Goal: Transaction & Acquisition: Obtain resource

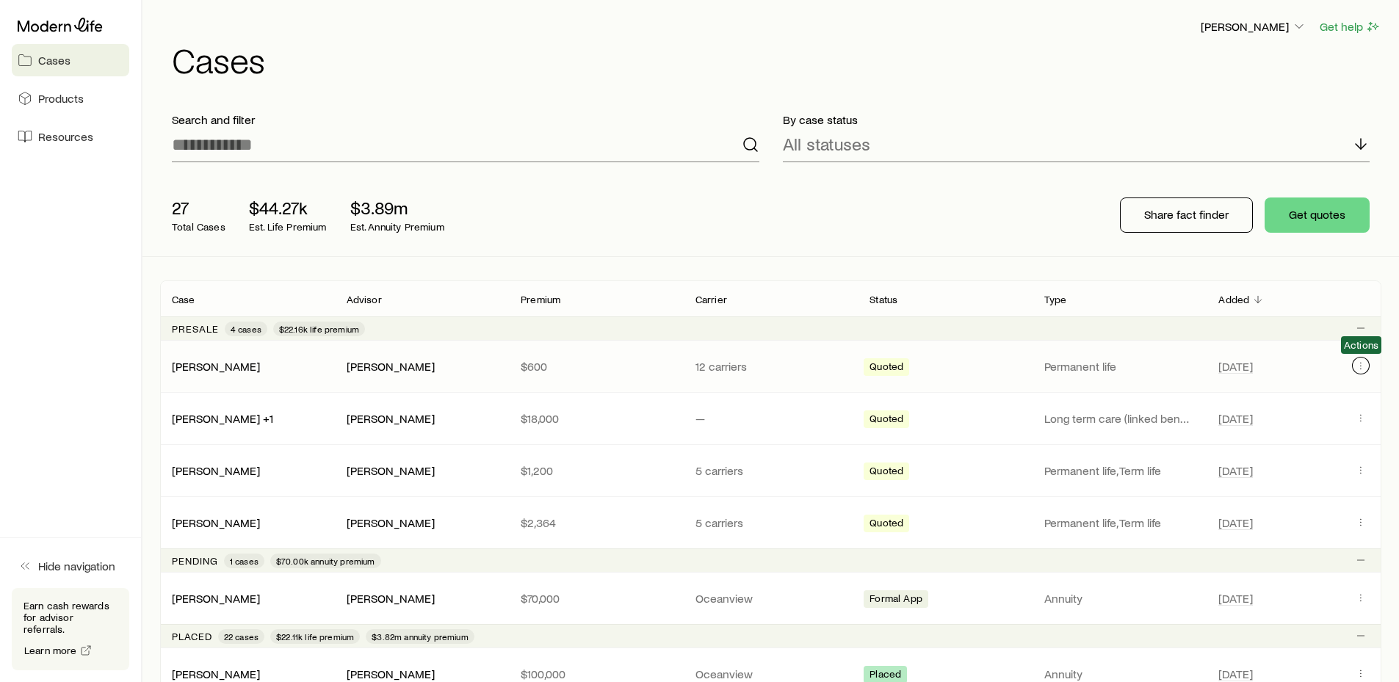
click at [1361, 362] on icon "Client cases" at bounding box center [1361, 366] width 12 height 12
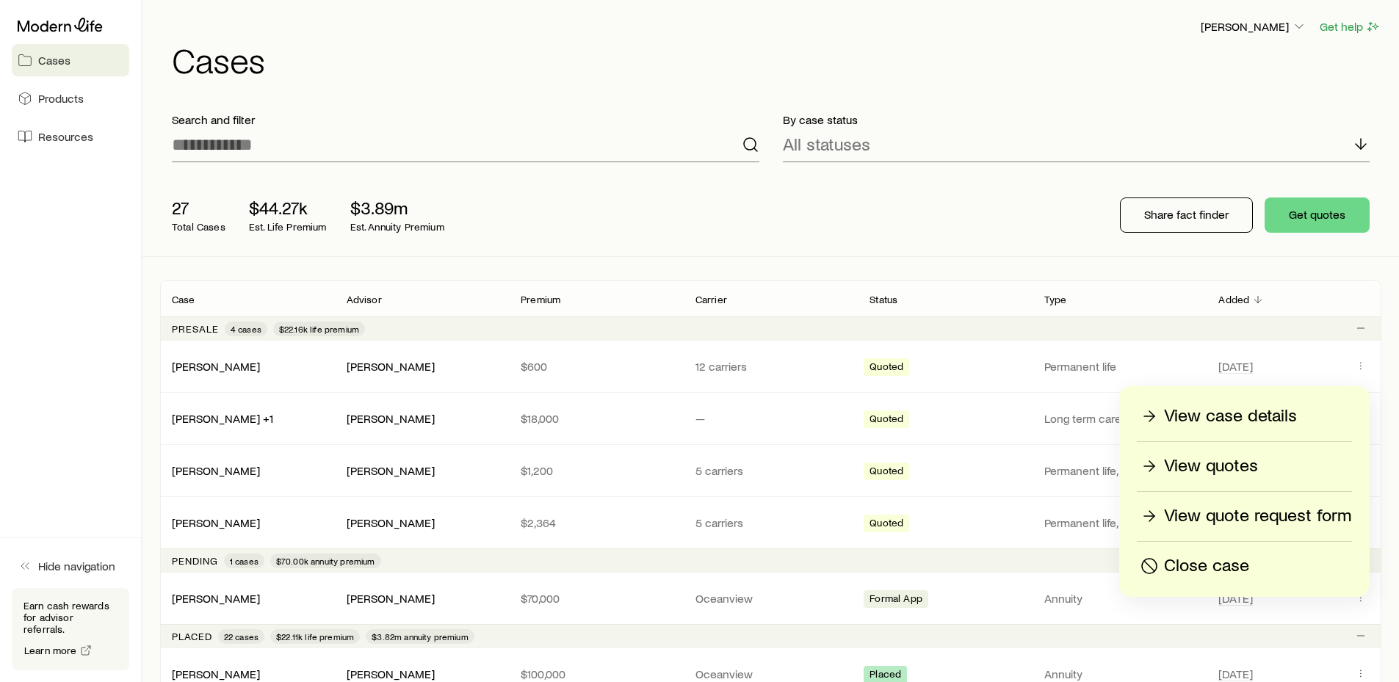
click at [1227, 462] on p "View quotes" at bounding box center [1211, 467] width 94 height 24
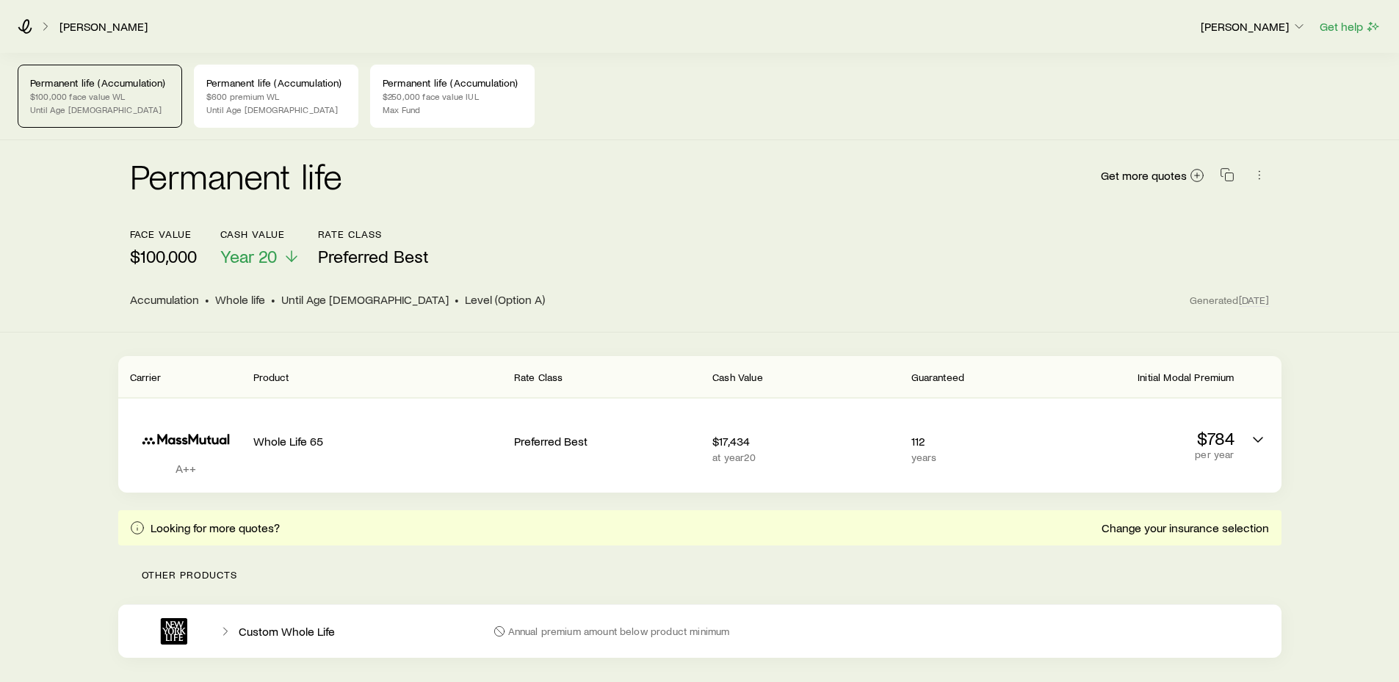
scroll to position [76, 0]
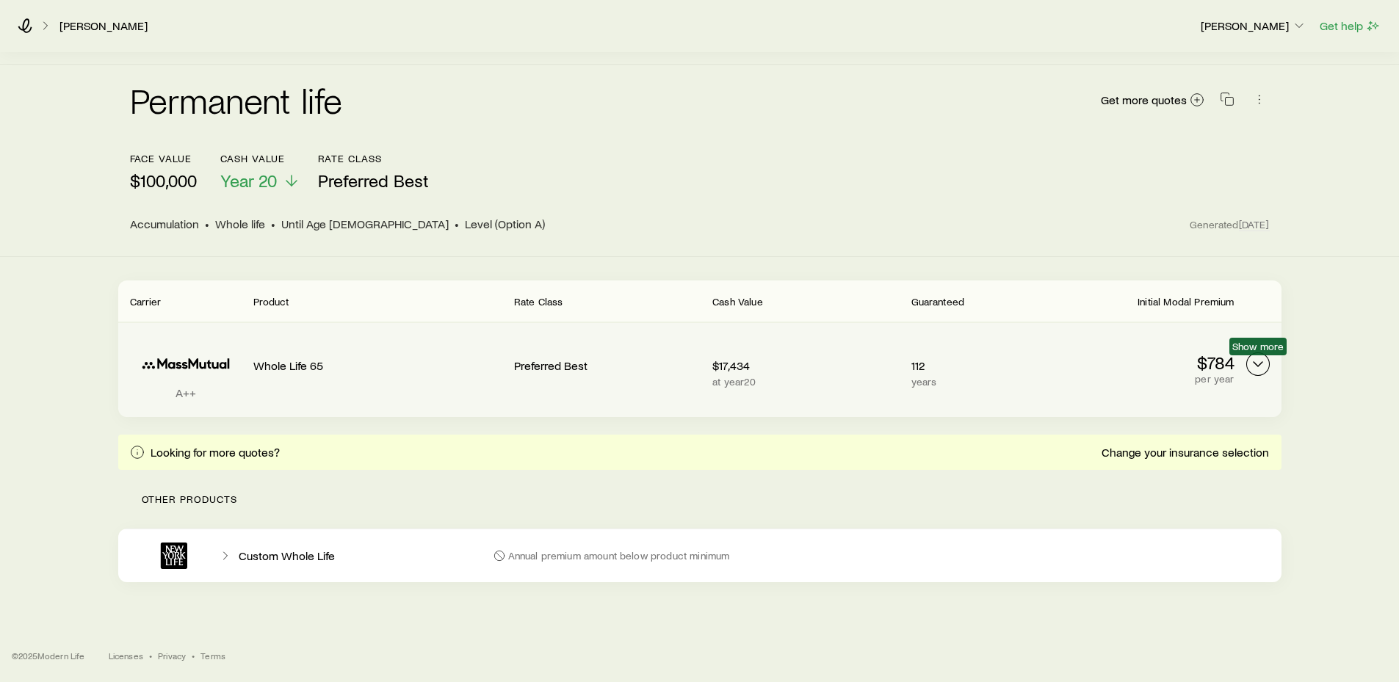
click at [1261, 361] on icon "Permanent quotes" at bounding box center [1259, 365] width 18 height 18
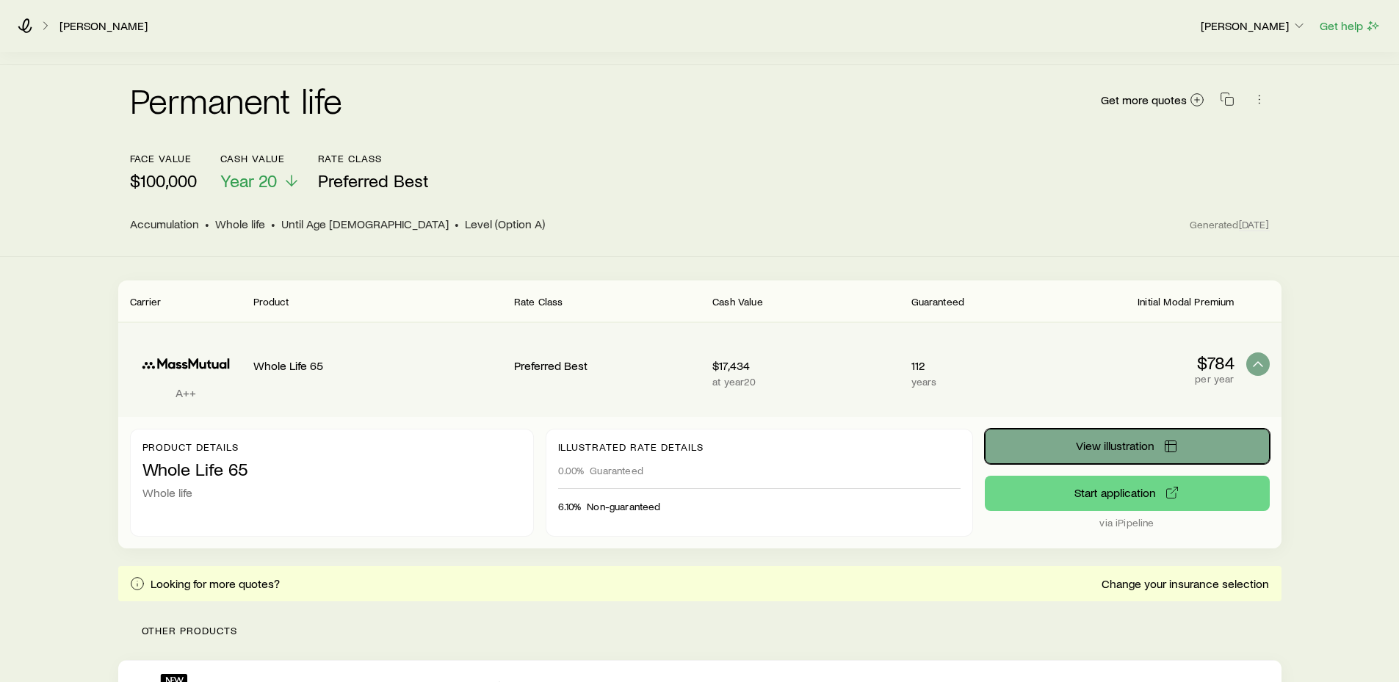
click at [1122, 446] on span "View illustration" at bounding box center [1115, 446] width 79 height 12
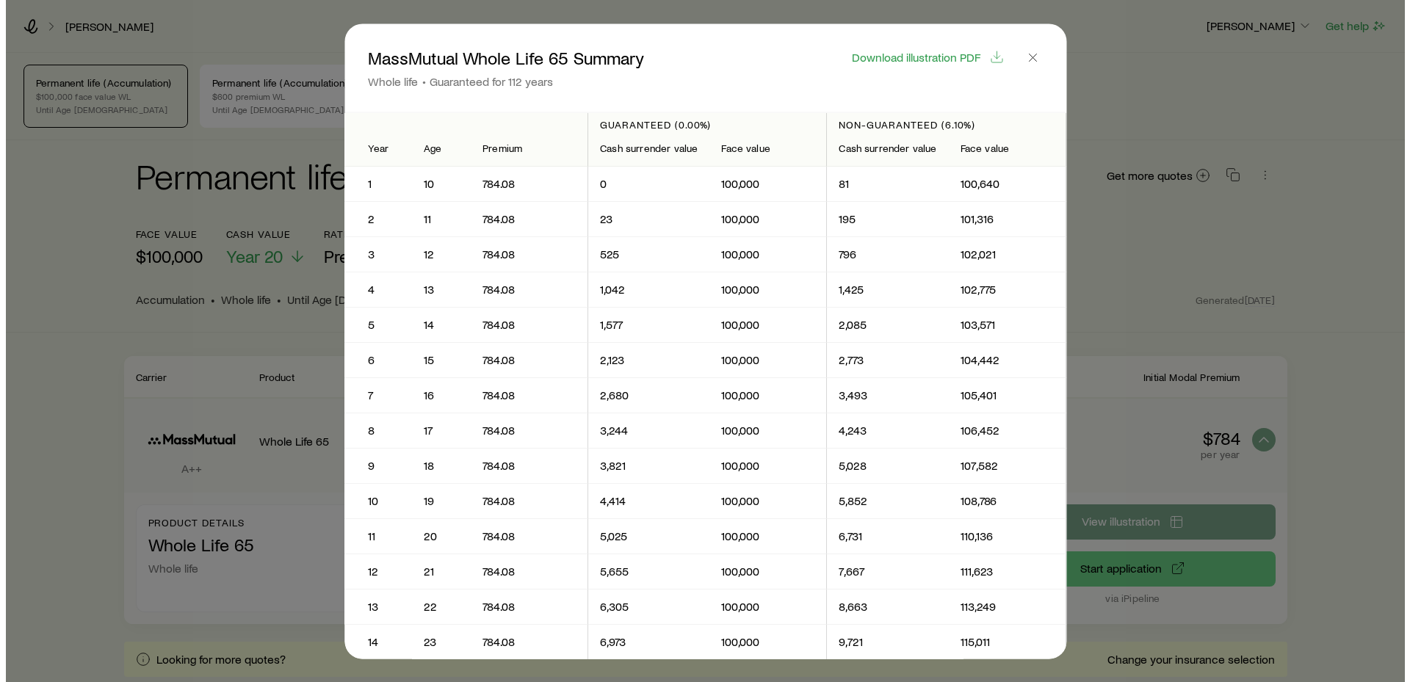
scroll to position [0, 0]
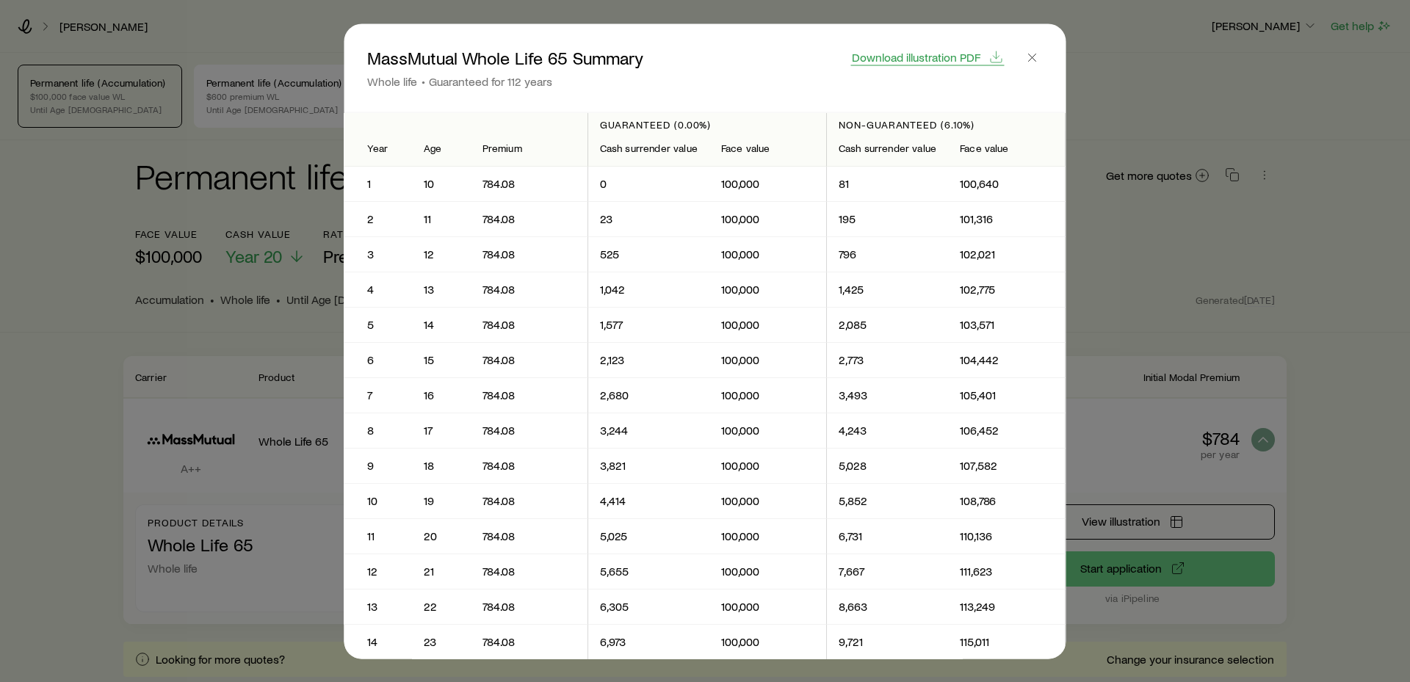
click at [961, 57] on span "Download illustration PDF" at bounding box center [916, 57] width 129 height 12
click at [1037, 58] on icon "button" at bounding box center [1032, 57] width 15 height 15
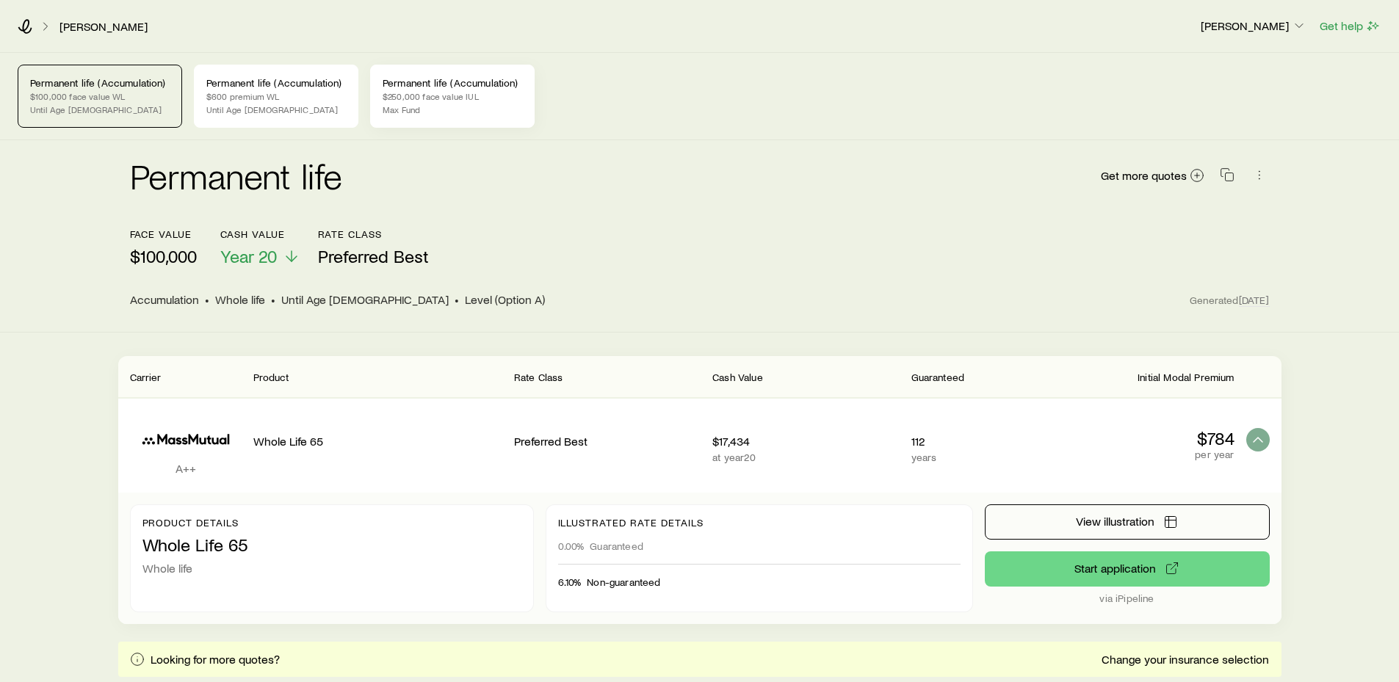
click at [472, 113] on p "Max Fund" at bounding box center [453, 110] width 140 height 12
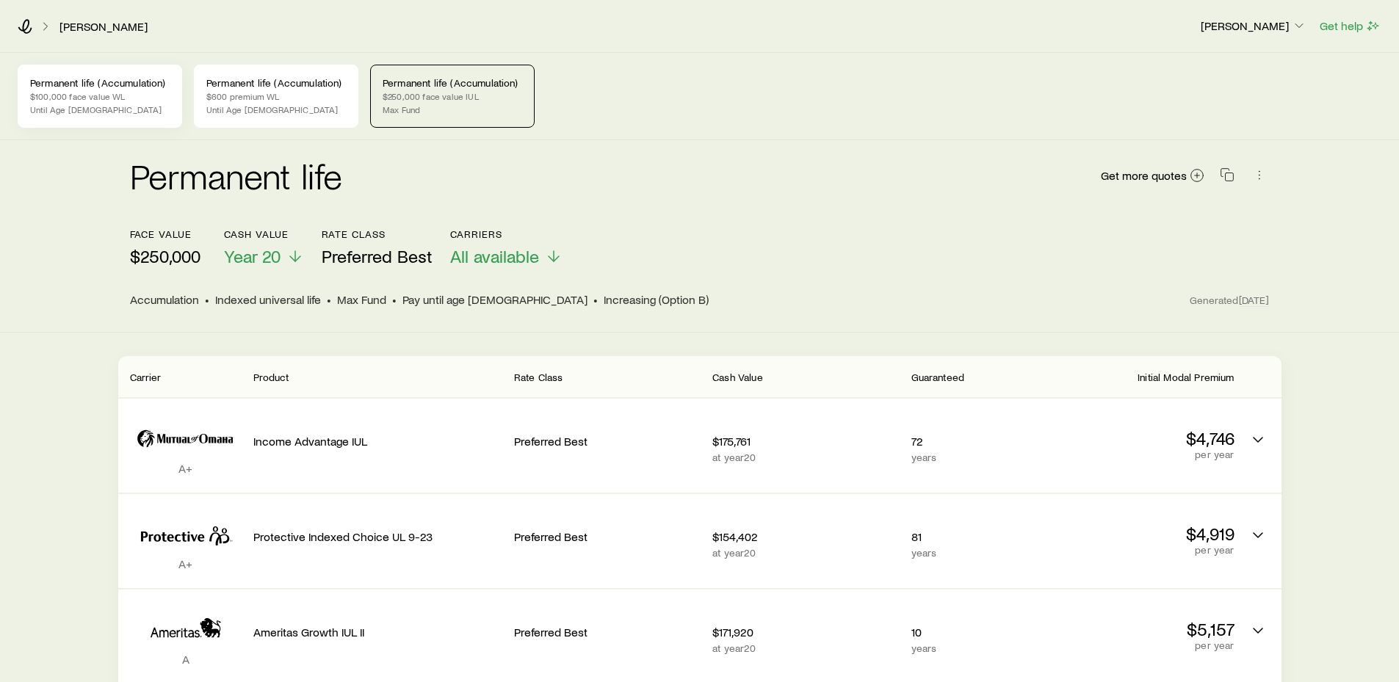
click at [134, 93] on p "$100,000 face value WL" at bounding box center [100, 96] width 140 height 12
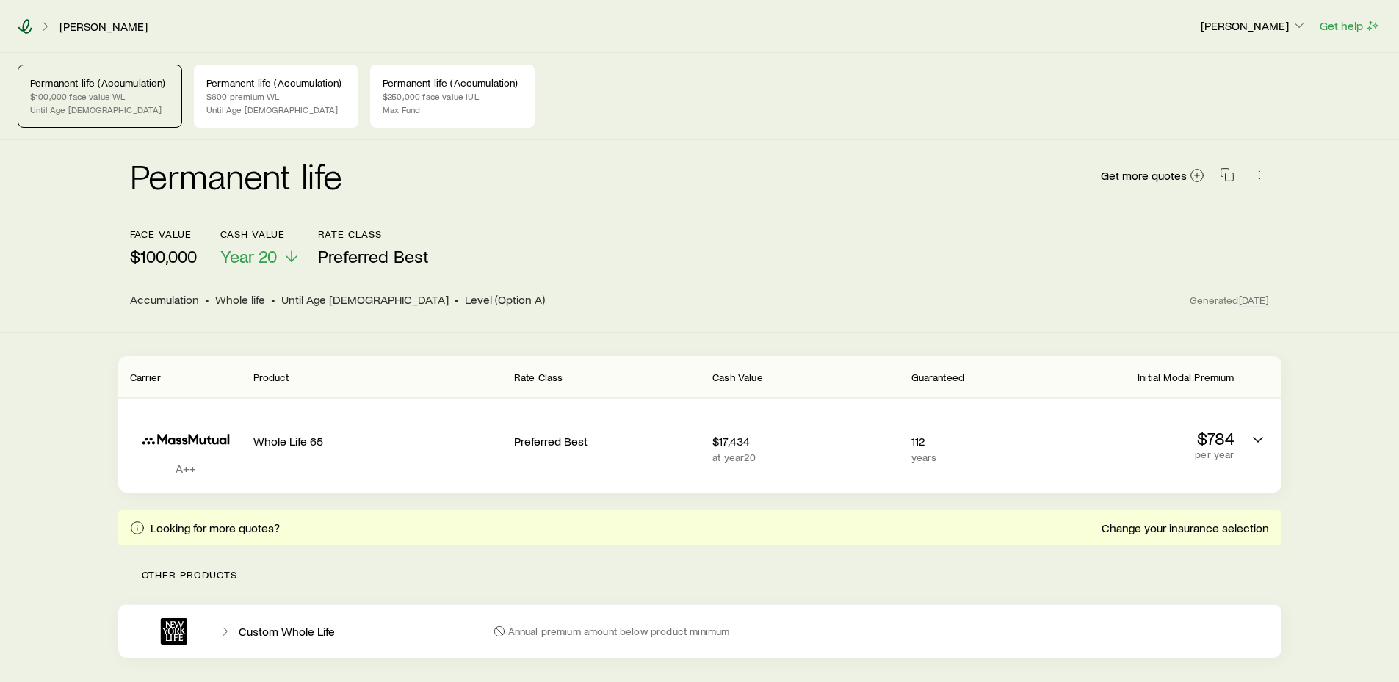
click at [24, 25] on icon at bounding box center [25, 26] width 15 height 15
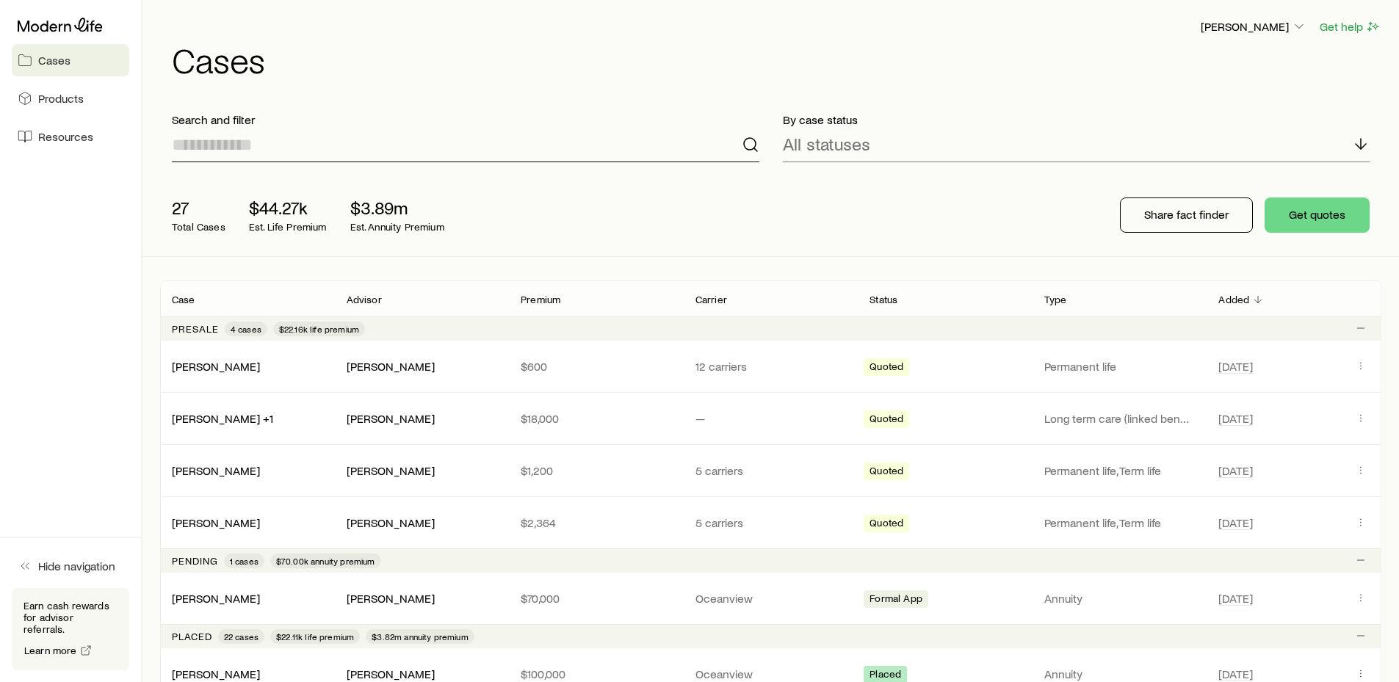
click at [367, 145] on input at bounding box center [466, 144] width 588 height 35
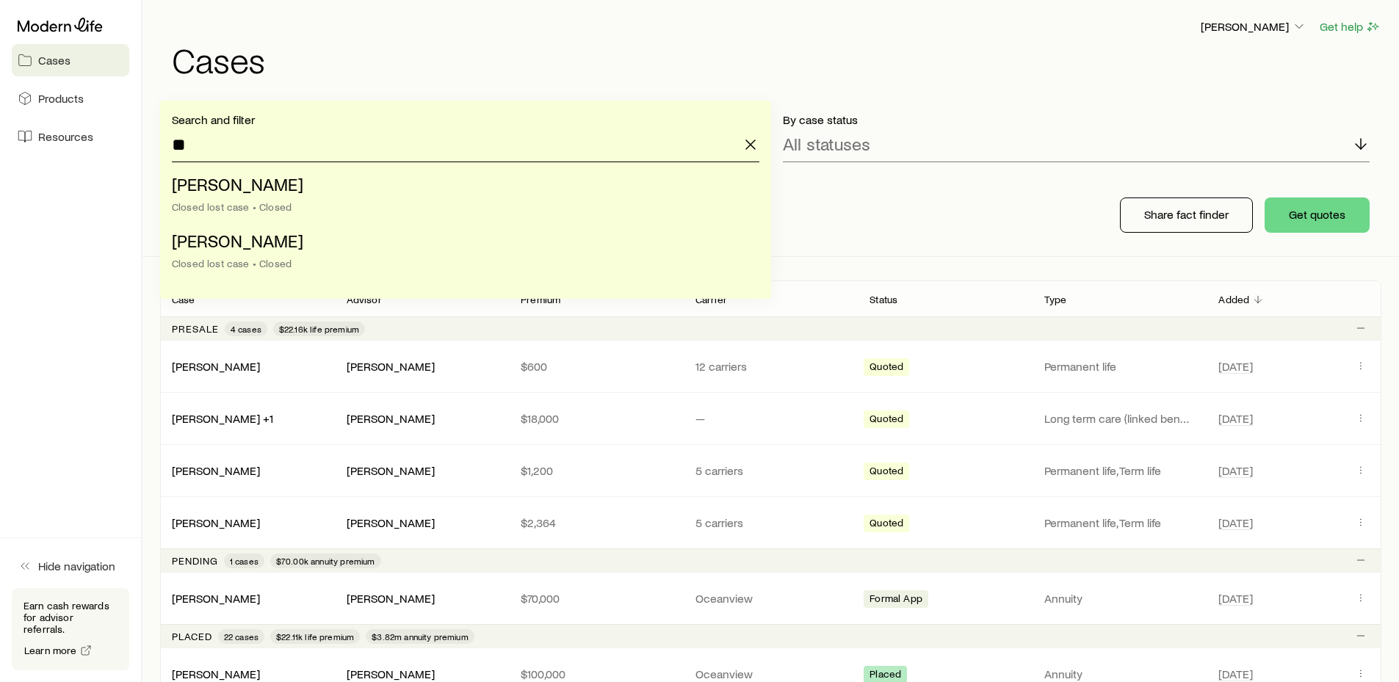
type input "*"
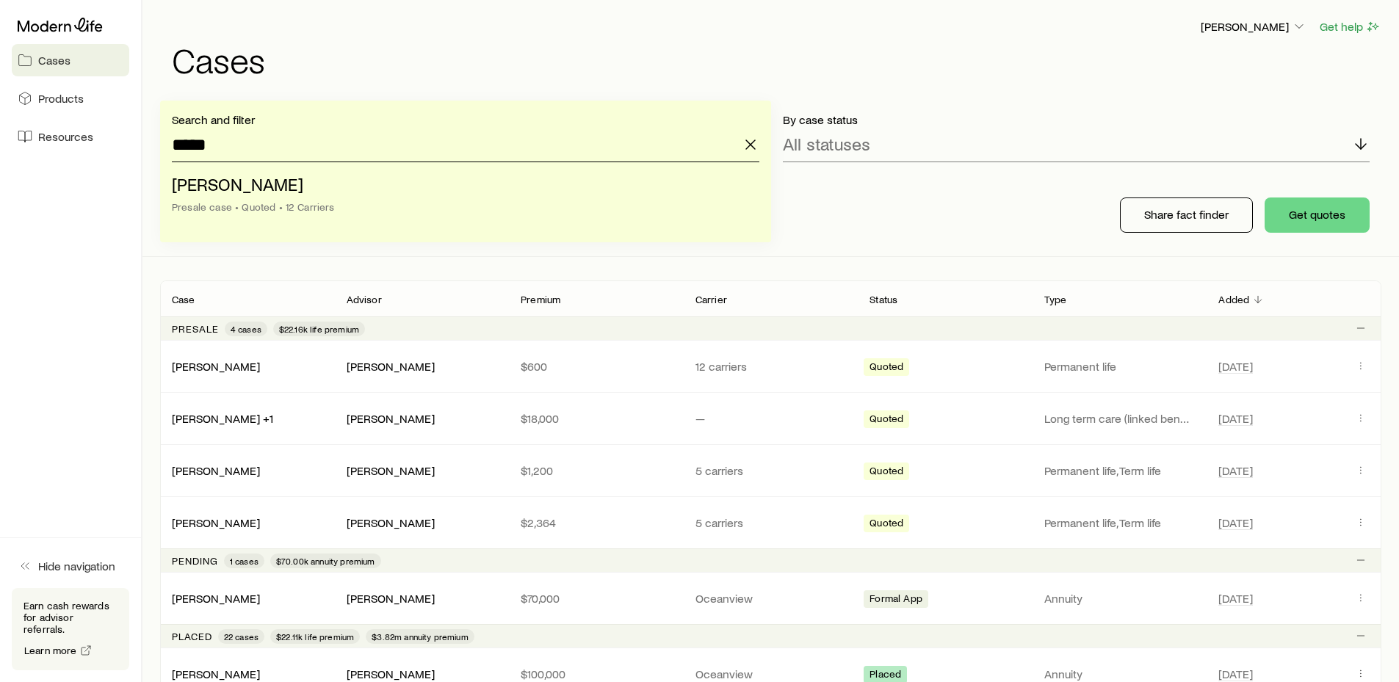
type input "*****"
click at [751, 143] on icon "button" at bounding box center [751, 145] width 18 height 18
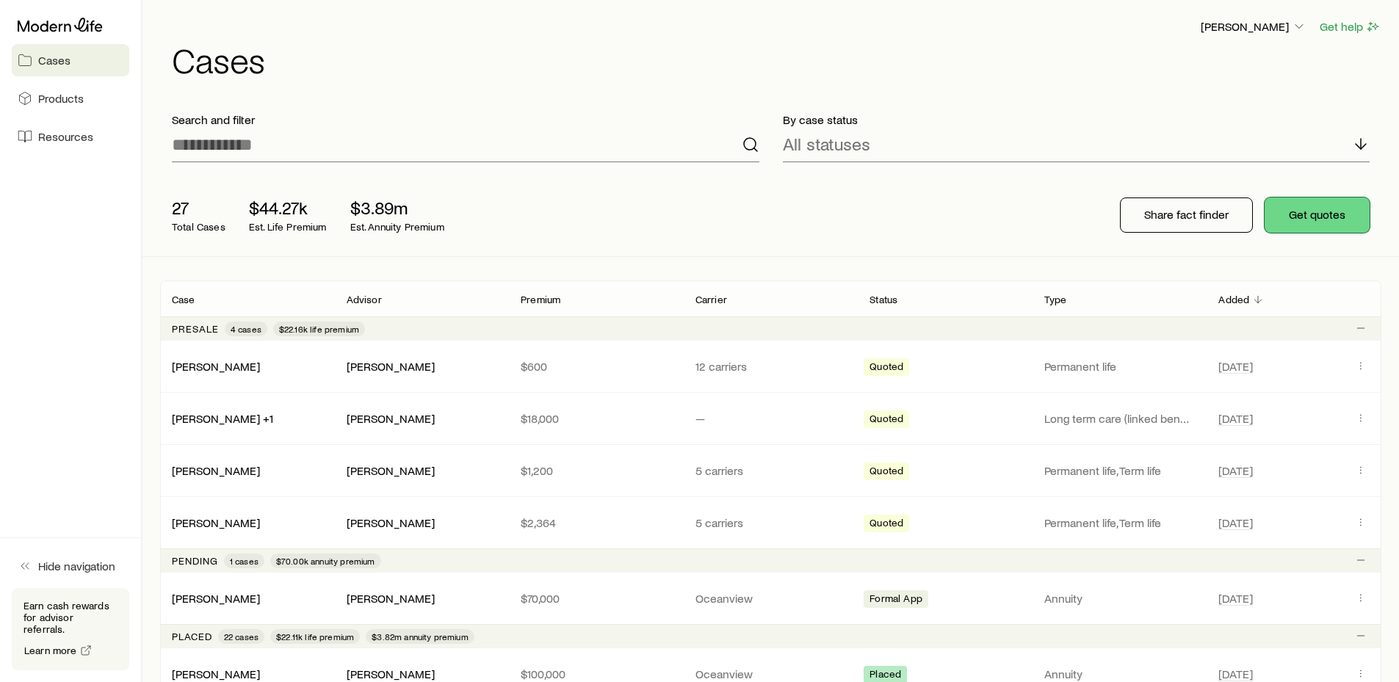
click at [1297, 216] on button "Get quotes" at bounding box center [1317, 215] width 105 height 35
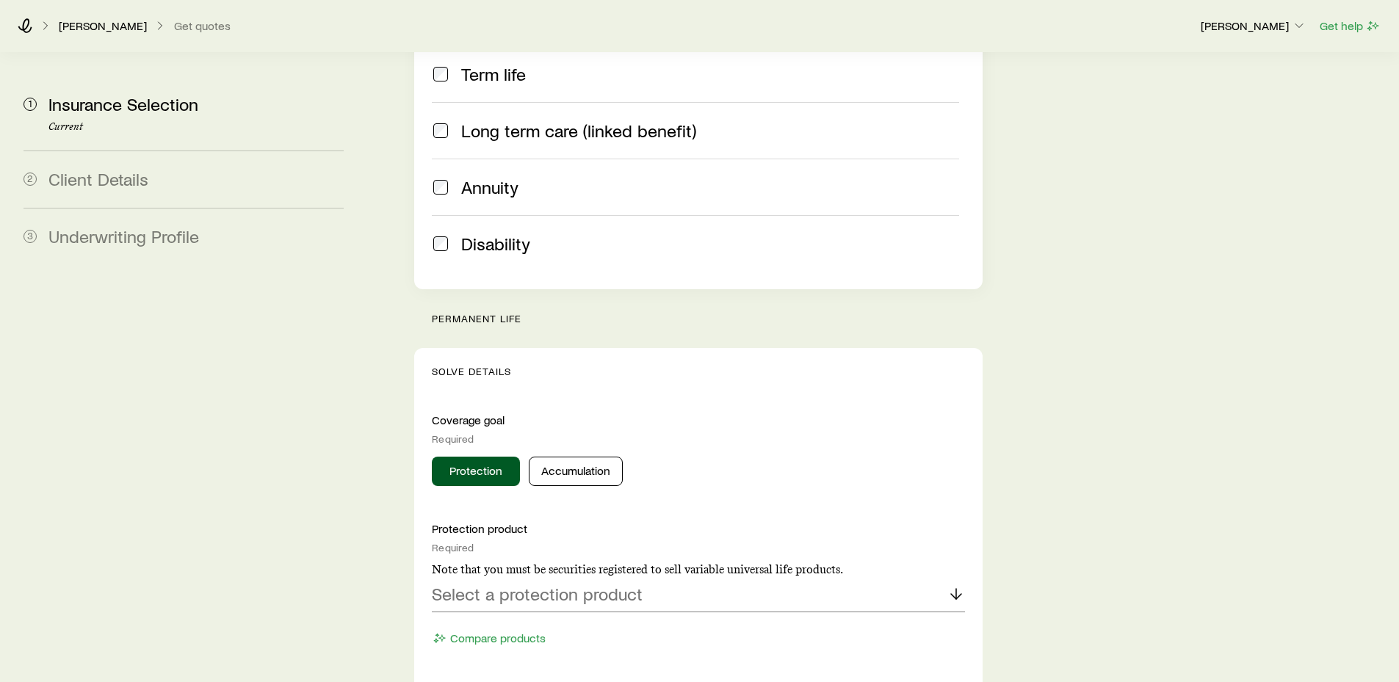
scroll to position [441, 0]
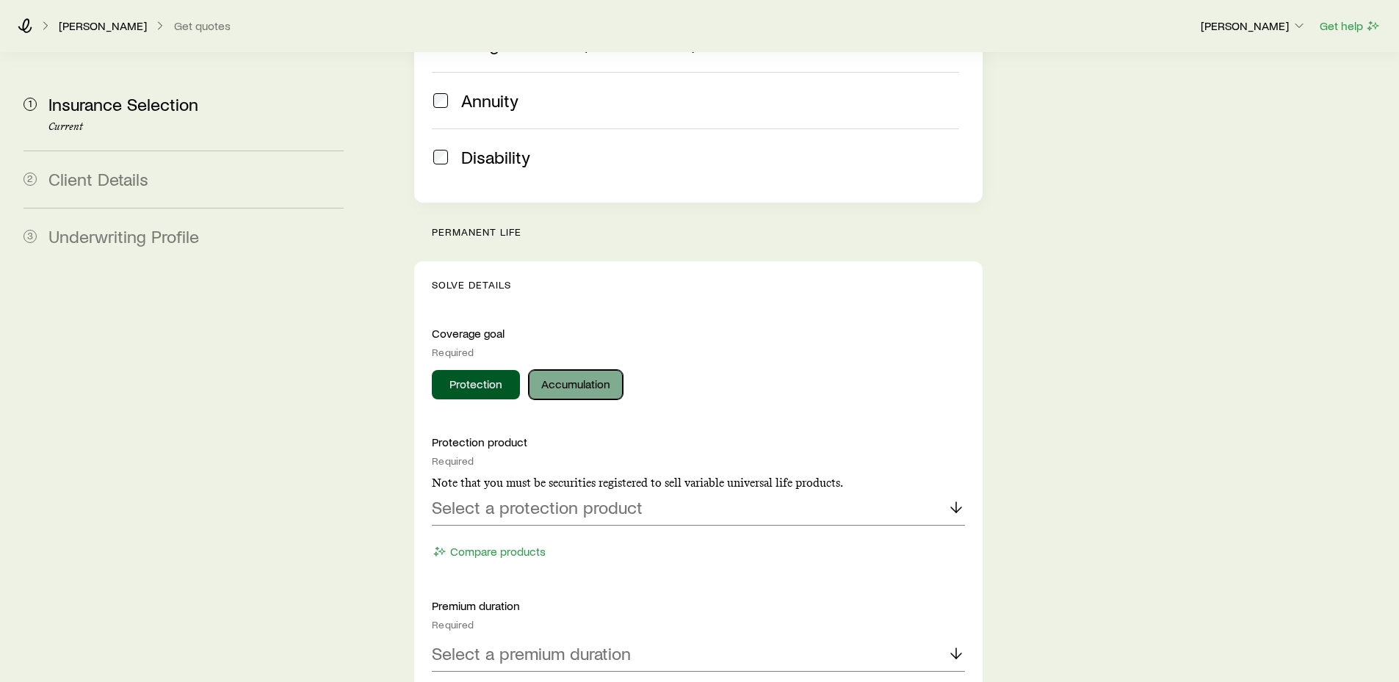
click at [591, 370] on button "Accumulation" at bounding box center [576, 384] width 94 height 29
click at [480, 370] on button "Protection" at bounding box center [476, 384] width 88 height 29
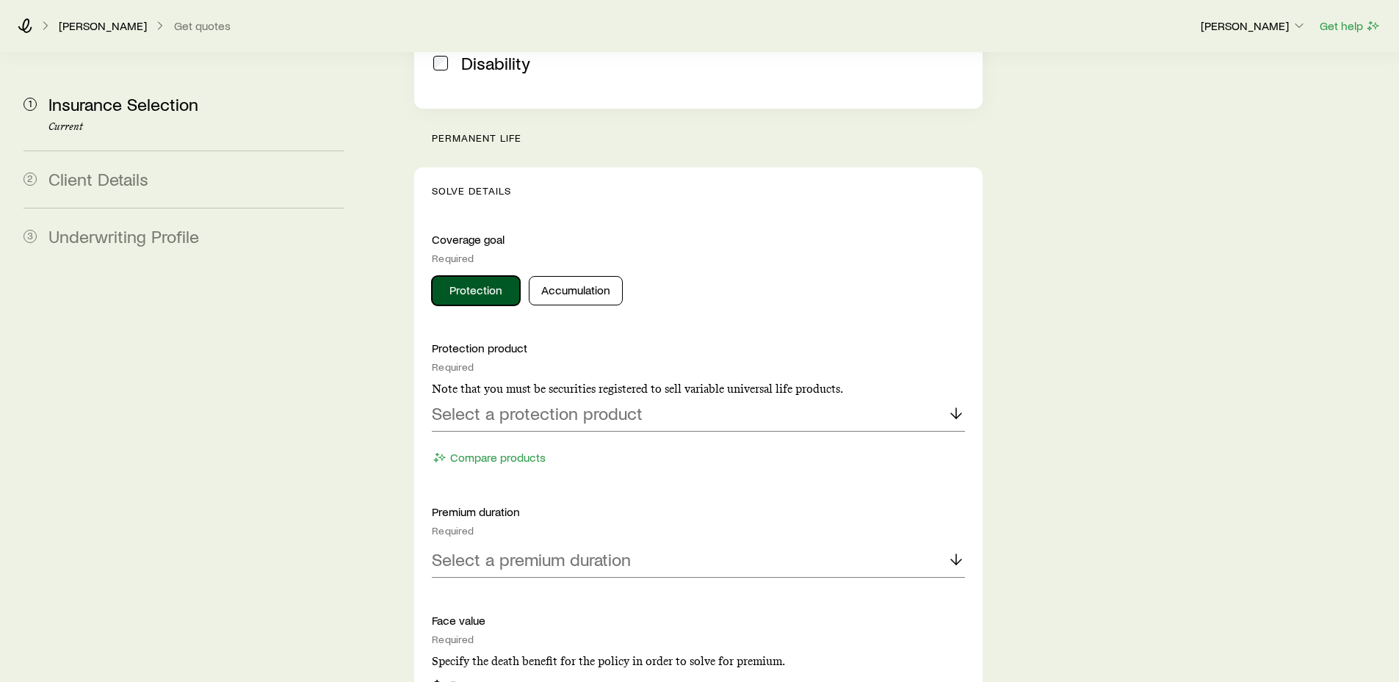
scroll to position [588, 0]
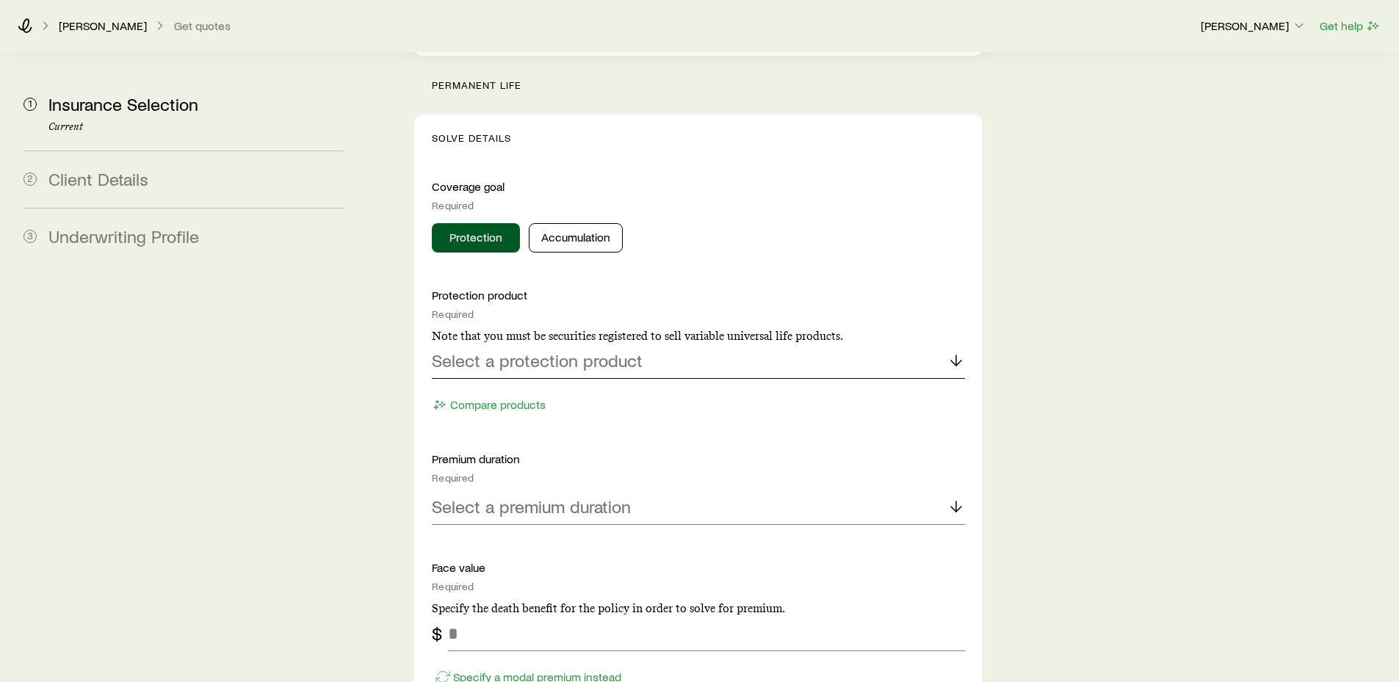
click at [951, 352] on icon at bounding box center [957, 361] width 18 height 18
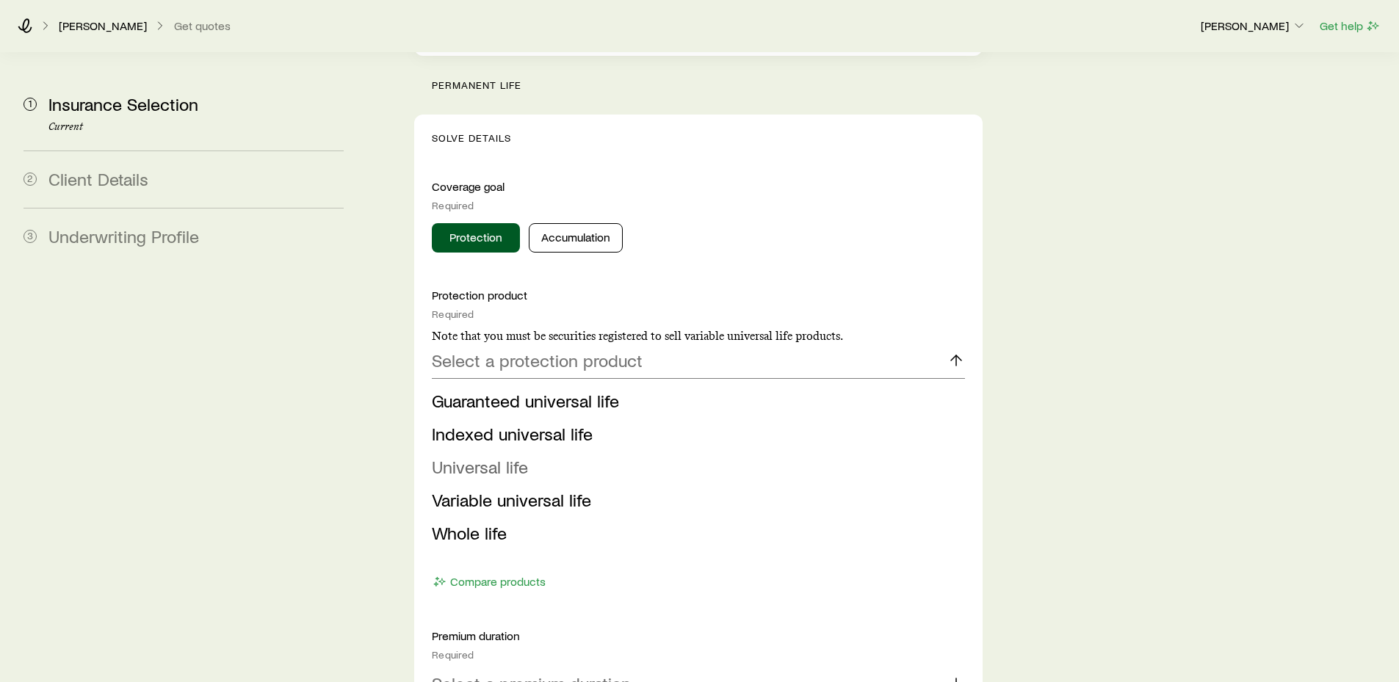
click at [512, 456] on span "Universal life" at bounding box center [480, 466] width 96 height 21
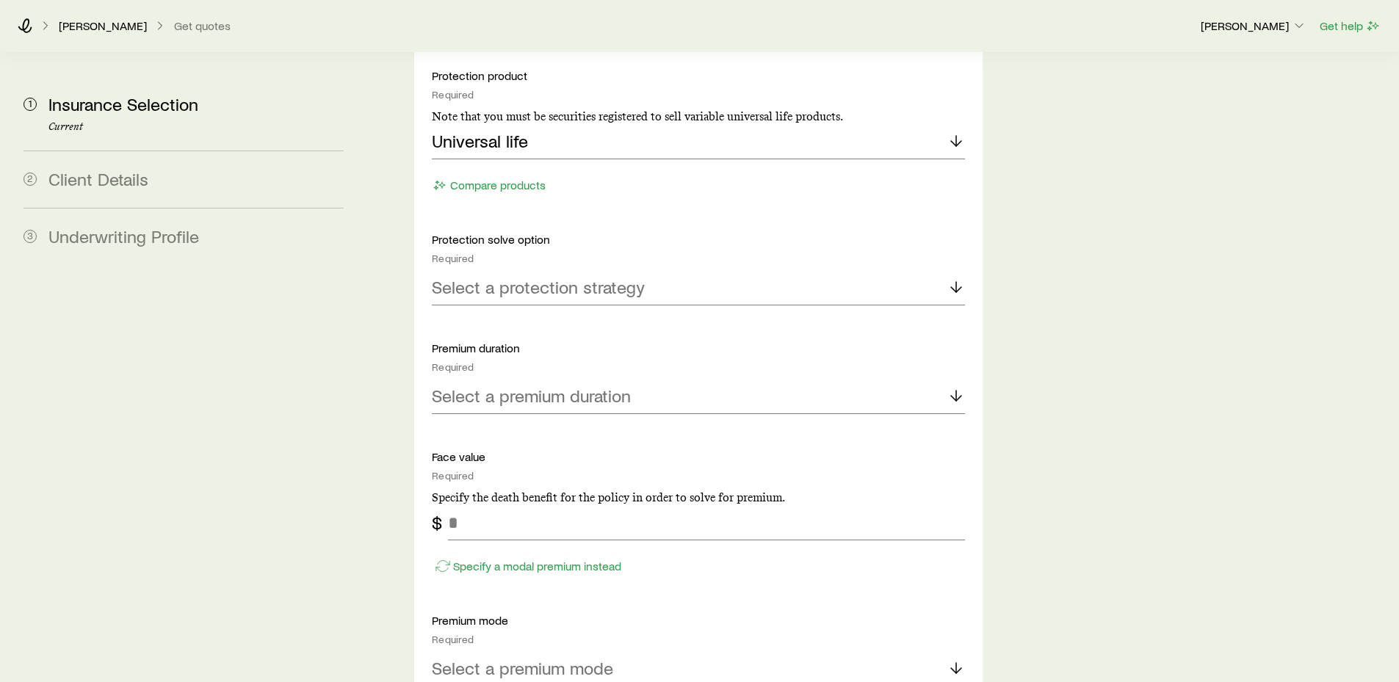
scroll to position [808, 0]
click at [954, 278] on icon at bounding box center [957, 287] width 18 height 18
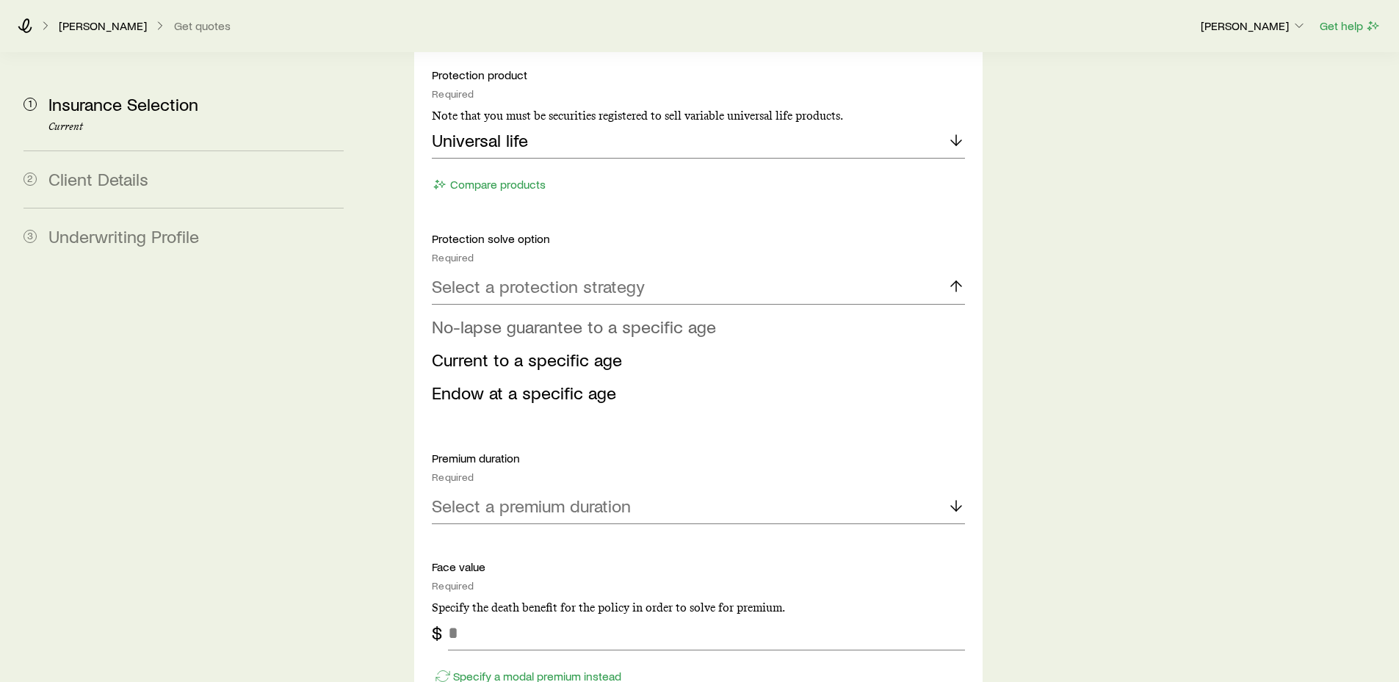
click at [690, 316] on span "No-lapse guarantee to a specific age" at bounding box center [574, 326] width 284 height 21
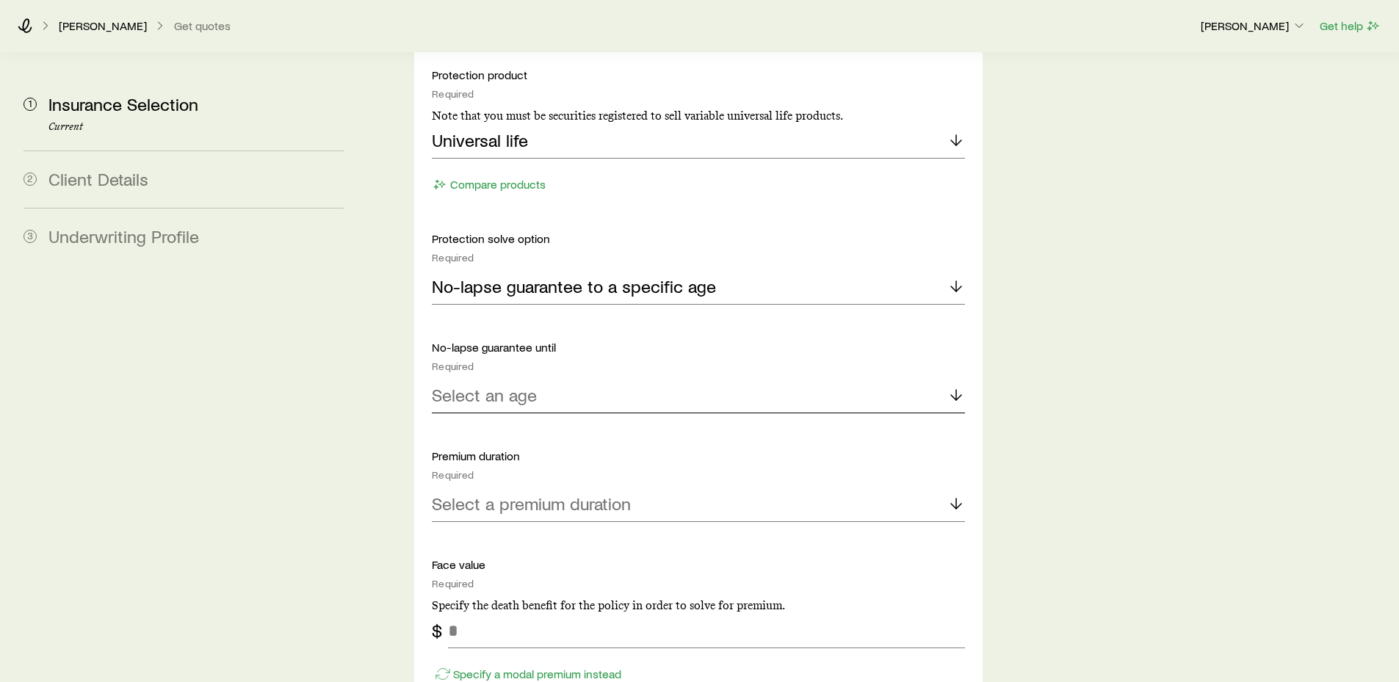
click at [951, 386] on icon at bounding box center [957, 395] width 18 height 18
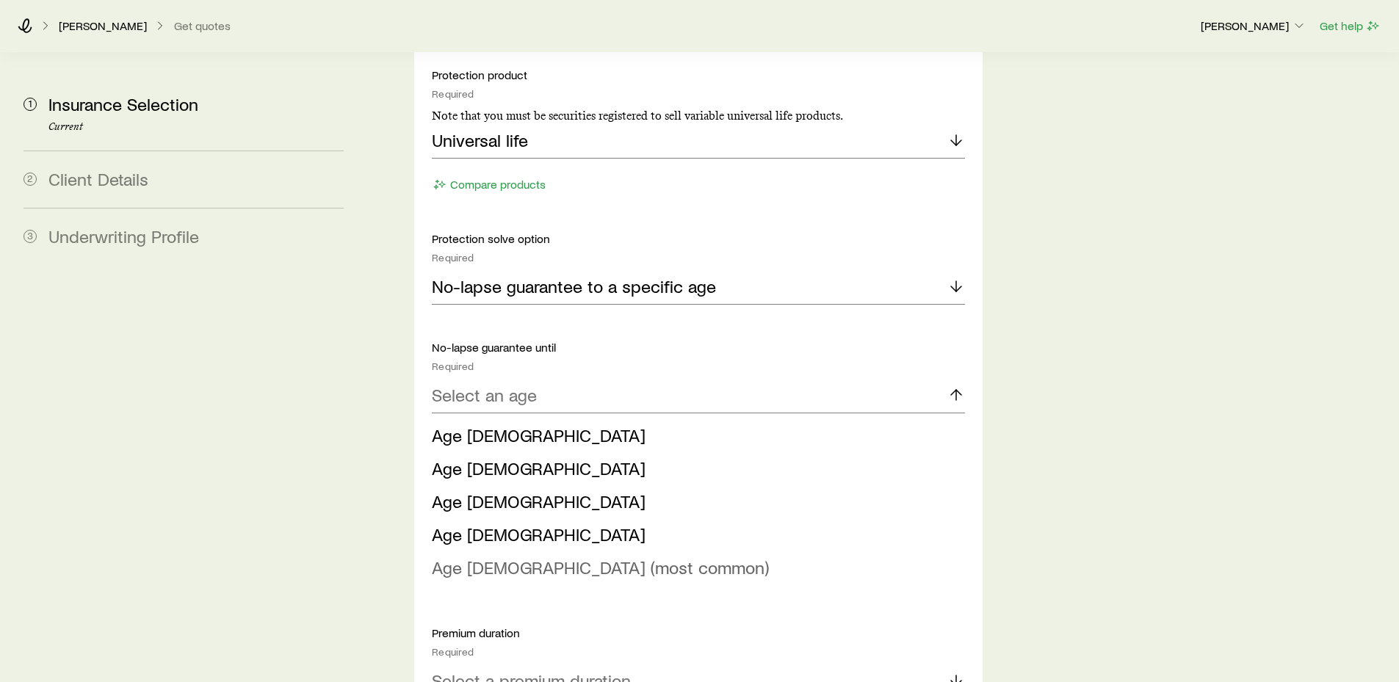
click at [584, 557] on span "Age [DEMOGRAPHIC_DATA] (most common)" at bounding box center [600, 567] width 337 height 21
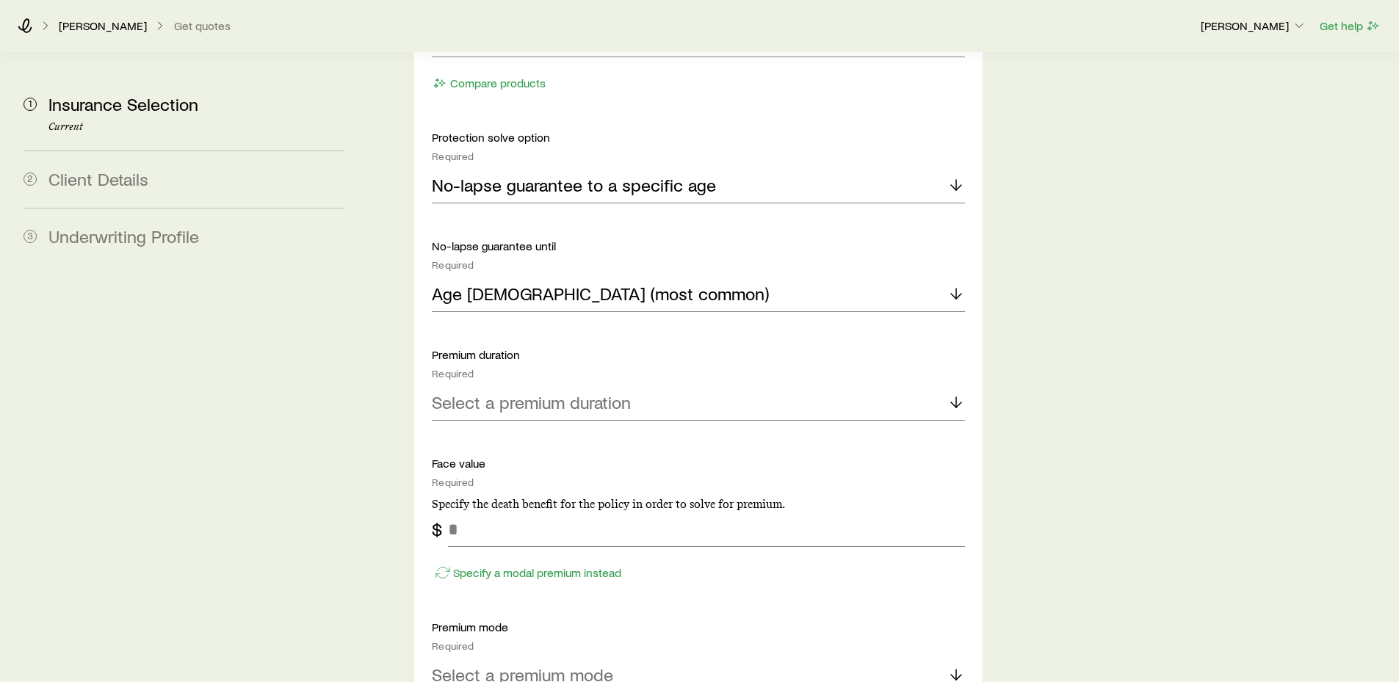
scroll to position [955, 0]
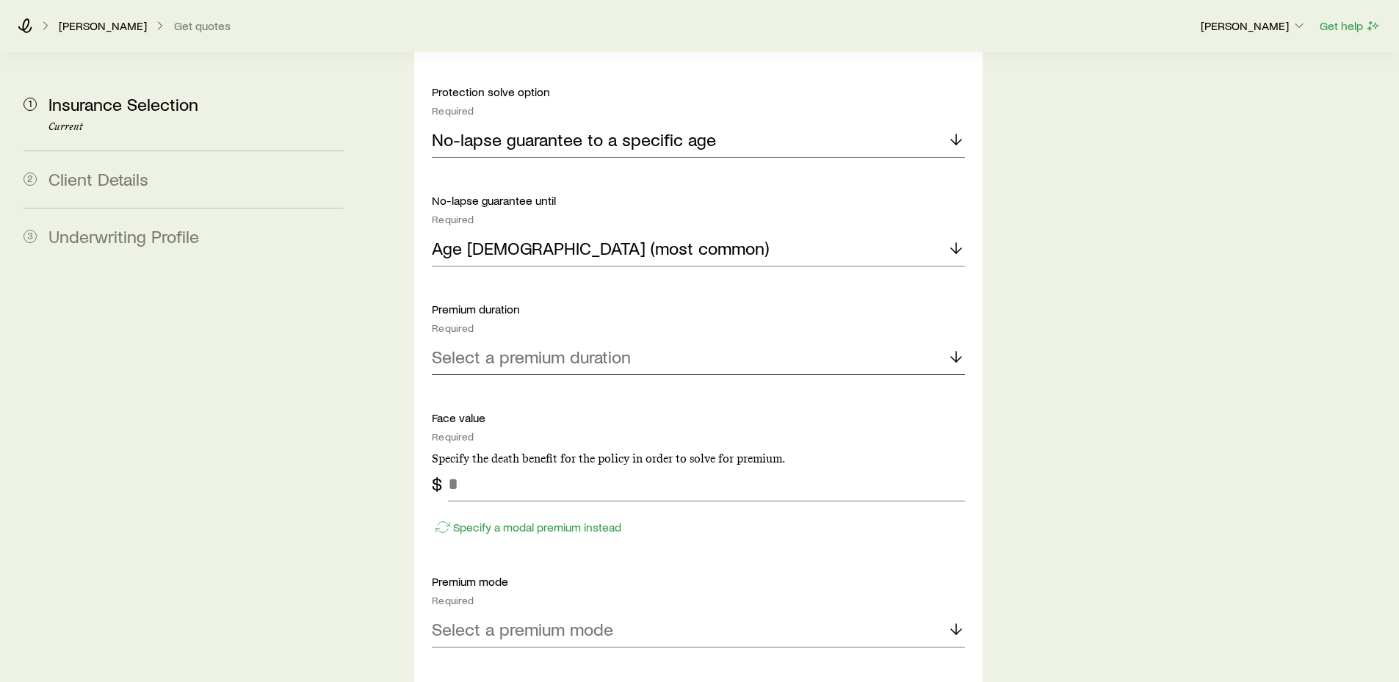
click at [956, 352] on line at bounding box center [956, 357] width 0 height 10
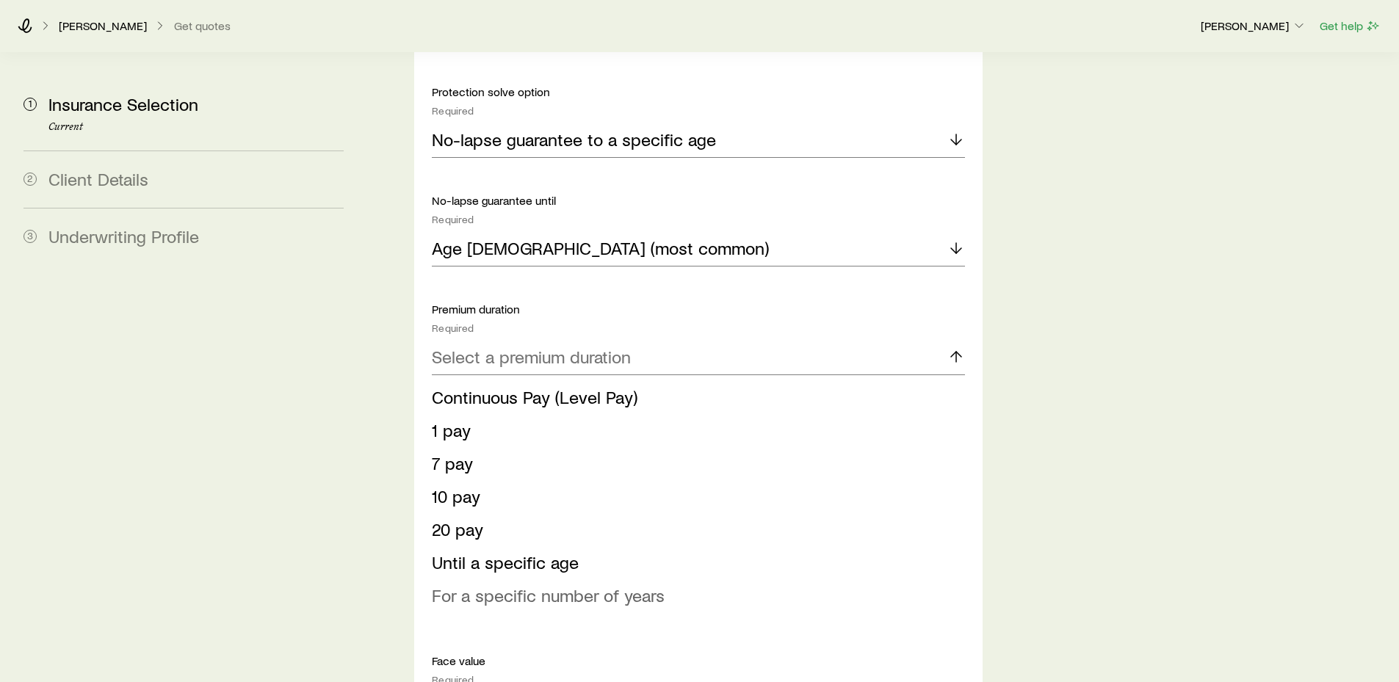
click at [603, 585] on span "For a specific number of years" at bounding box center [548, 595] width 233 height 21
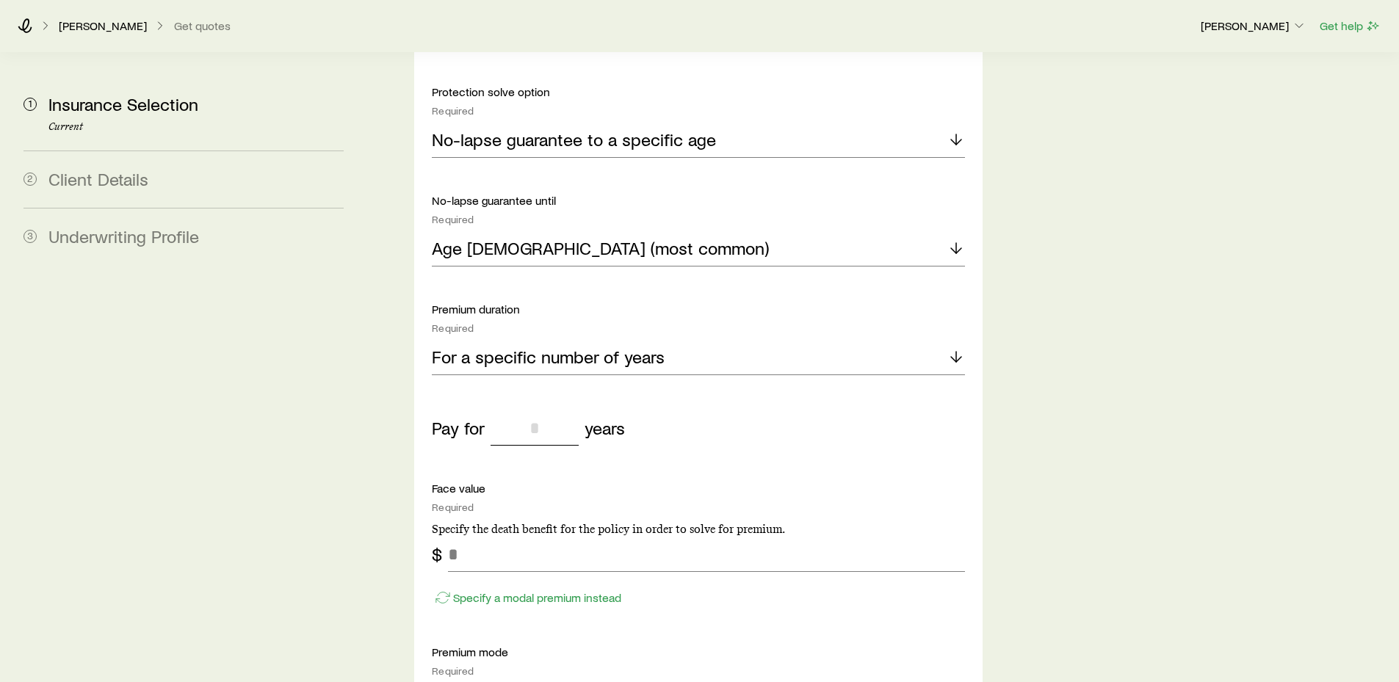
drag, startPoint x: 520, startPoint y: 383, endPoint x: 596, endPoint y: 383, distance: 75.7
click at [596, 411] on div "Pay for years" at bounding box center [698, 428] width 533 height 35
type input "***"
click at [777, 411] on div "Pay for *** years" at bounding box center [698, 428] width 533 height 35
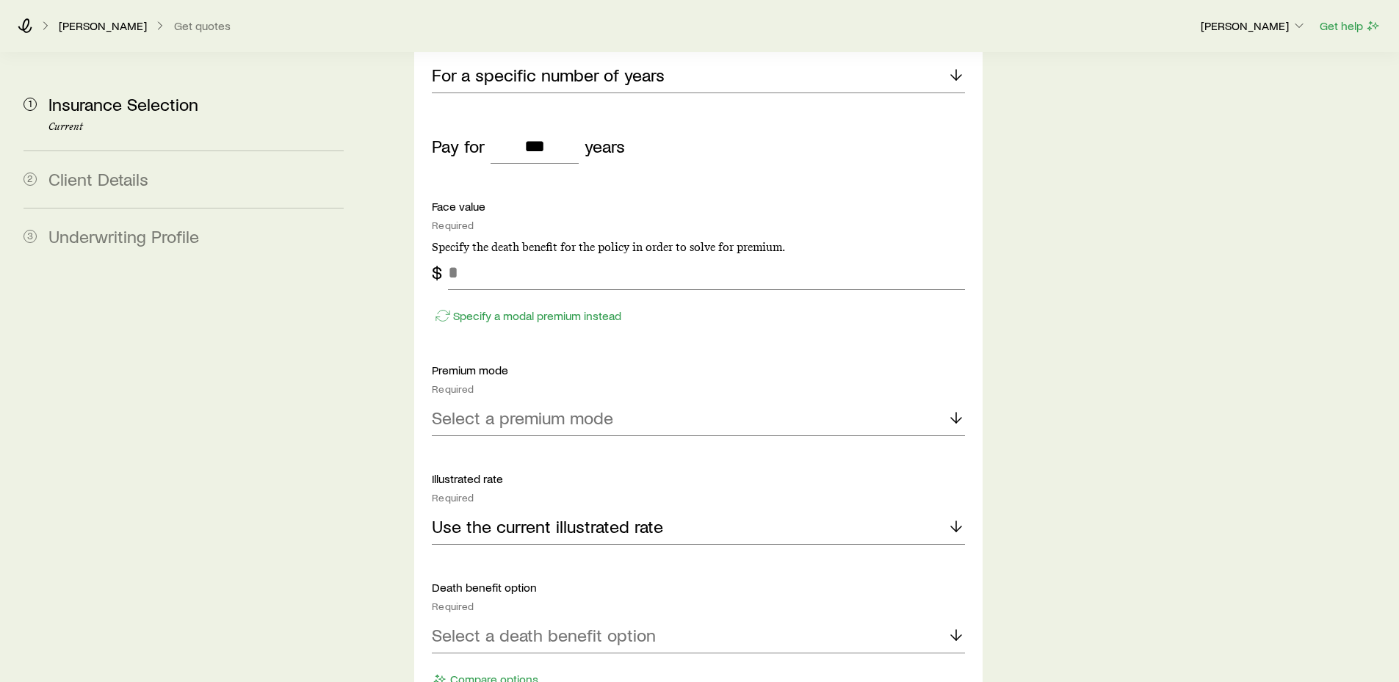
scroll to position [1249, 0]
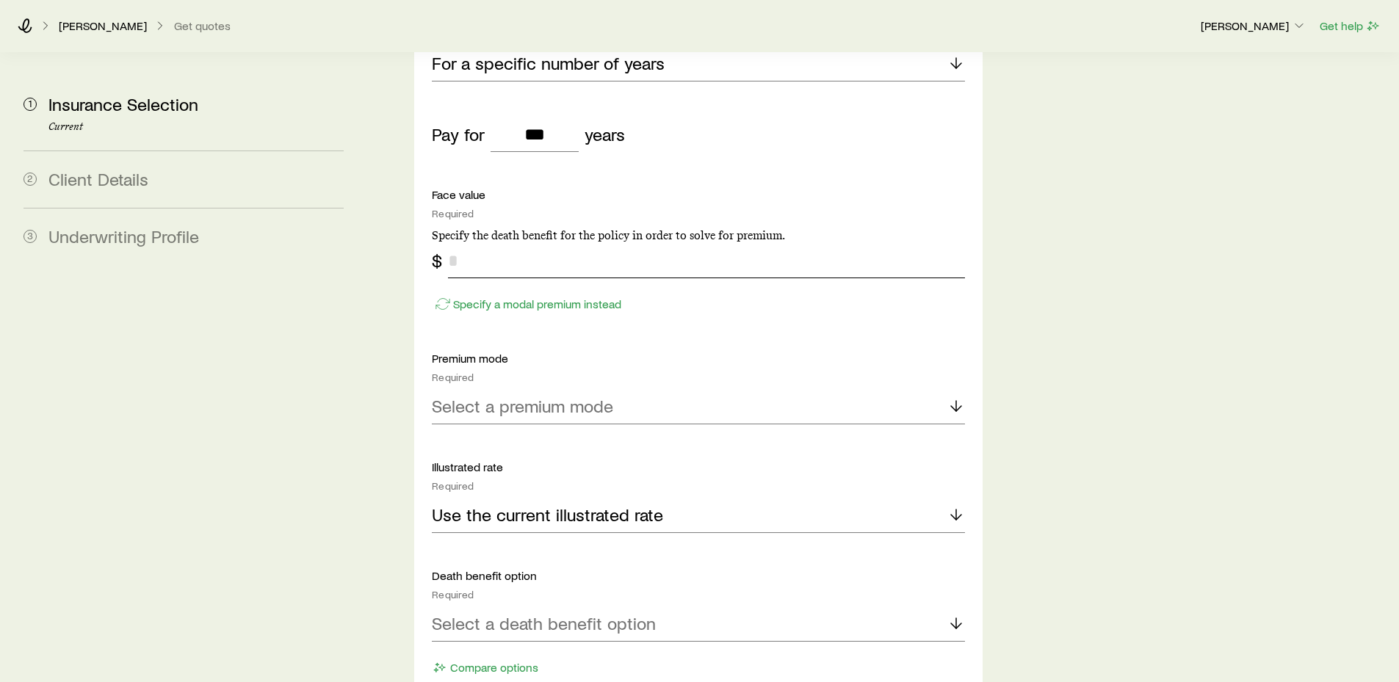
click at [509, 243] on input "tel" at bounding box center [706, 260] width 516 height 35
type input "*******"
click at [959, 397] on icon at bounding box center [957, 406] width 18 height 18
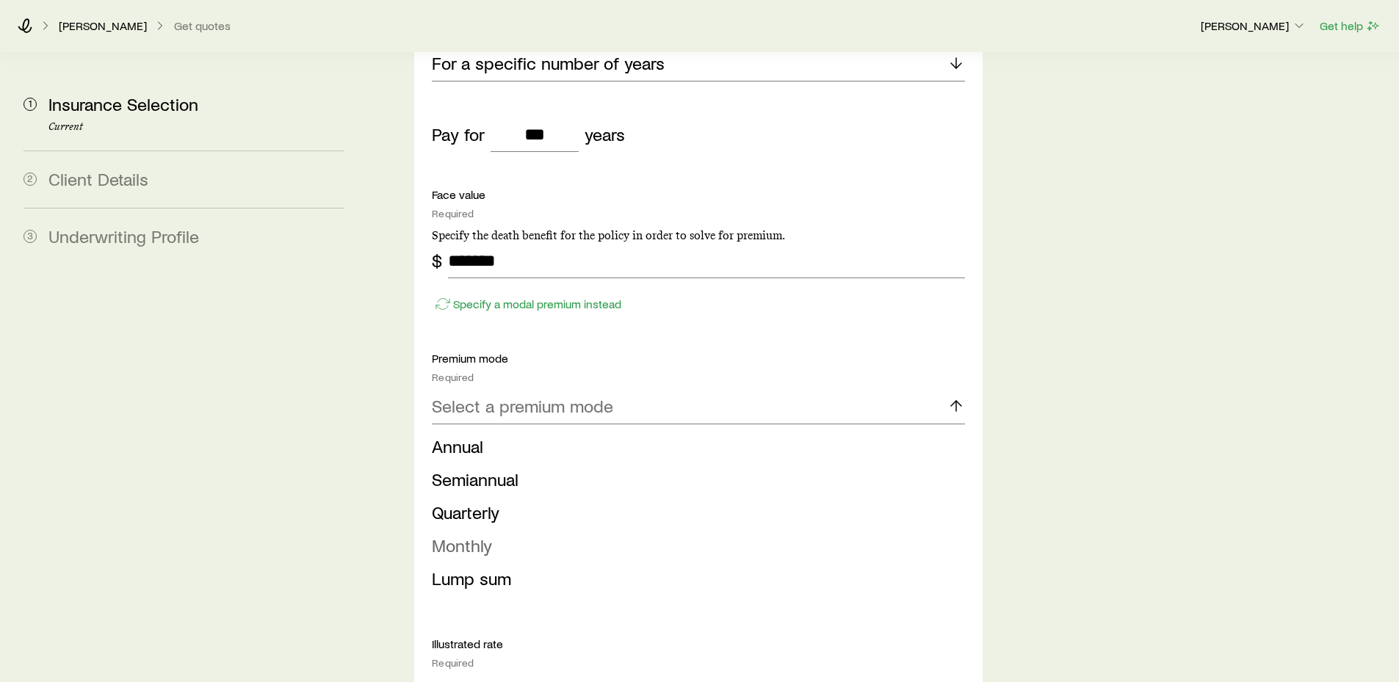
click at [480, 535] on span "Monthly" at bounding box center [462, 545] width 60 height 21
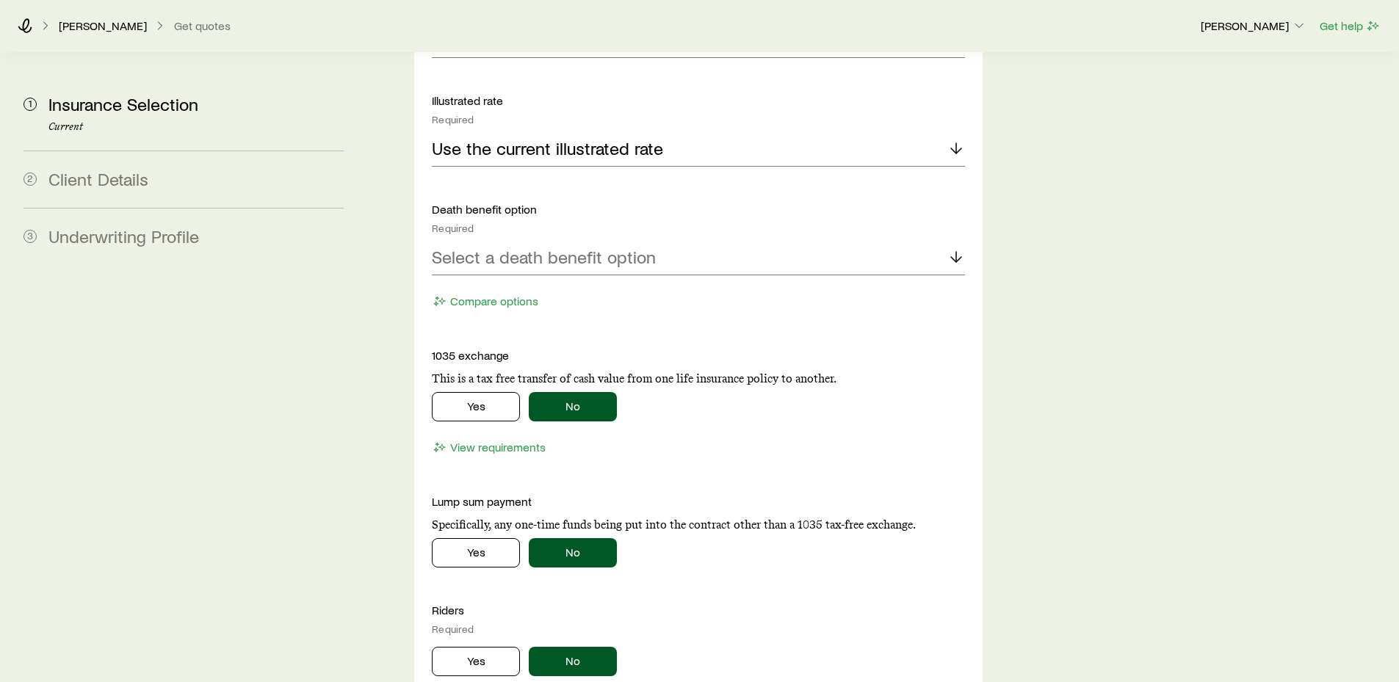
scroll to position [1616, 0]
click at [956, 251] on line at bounding box center [956, 256] width 0 height 10
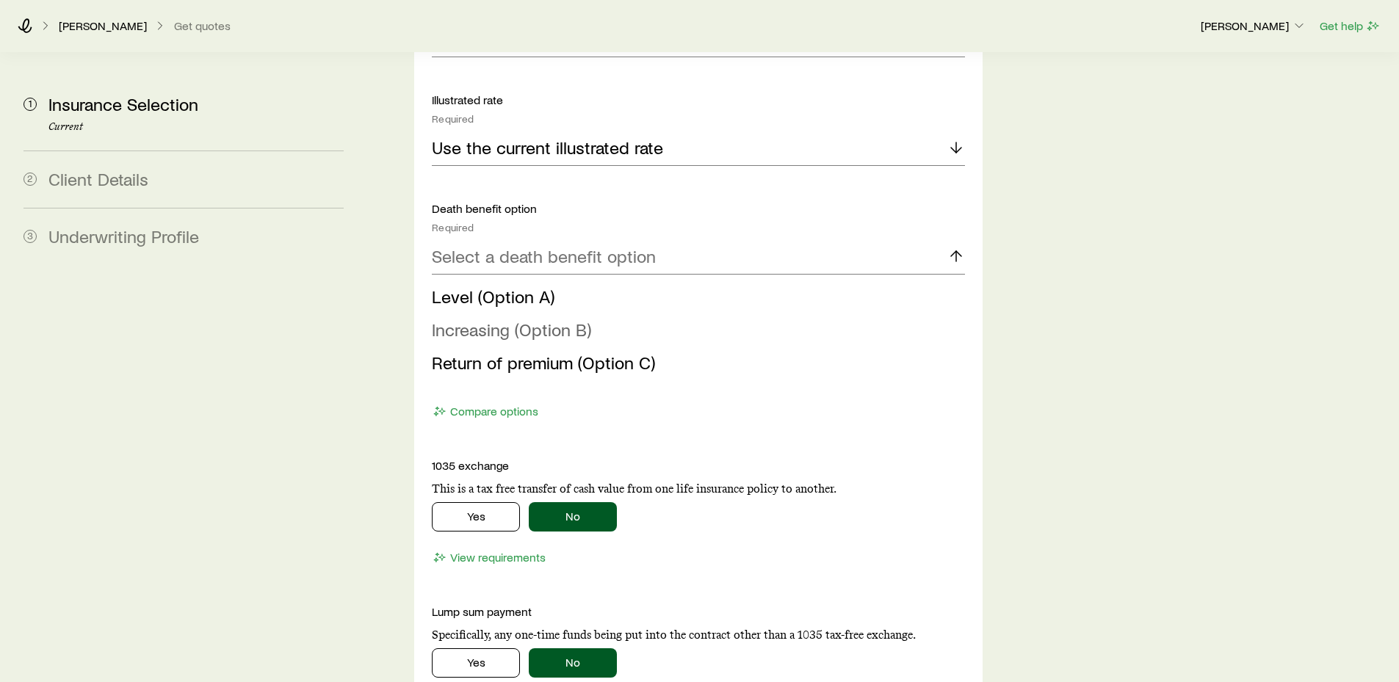
click at [577, 319] on span "Increasing (Option B)" at bounding box center [511, 329] width 159 height 21
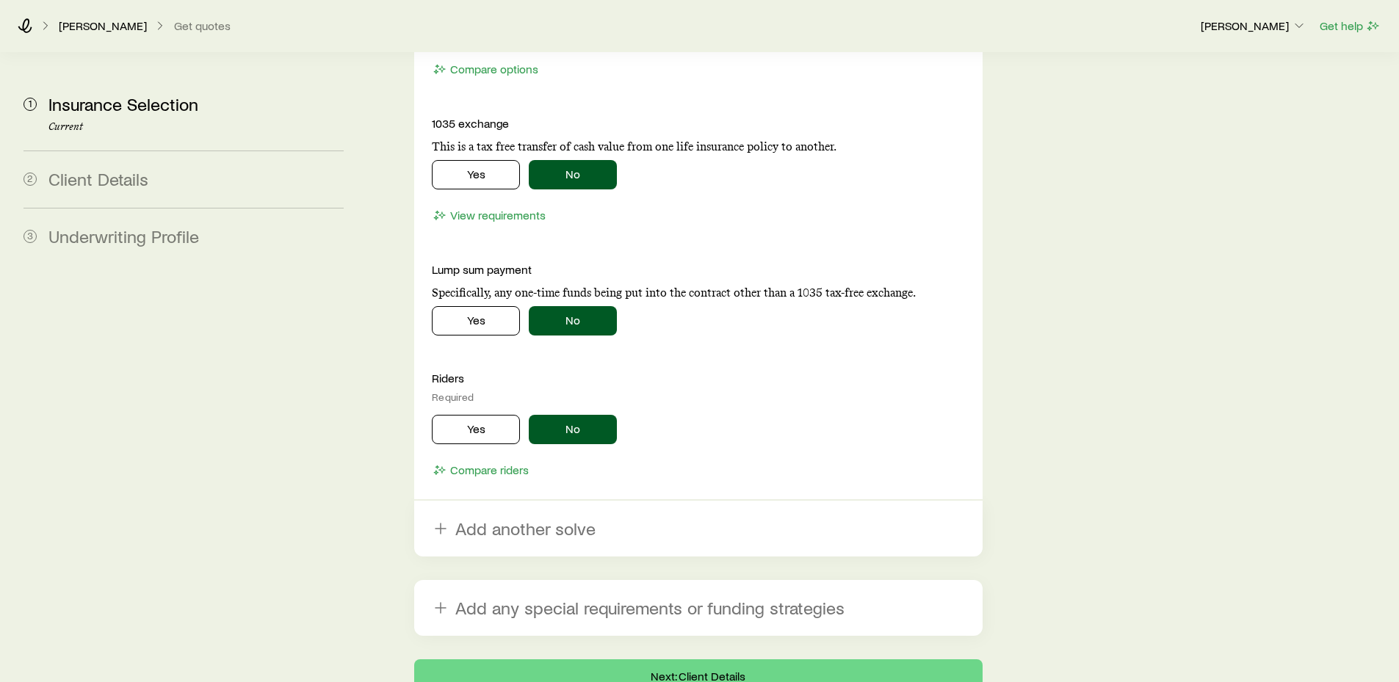
scroll to position [1910, 0]
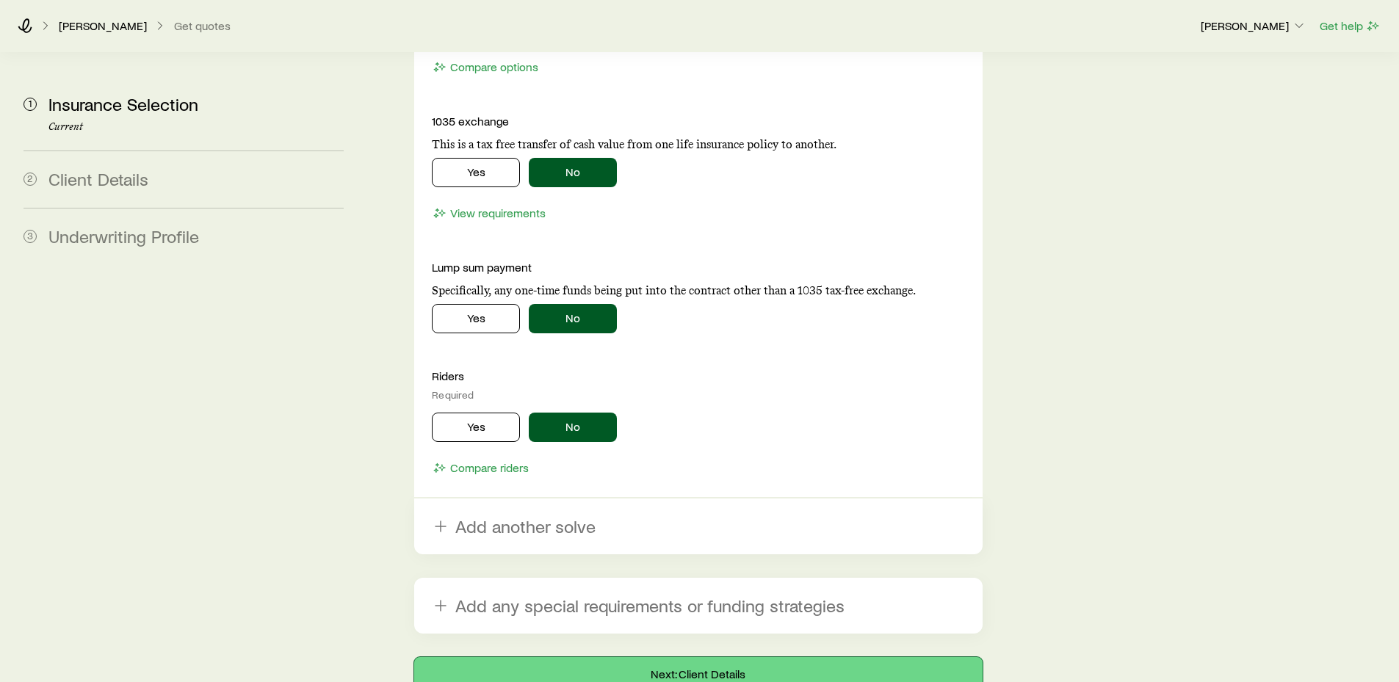
click at [706, 657] on button "Next: Client Details" at bounding box center [698, 674] width 568 height 35
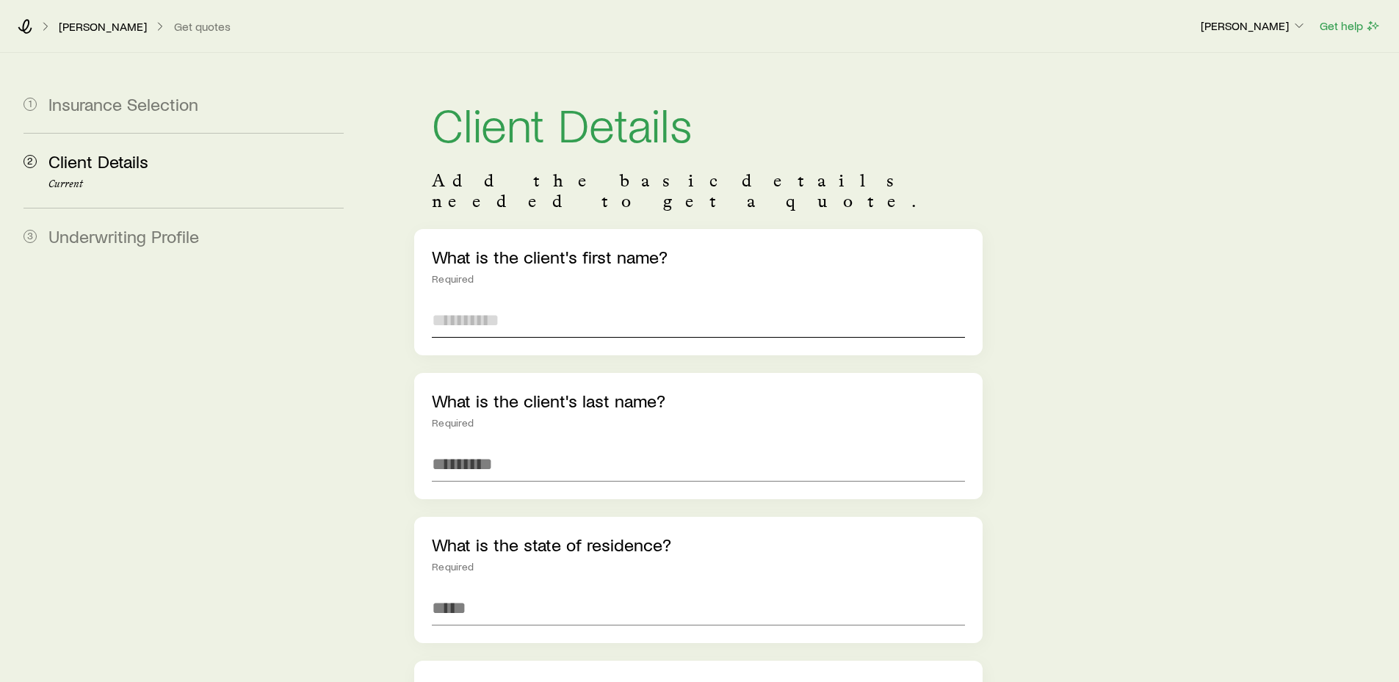
click at [501, 303] on input "text" at bounding box center [698, 320] width 533 height 35
type input "***"
type input "**********"
click at [490, 591] on input at bounding box center [698, 608] width 533 height 35
type input "**********"
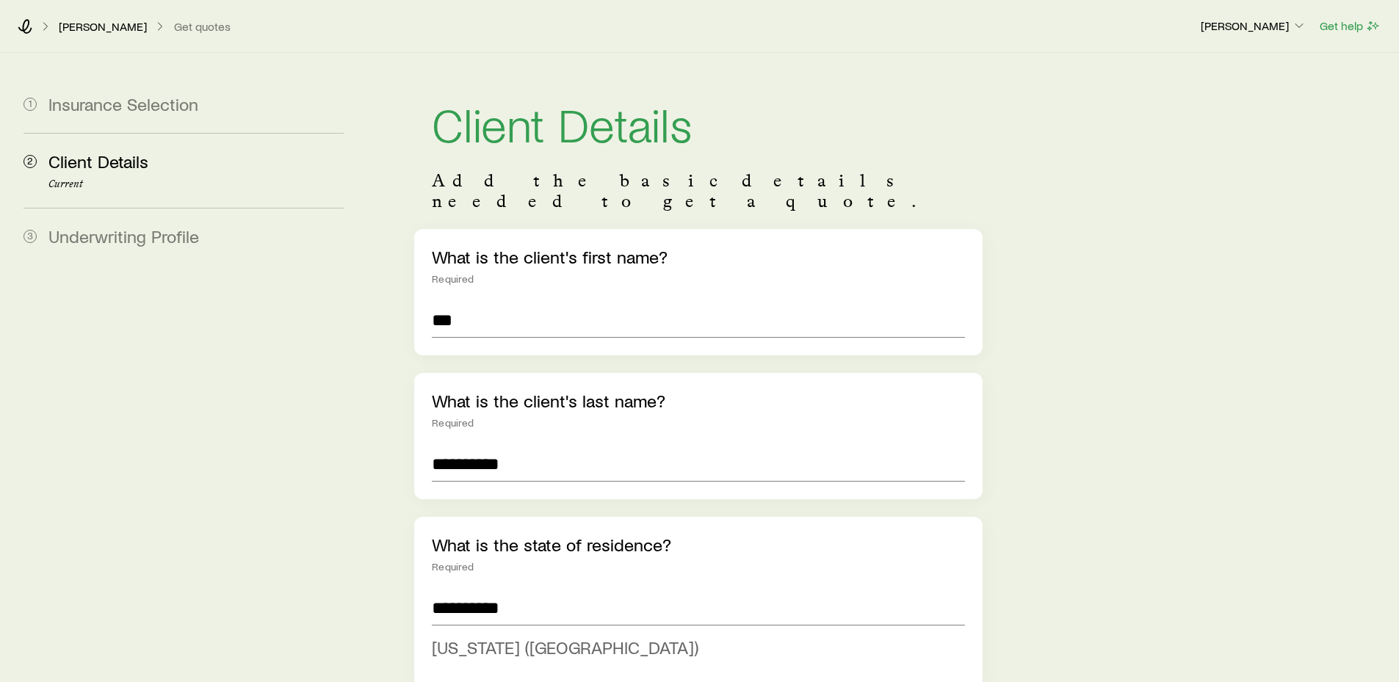
click at [504, 637] on span "[US_STATE] ([GEOGRAPHIC_DATA])" at bounding box center [565, 647] width 267 height 21
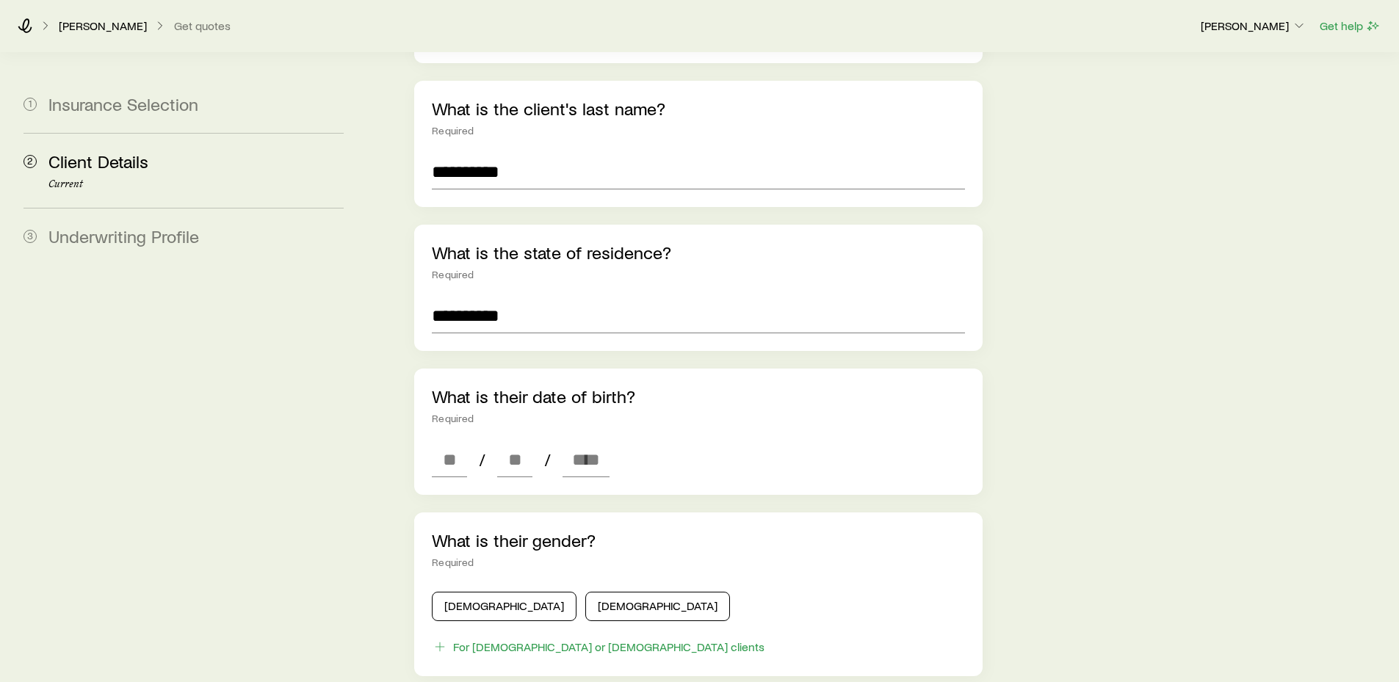
scroll to position [294, 0]
click at [440, 441] on input at bounding box center [449, 458] width 35 height 35
type input "**"
type input "****"
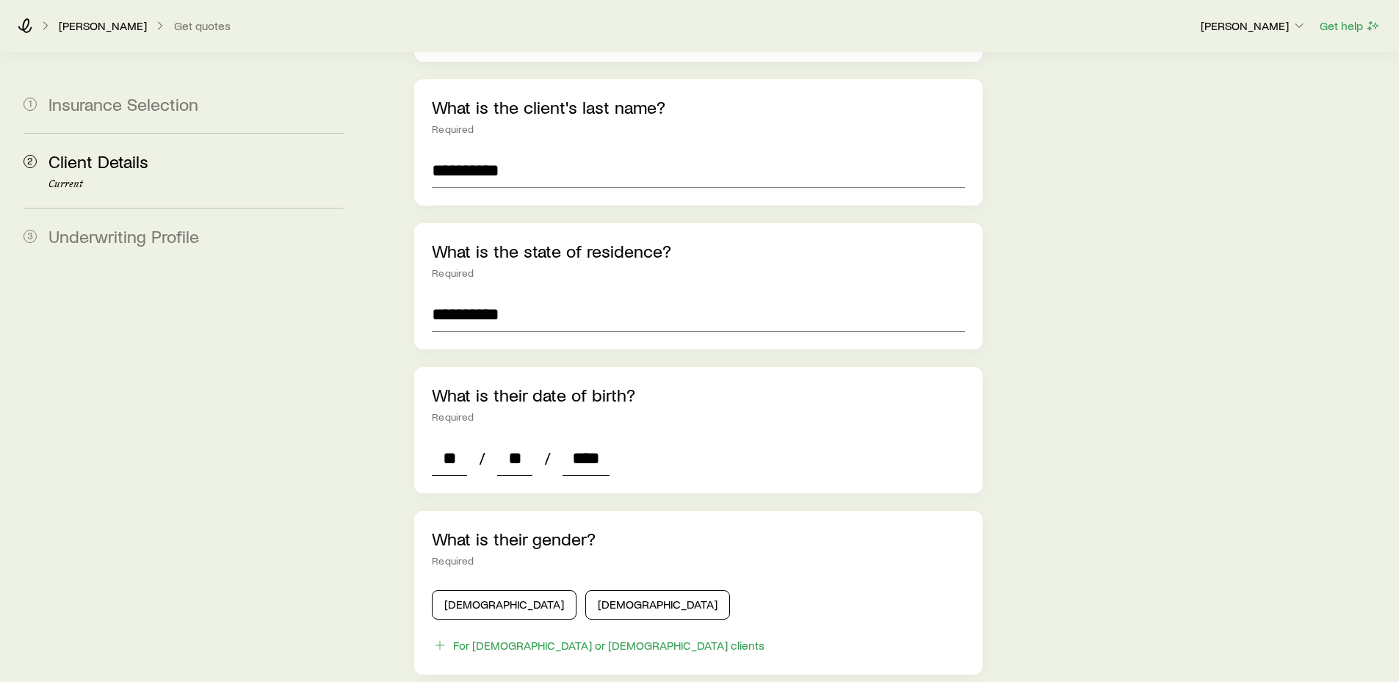
type input "*"
type input "****"
click at [491, 591] on button "[DEMOGRAPHIC_DATA]" at bounding box center [504, 605] width 145 height 29
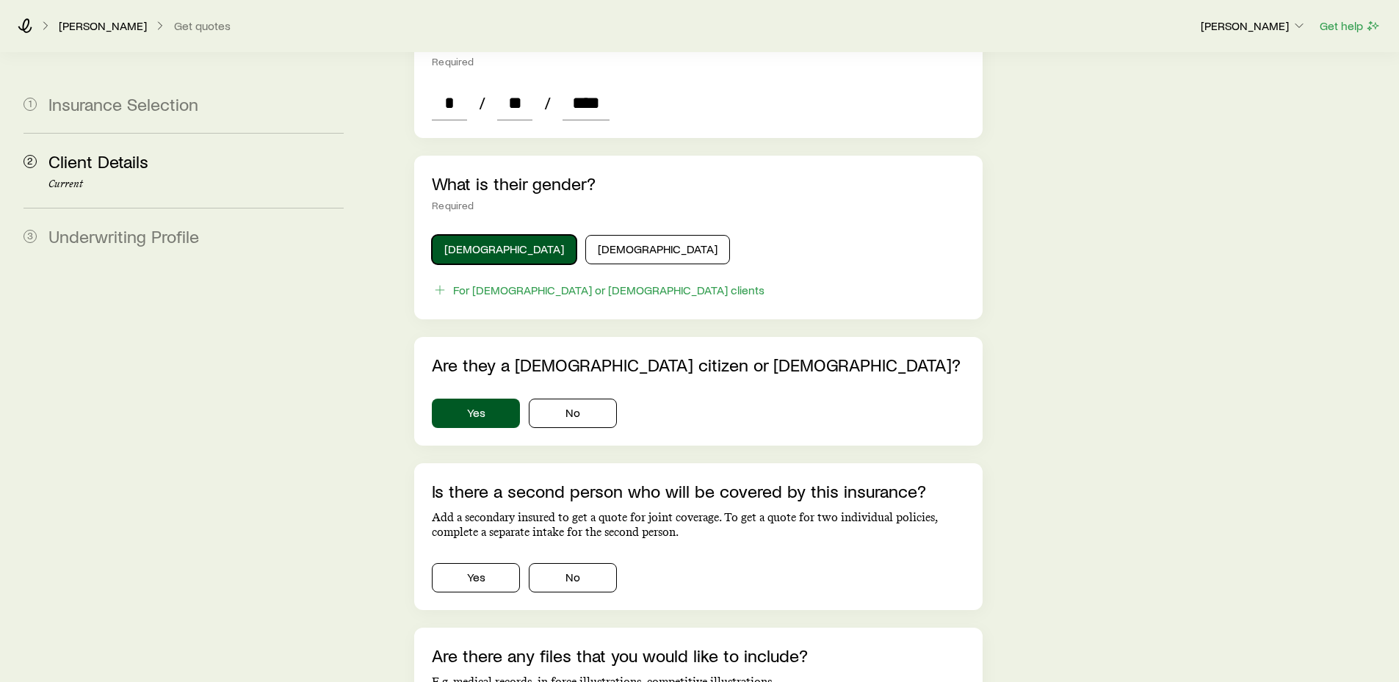
scroll to position [661, 0]
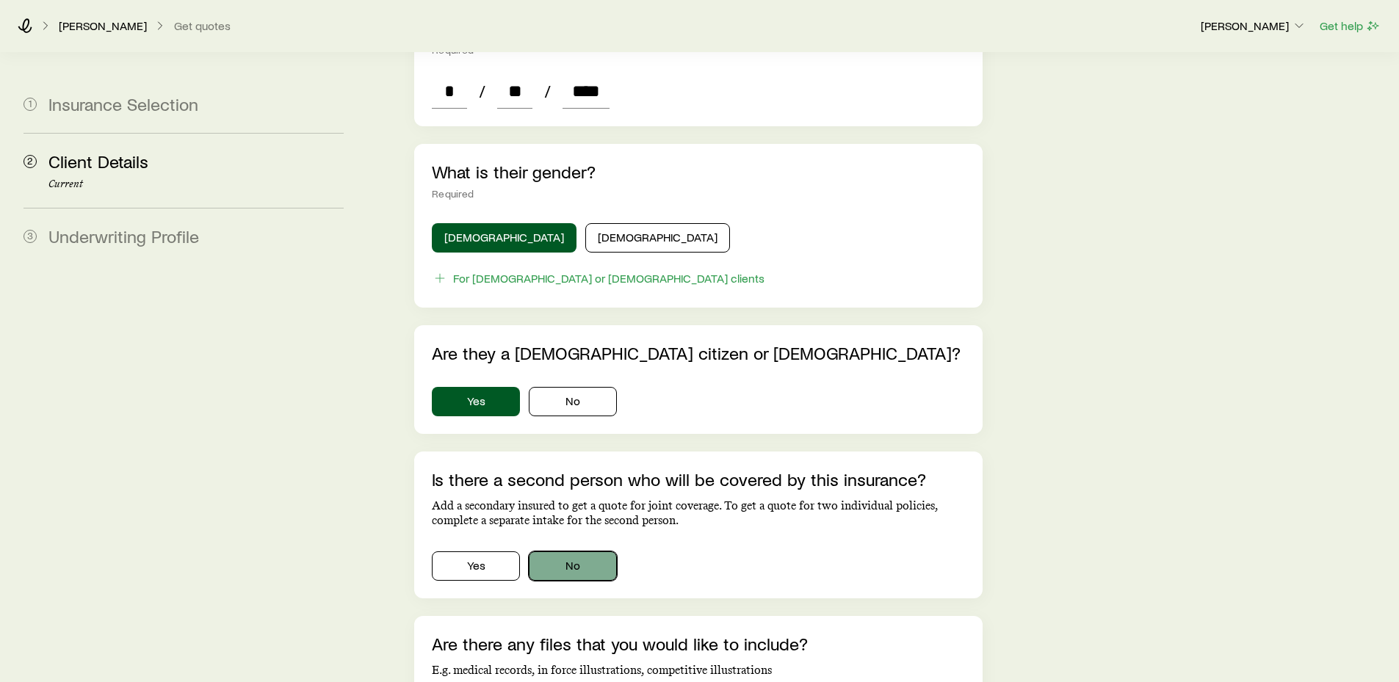
click at [588, 552] on button "No" at bounding box center [573, 566] width 88 height 29
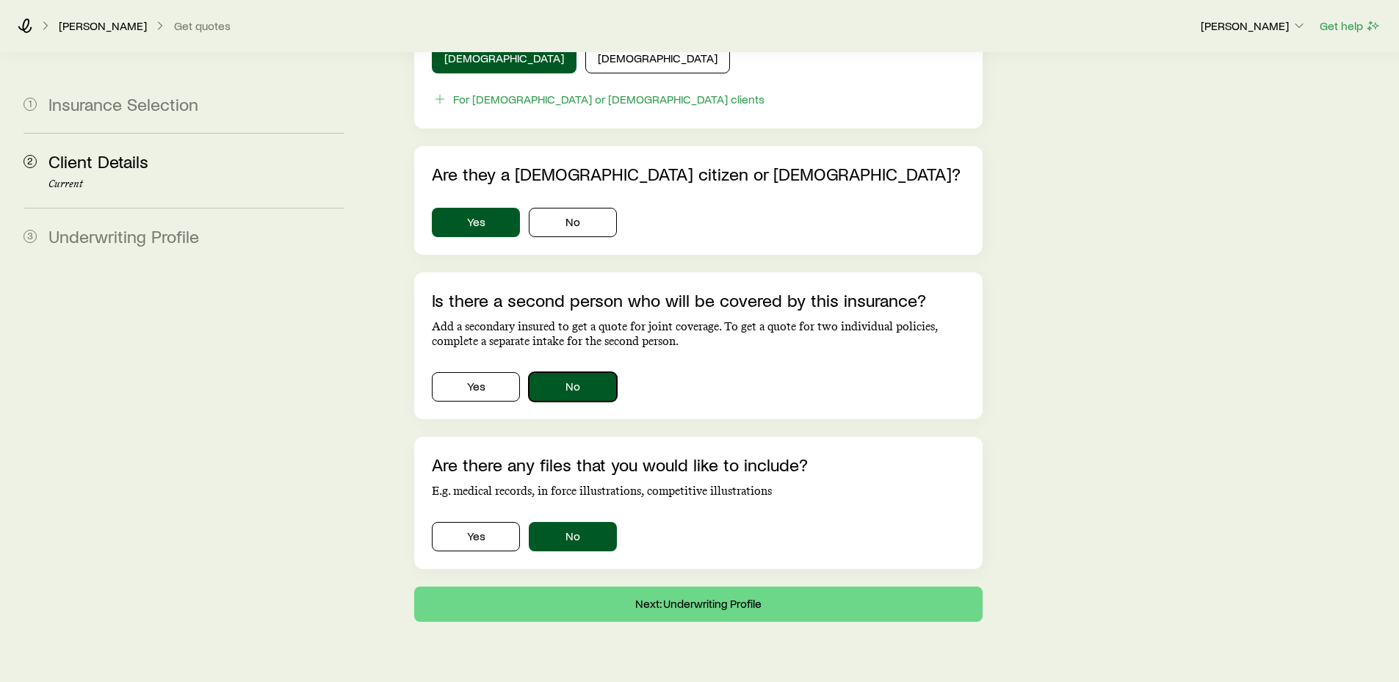
scroll to position [859, 0]
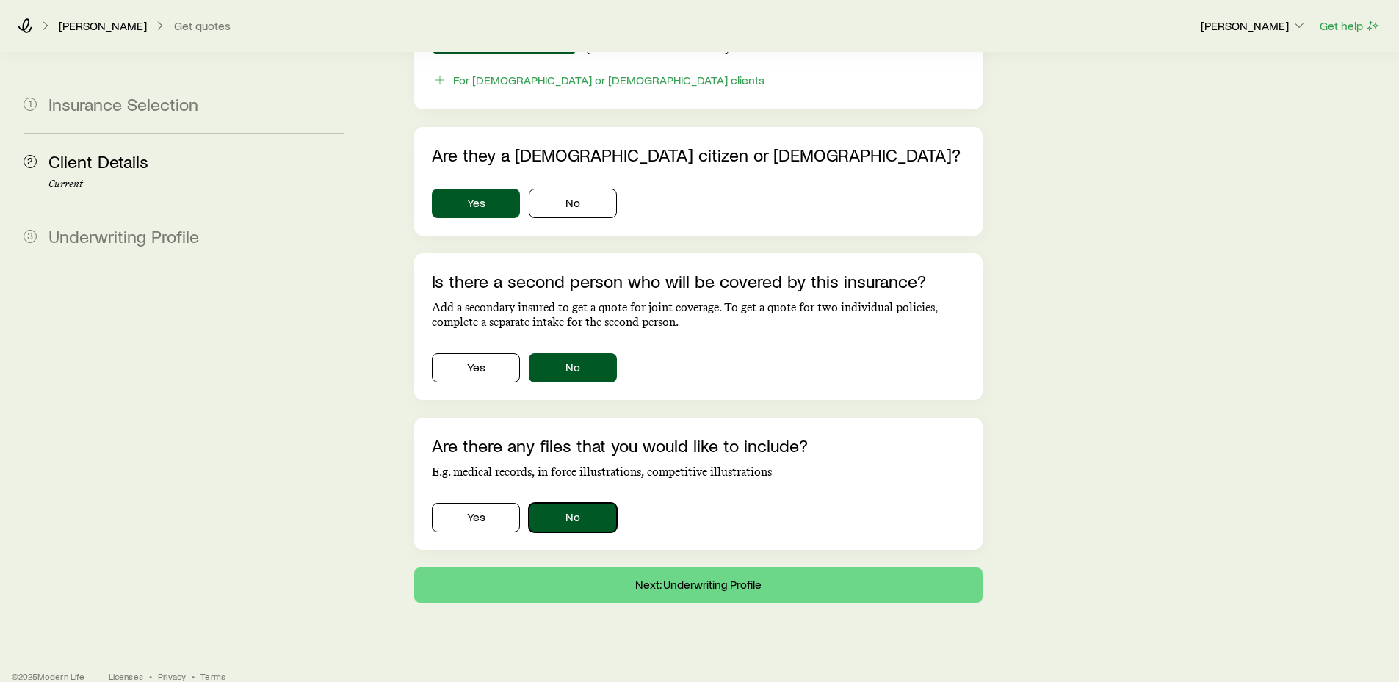
click at [585, 503] on button "No" at bounding box center [573, 517] width 88 height 29
click at [732, 568] on button "Next: Underwriting Profile" at bounding box center [698, 585] width 568 height 35
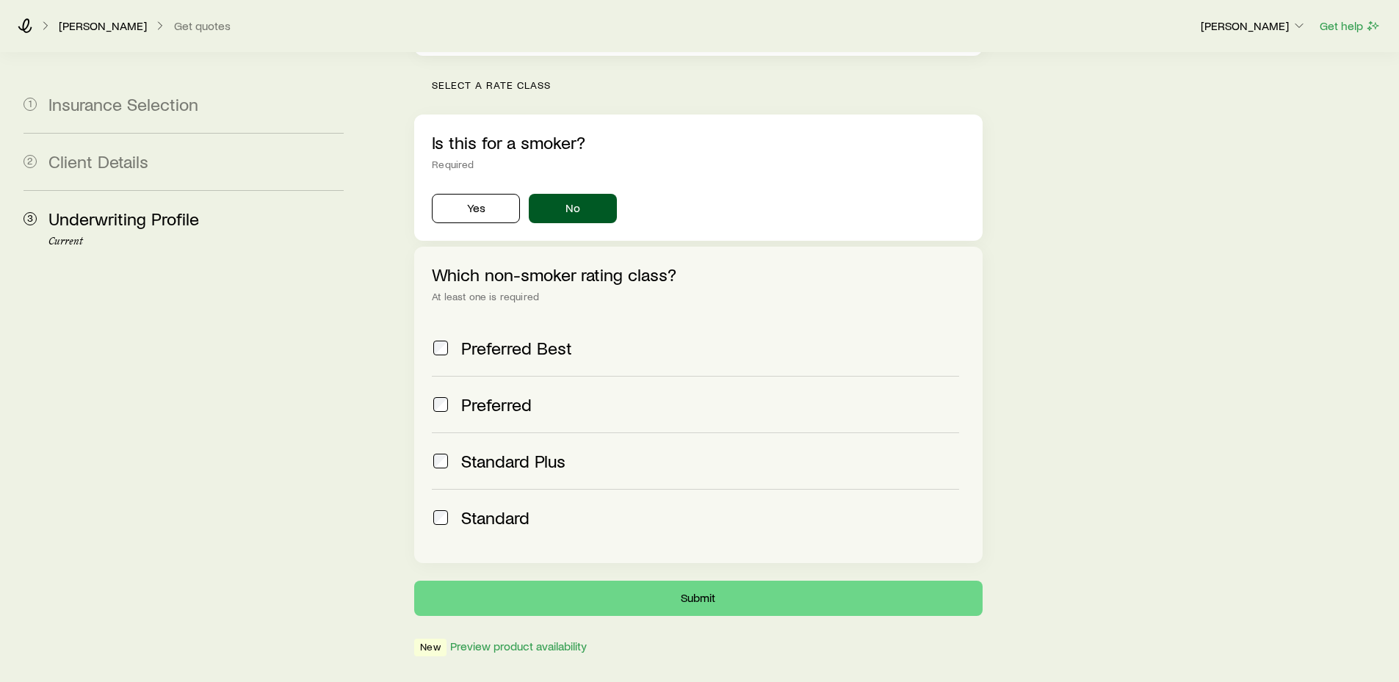
scroll to position [441, 0]
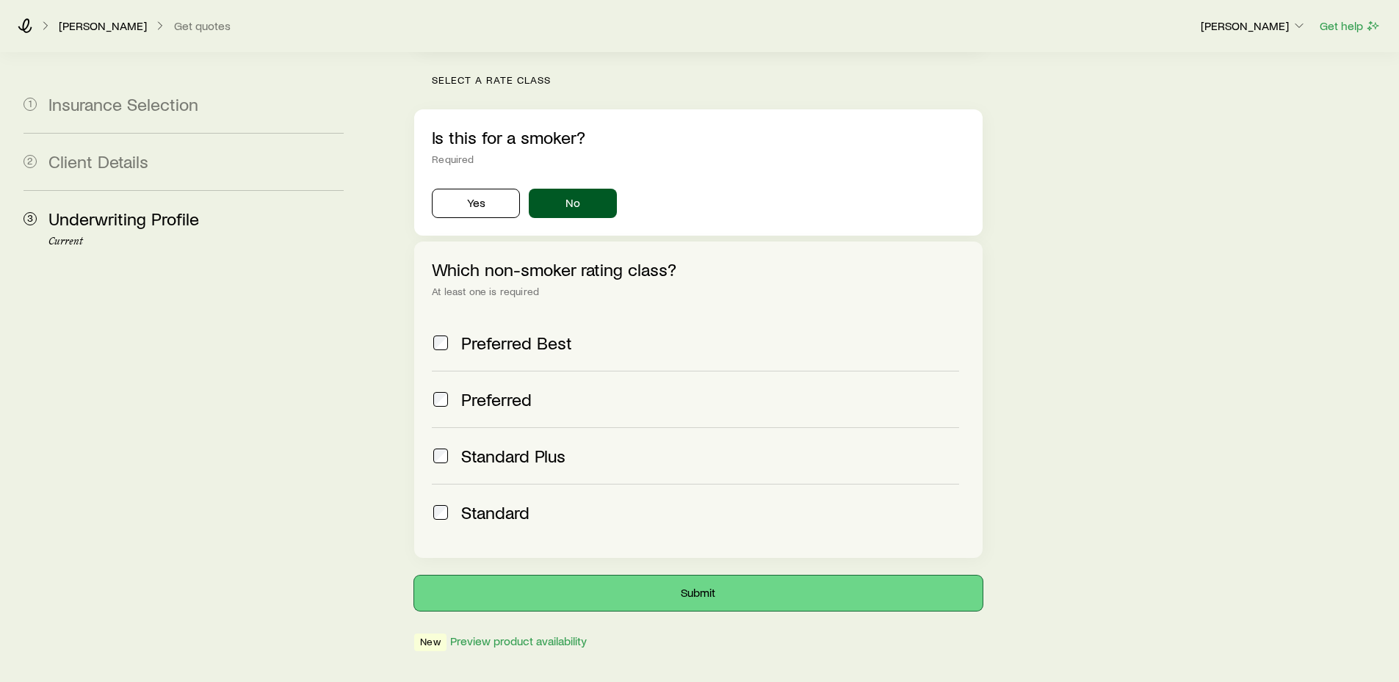
click at [702, 576] on button "Submit" at bounding box center [698, 593] width 568 height 35
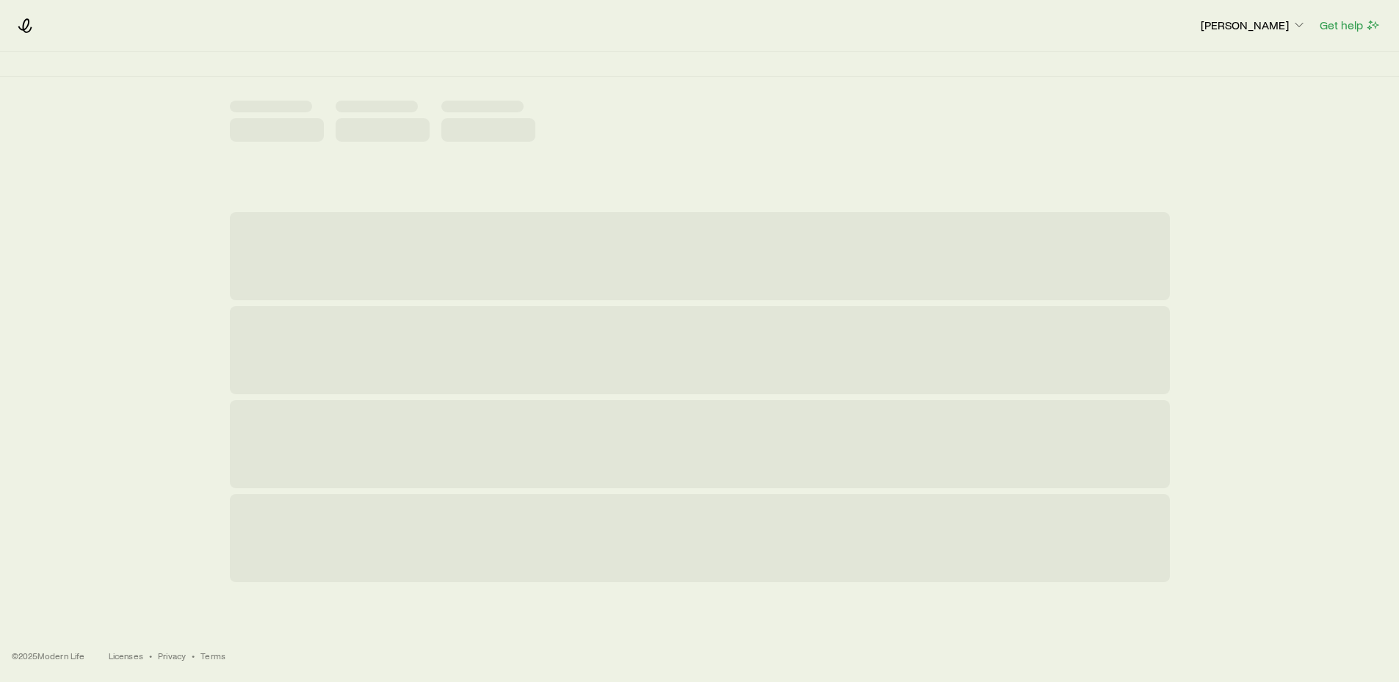
scroll to position [0, 0]
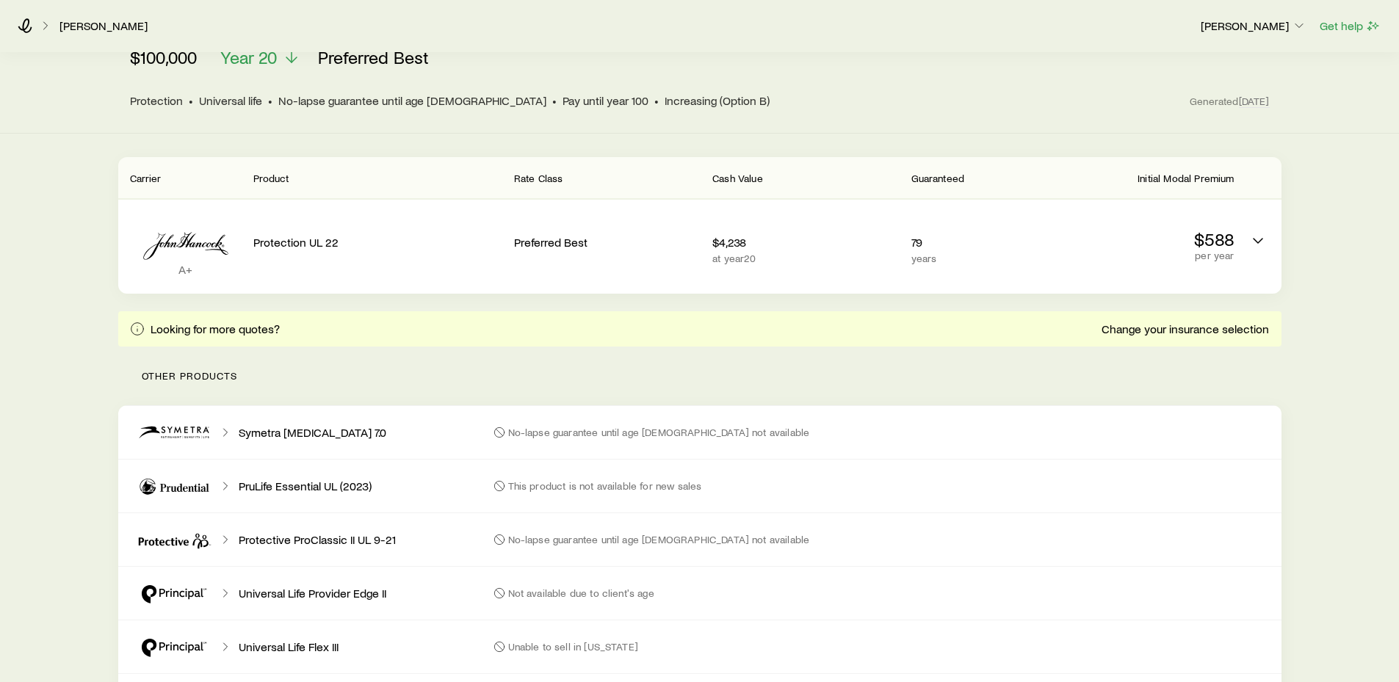
scroll to position [147, 0]
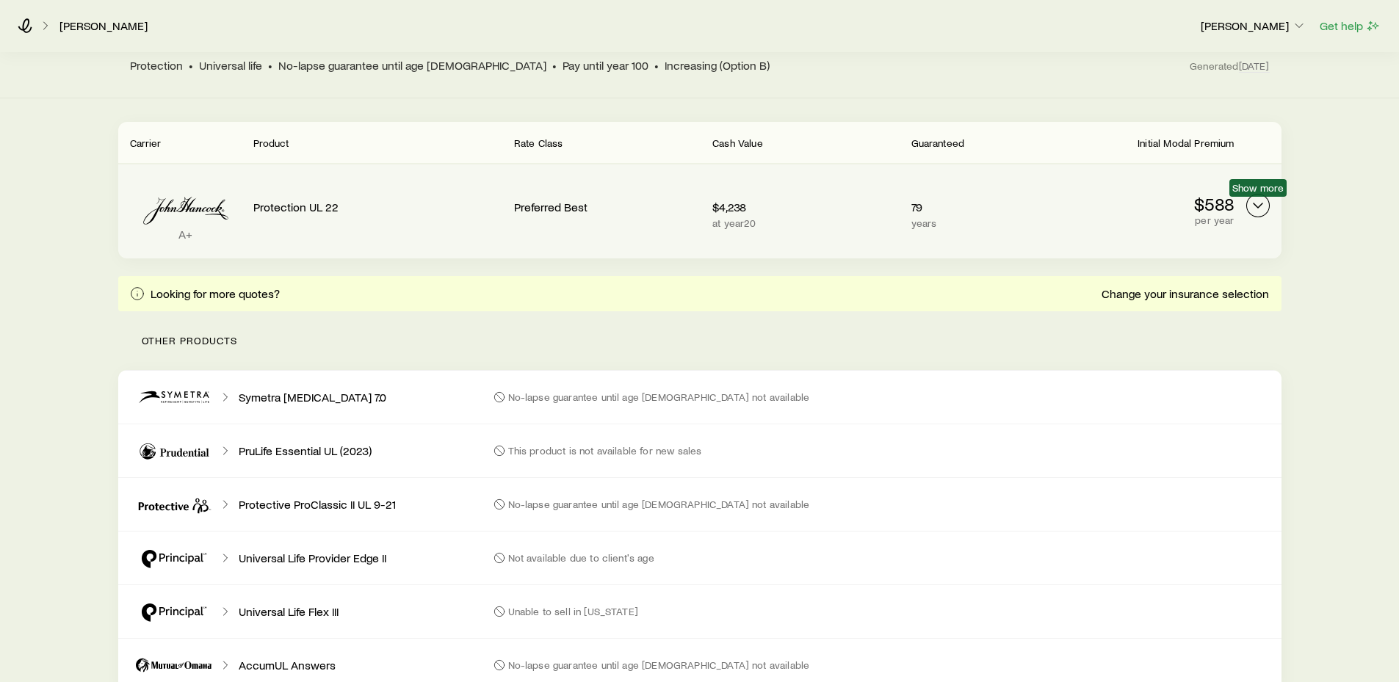
click at [1262, 205] on icon "Permanent quotes" at bounding box center [1259, 206] width 18 height 18
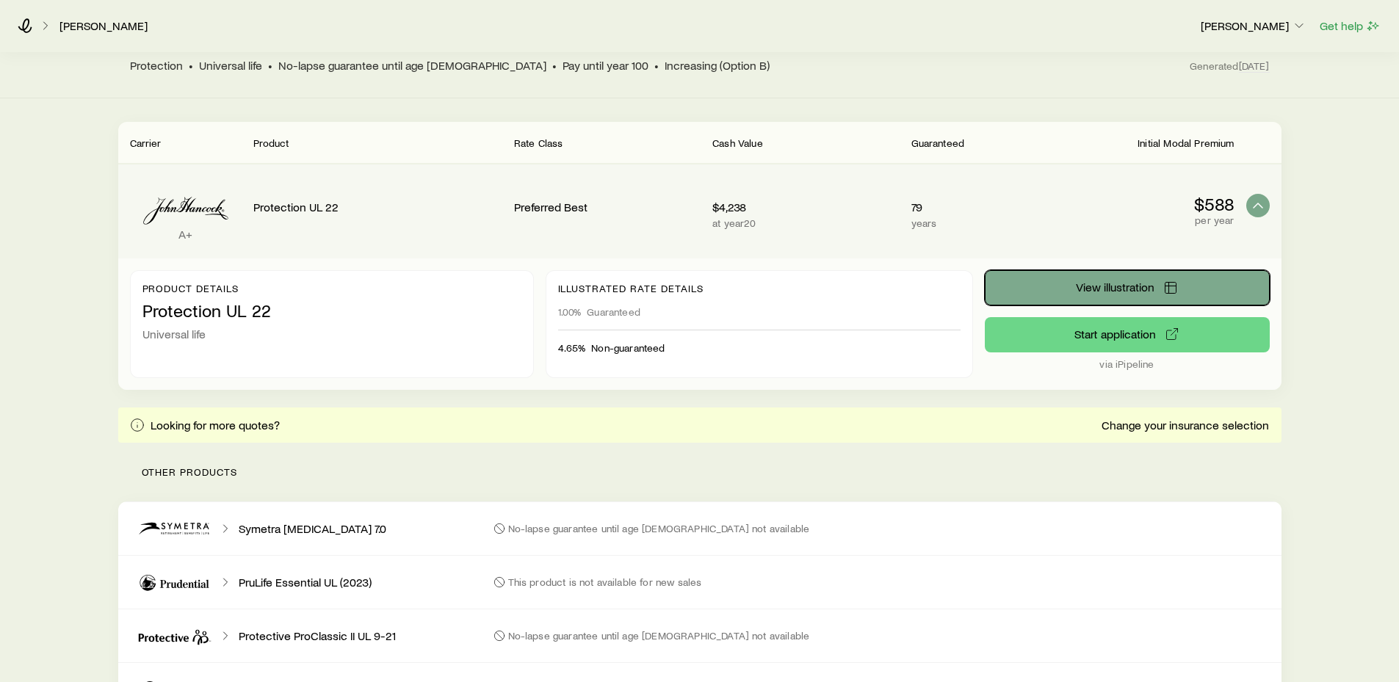
click at [1120, 290] on span "View illustration" at bounding box center [1115, 287] width 79 height 12
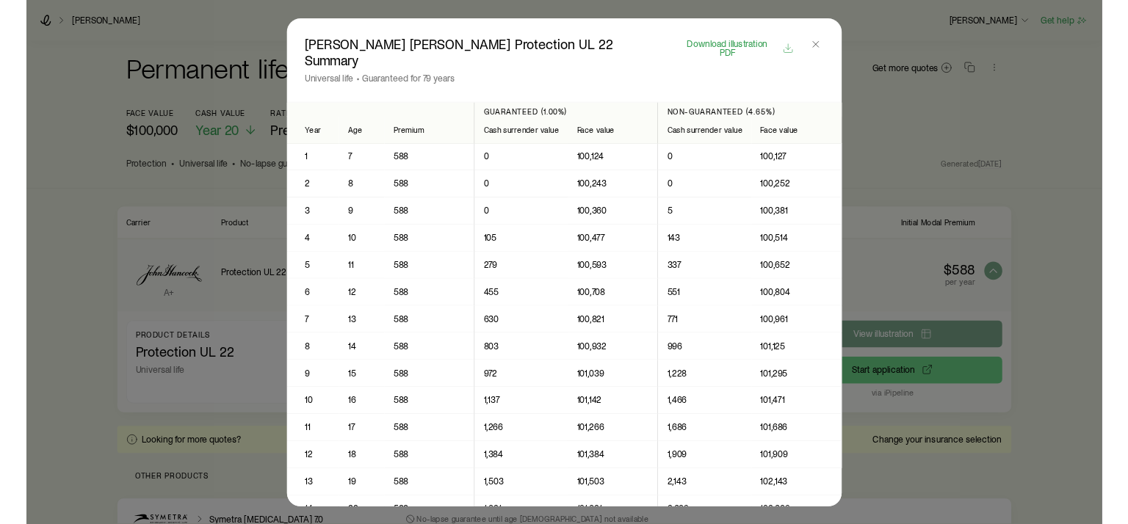
scroll to position [0, 0]
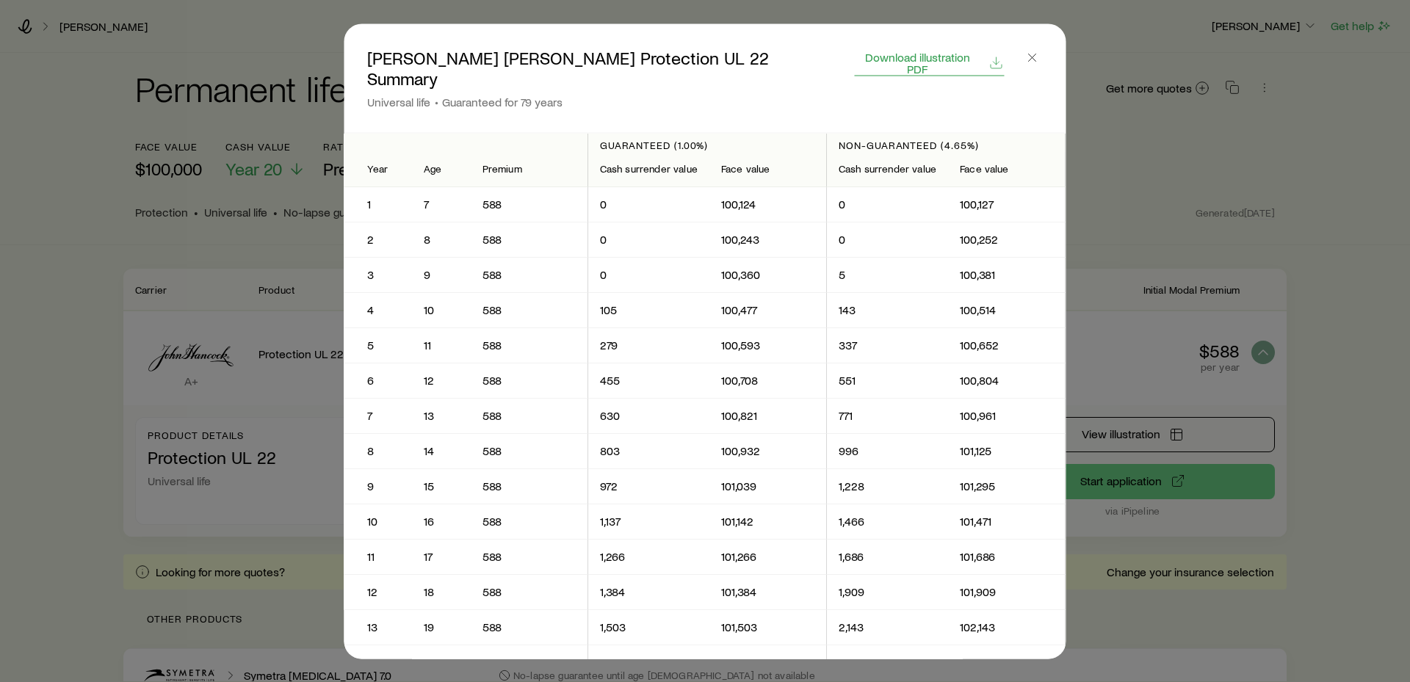
click at [956, 59] on span "Download illustration PDF" at bounding box center [917, 63] width 125 height 24
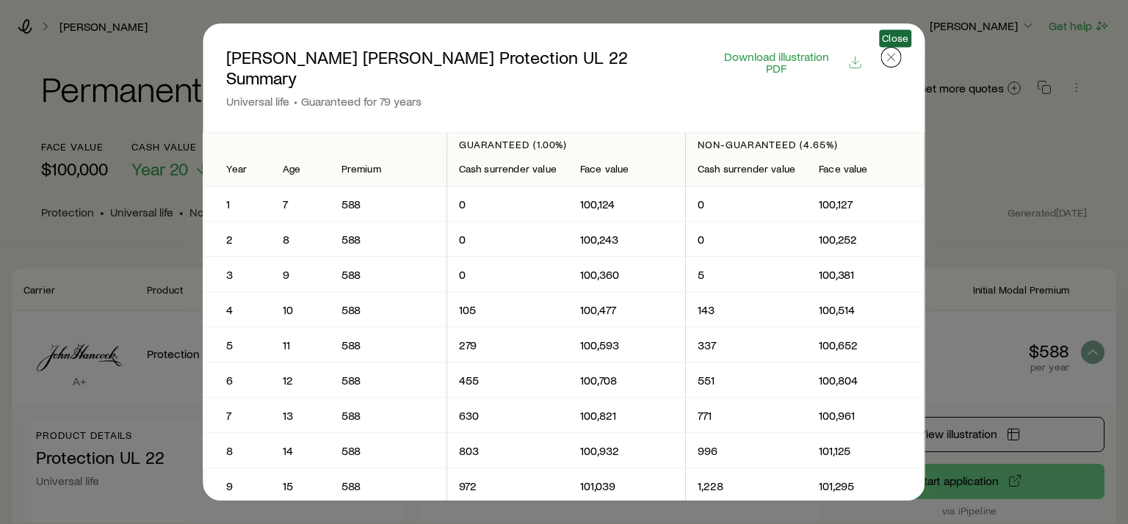
click at [893, 62] on icon "button" at bounding box center [891, 57] width 15 height 15
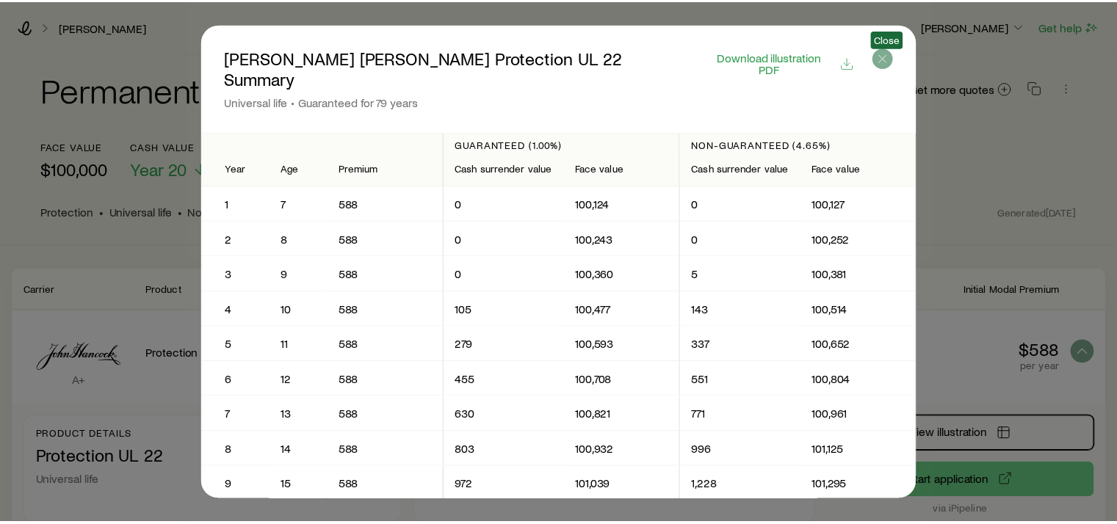
scroll to position [147, 0]
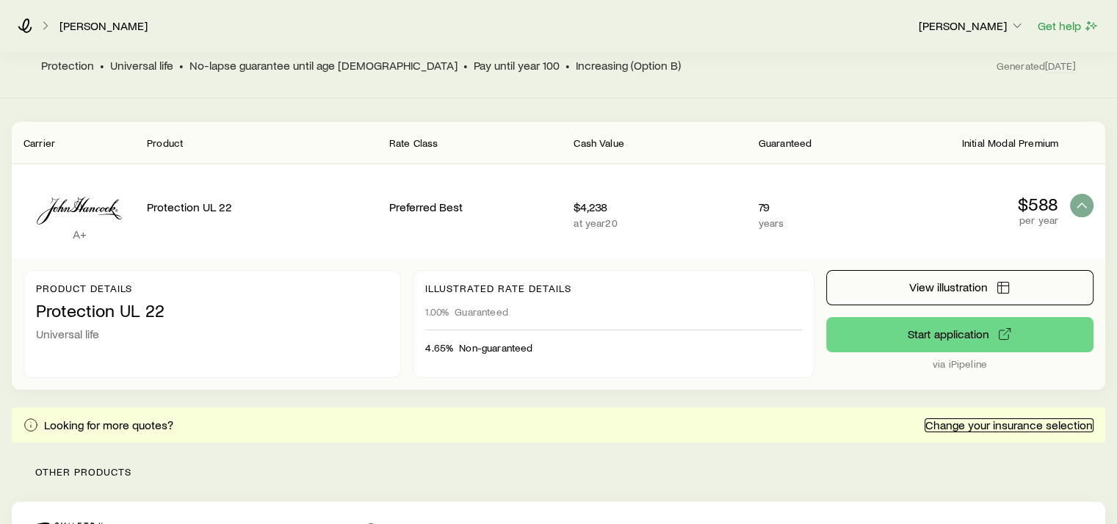
click at [980, 427] on link "Change your insurance selection" at bounding box center [1009, 426] width 169 height 14
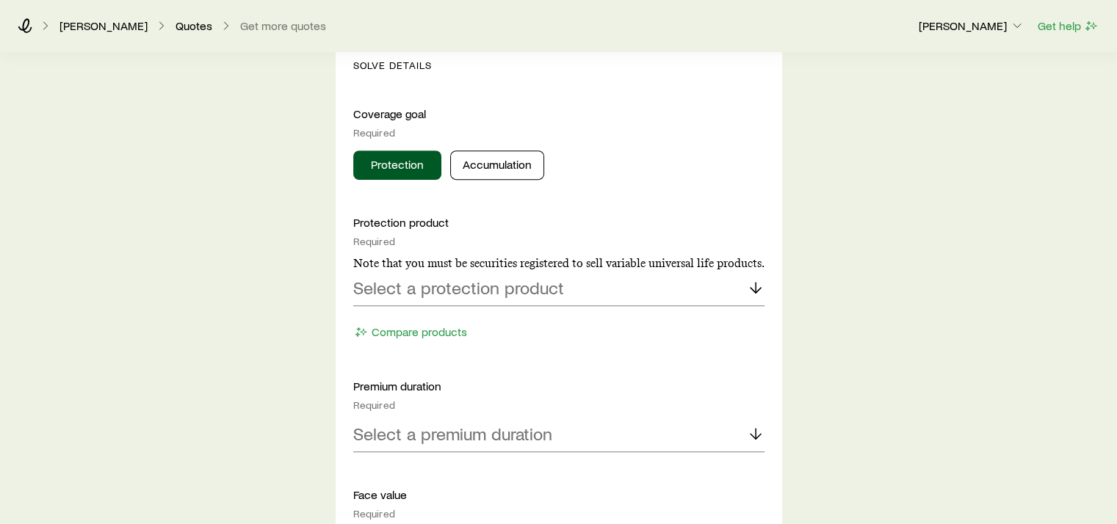
scroll to position [588, 0]
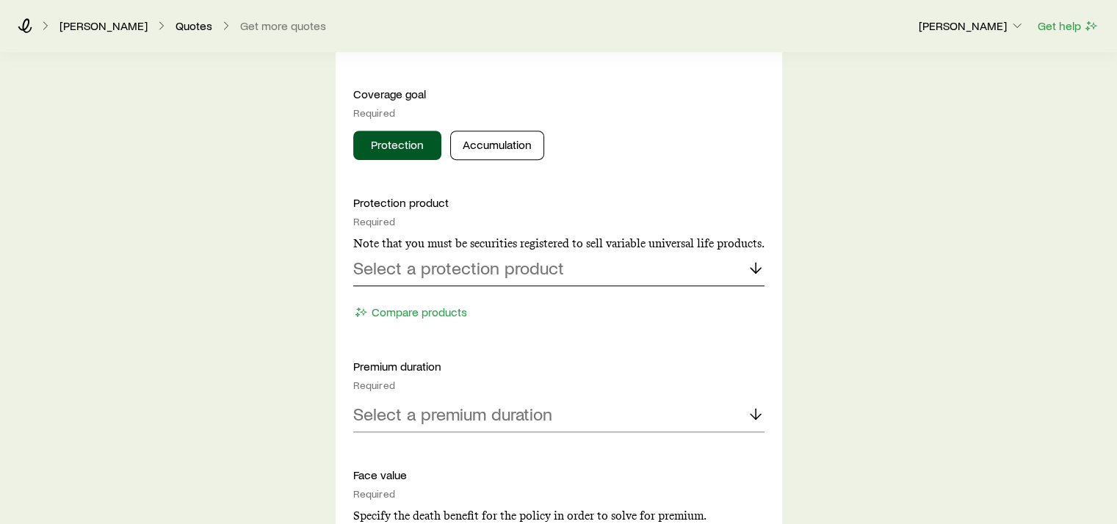
click at [751, 268] on polyline at bounding box center [756, 270] width 10 height 5
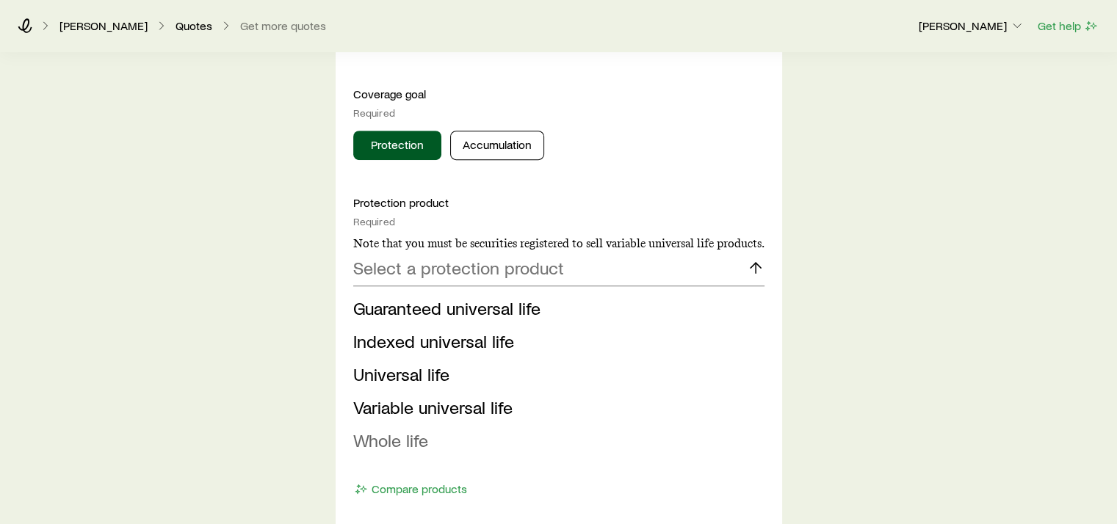
click at [409, 436] on span "Whole life" at bounding box center [390, 440] width 75 height 21
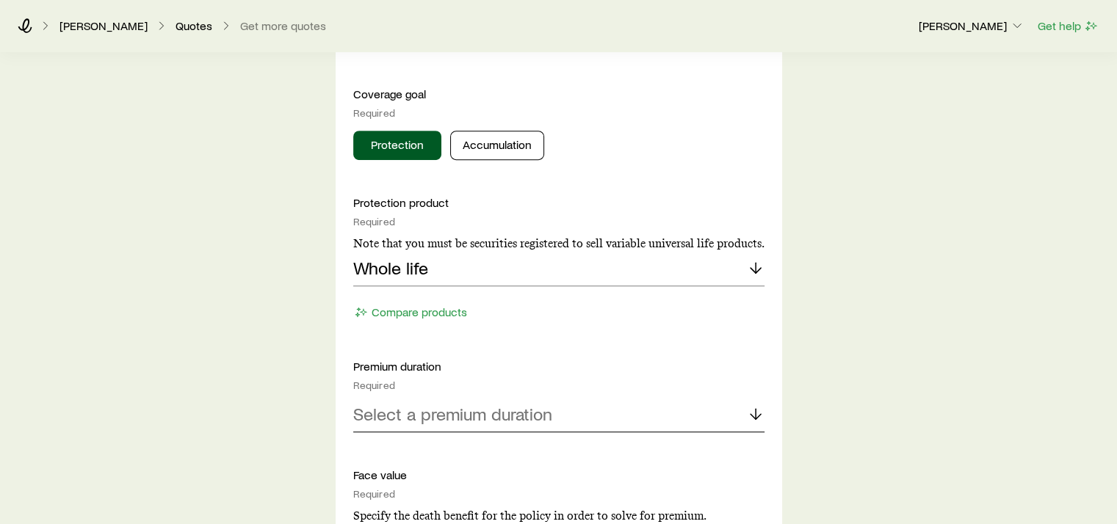
click at [757, 408] on icon at bounding box center [756, 414] width 18 height 18
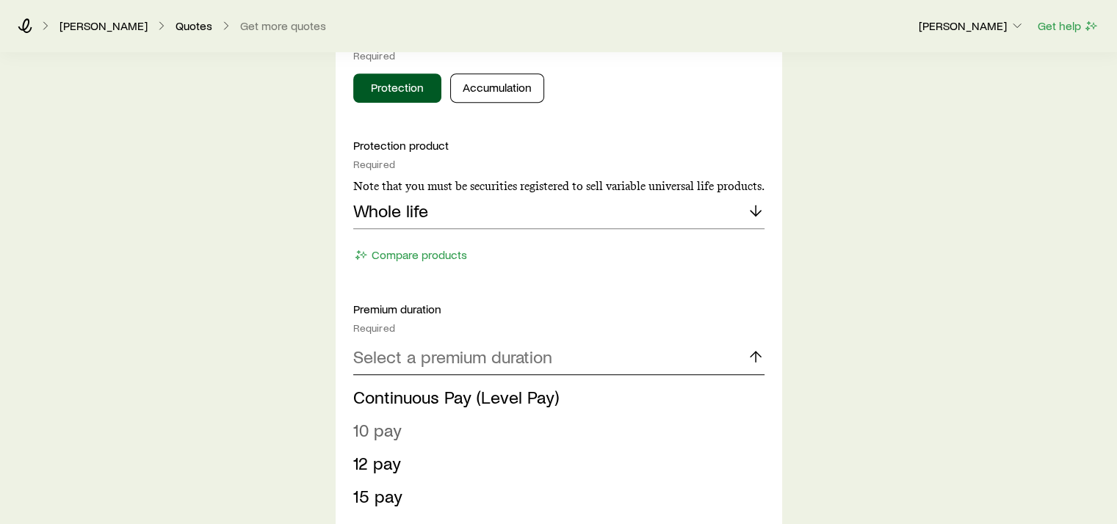
scroll to position [661, 0]
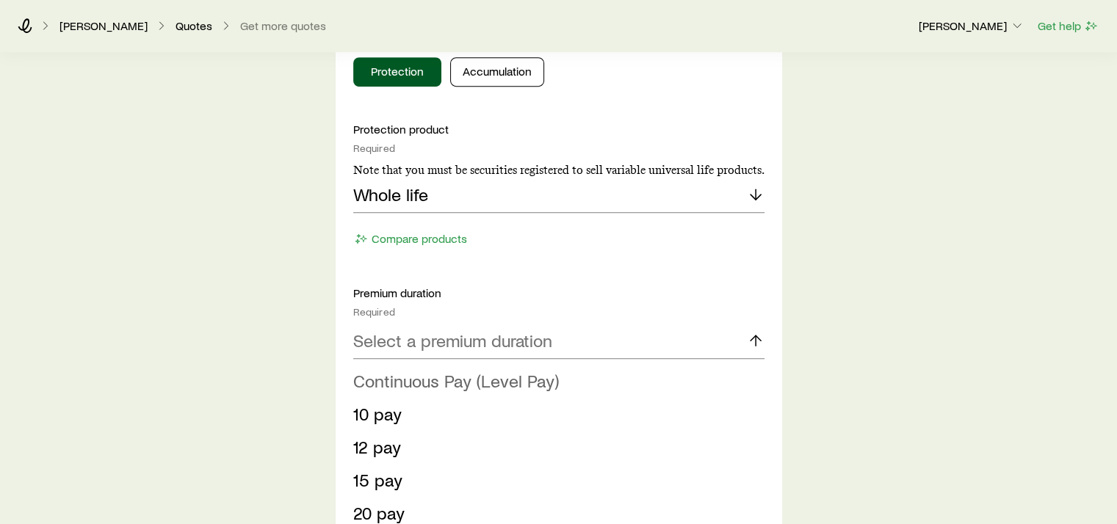
click at [471, 378] on span "Continuous Pay (Level Pay)" at bounding box center [456, 380] width 206 height 21
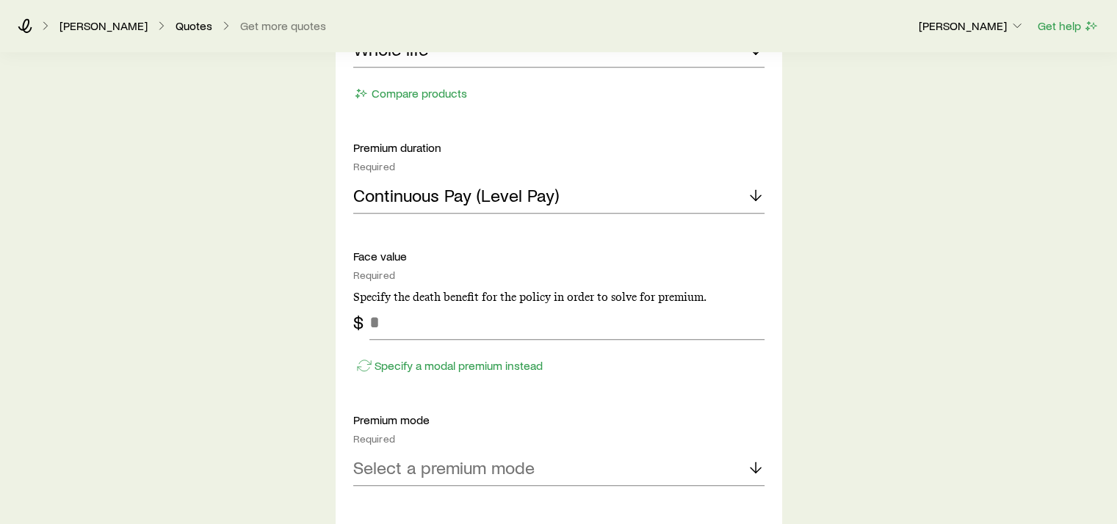
scroll to position [808, 0]
click at [426, 322] on input "tel" at bounding box center [566, 320] width 395 height 35
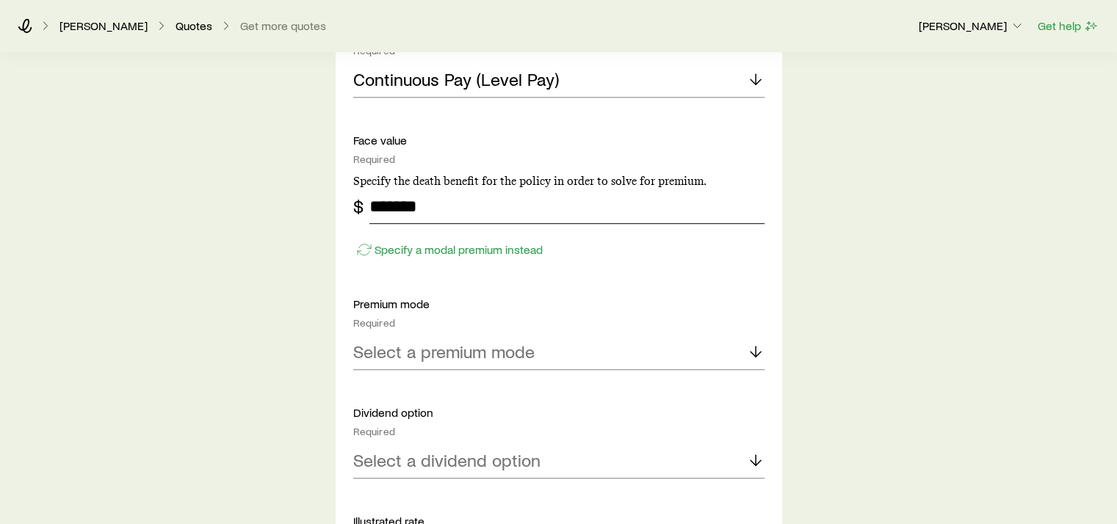
scroll to position [955, 0]
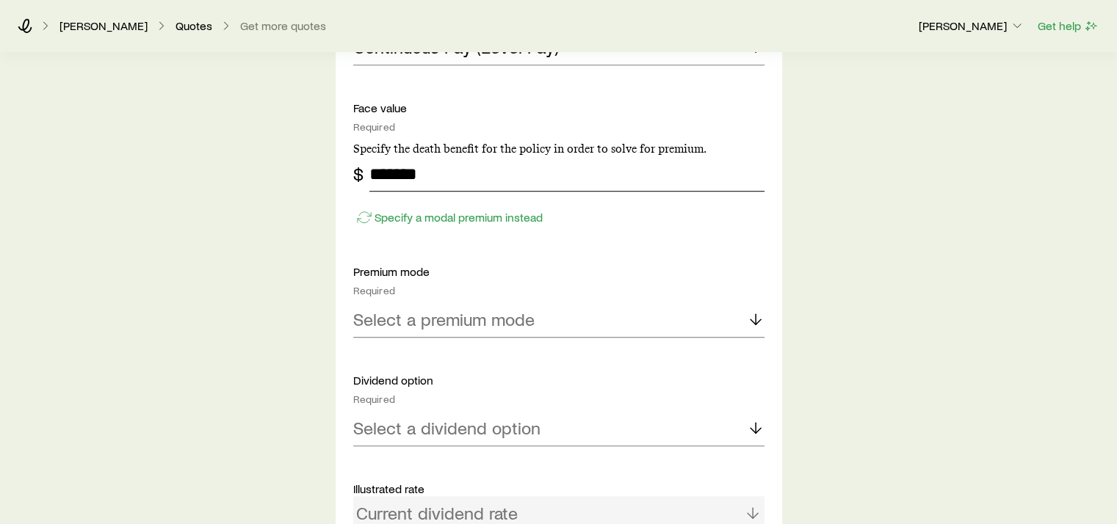
type input "*******"
click at [751, 315] on icon at bounding box center [756, 320] width 18 height 18
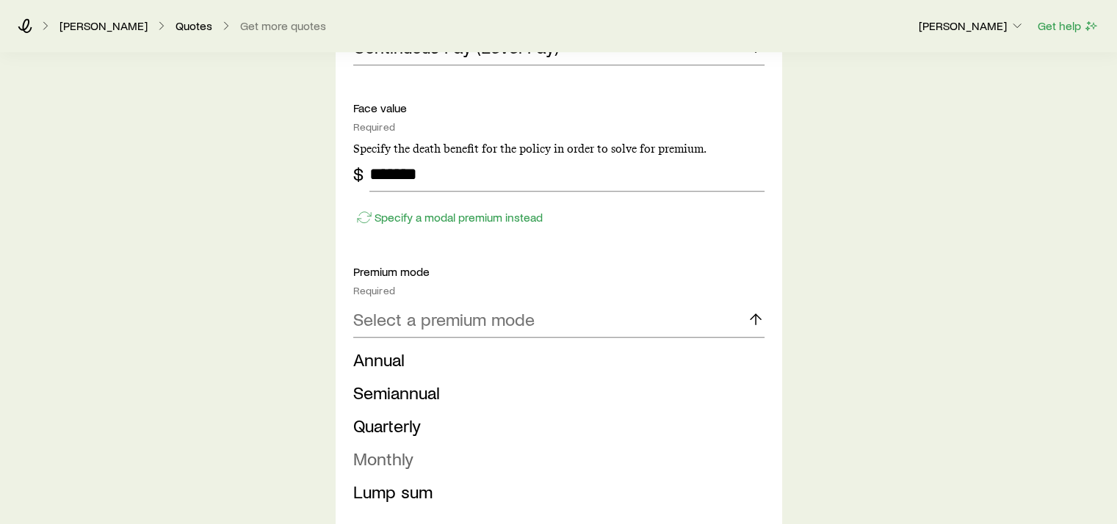
click at [391, 453] on span "Monthly" at bounding box center [383, 458] width 60 height 21
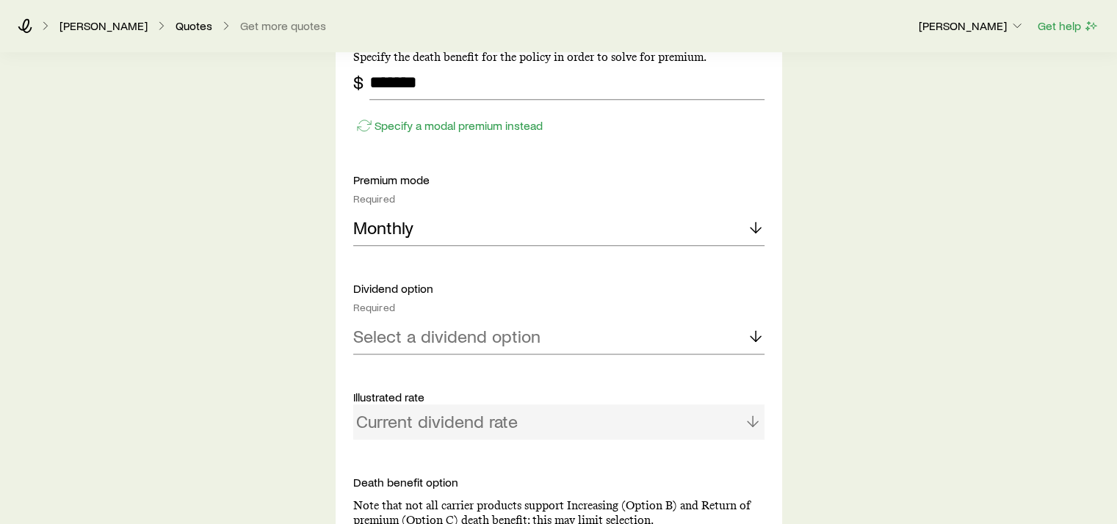
scroll to position [1102, 0]
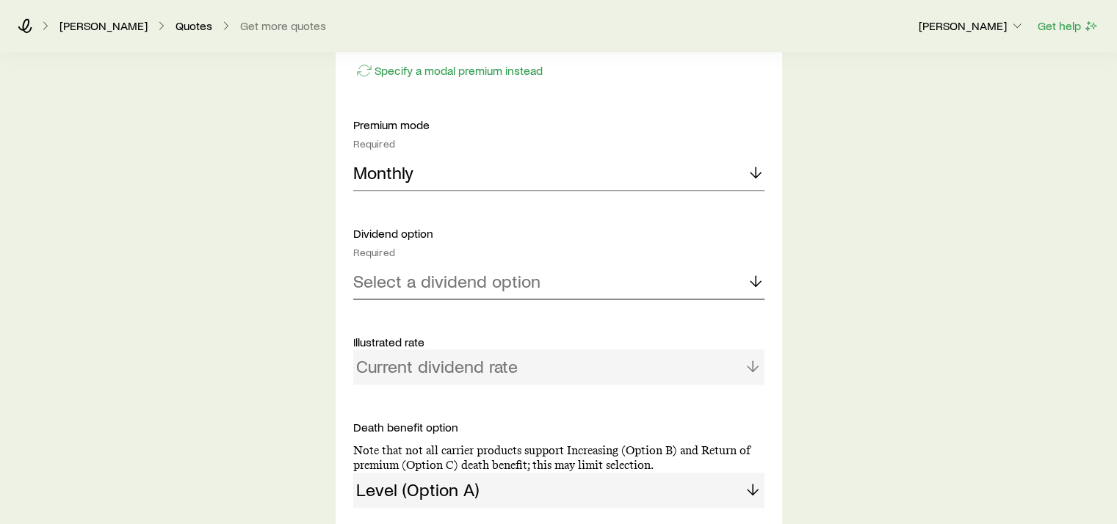
click at [756, 278] on line at bounding box center [756, 281] width 0 height 10
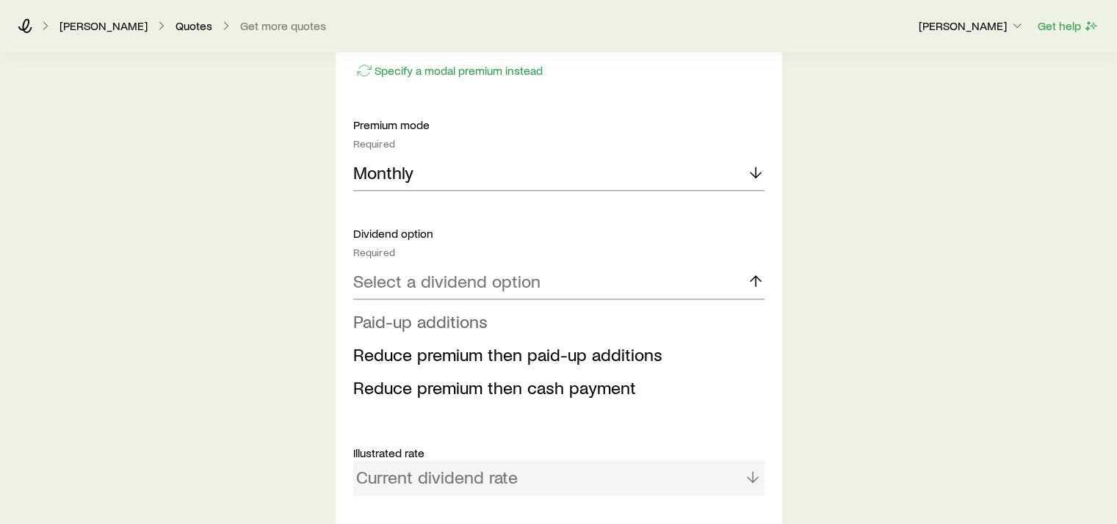
click at [475, 321] on span "Paid-up additions" at bounding box center [420, 321] width 134 height 21
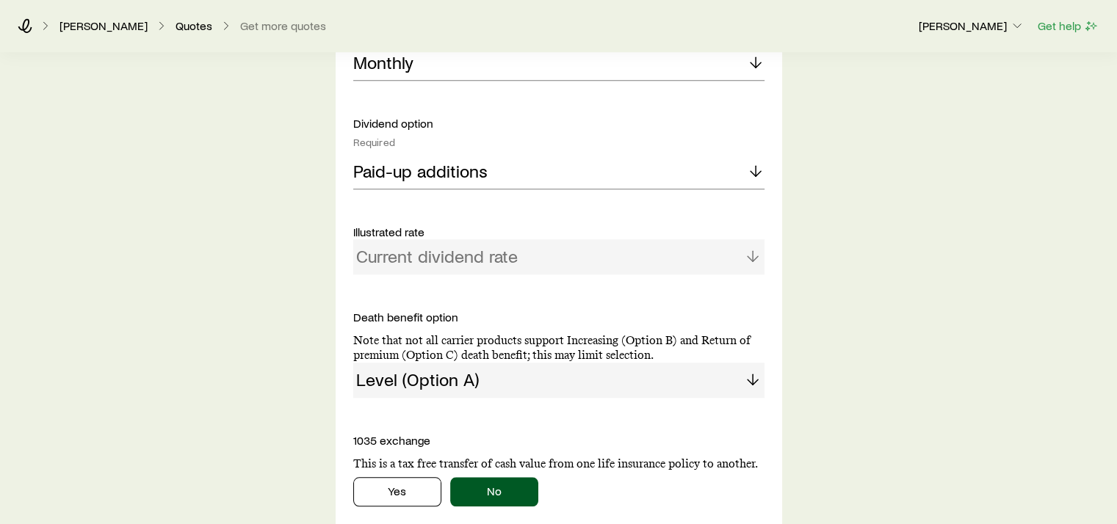
scroll to position [1249, 0]
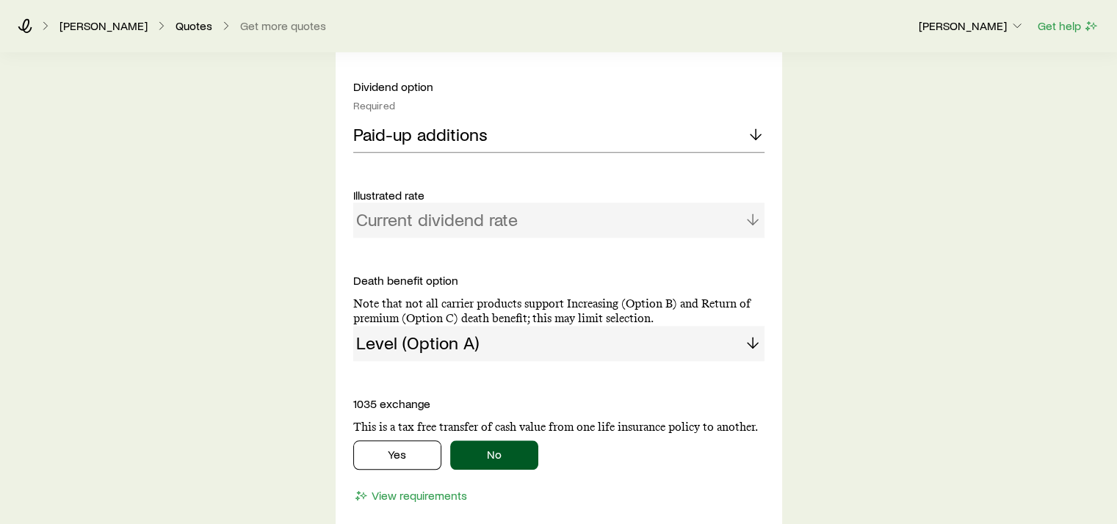
click at [749, 340] on div "Level (Option A)" at bounding box center [558, 343] width 411 height 35
click at [758, 341] on div "Level (Option A)" at bounding box center [558, 343] width 411 height 35
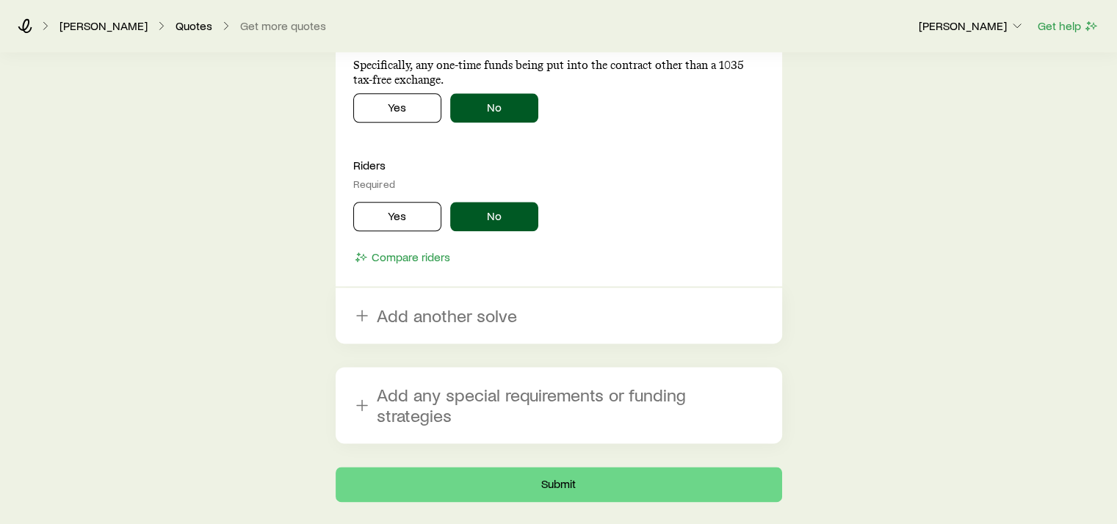
scroll to position [1763, 0]
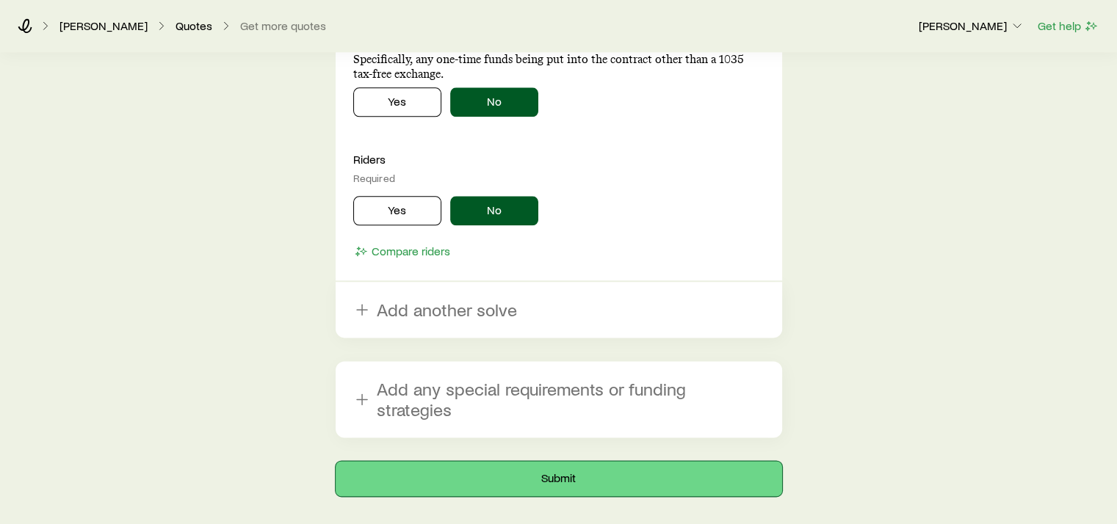
click at [562, 461] on button "Submit" at bounding box center [559, 478] width 447 height 35
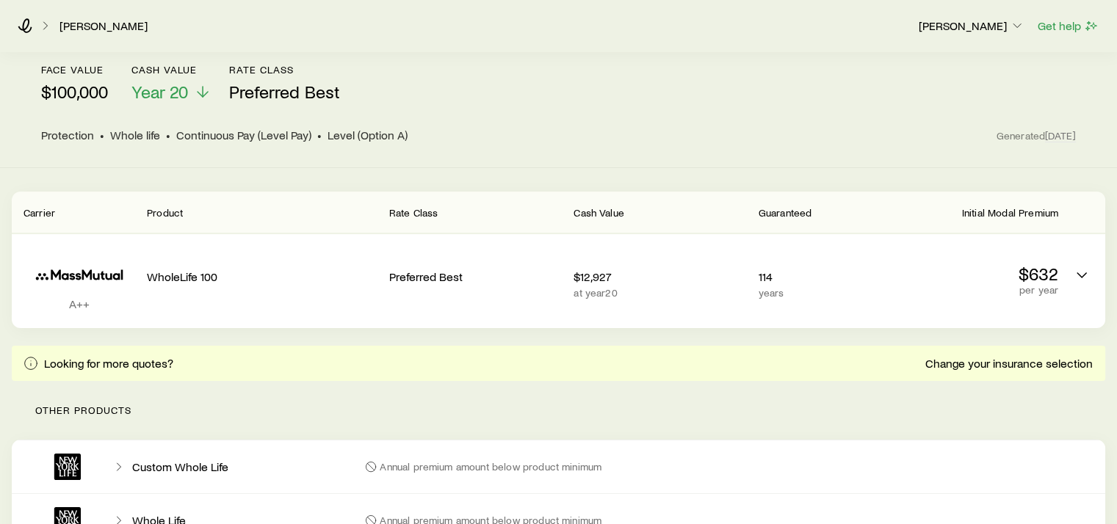
scroll to position [144, 0]
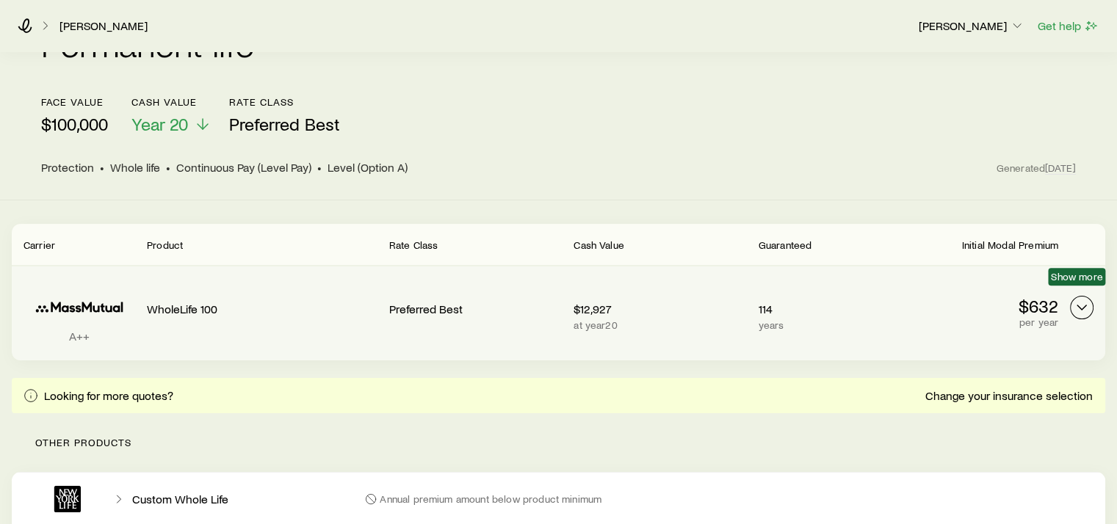
click at [1084, 299] on icon "Permanent quotes" at bounding box center [1082, 308] width 18 height 18
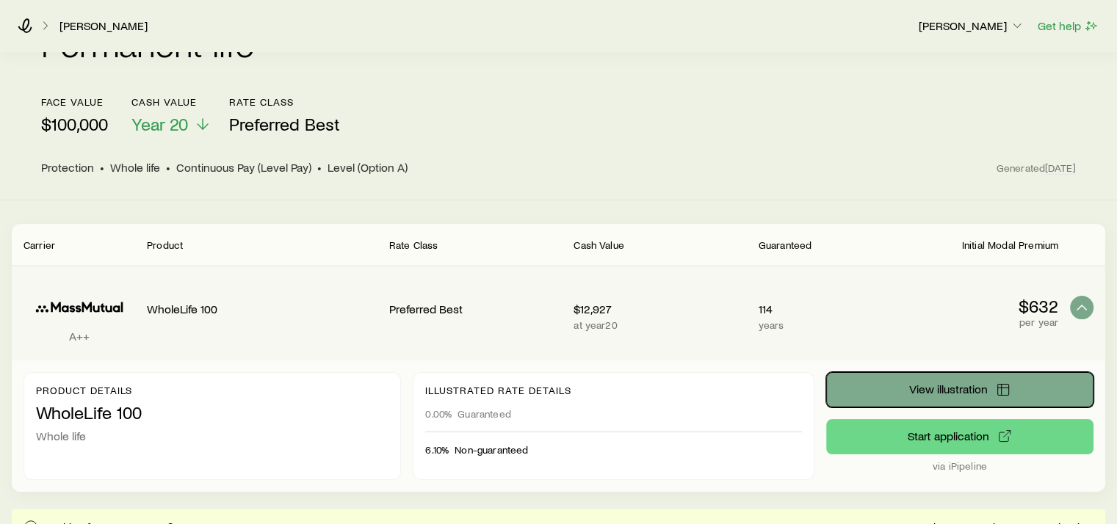
click at [952, 383] on span "View illustration" at bounding box center [948, 389] width 79 height 12
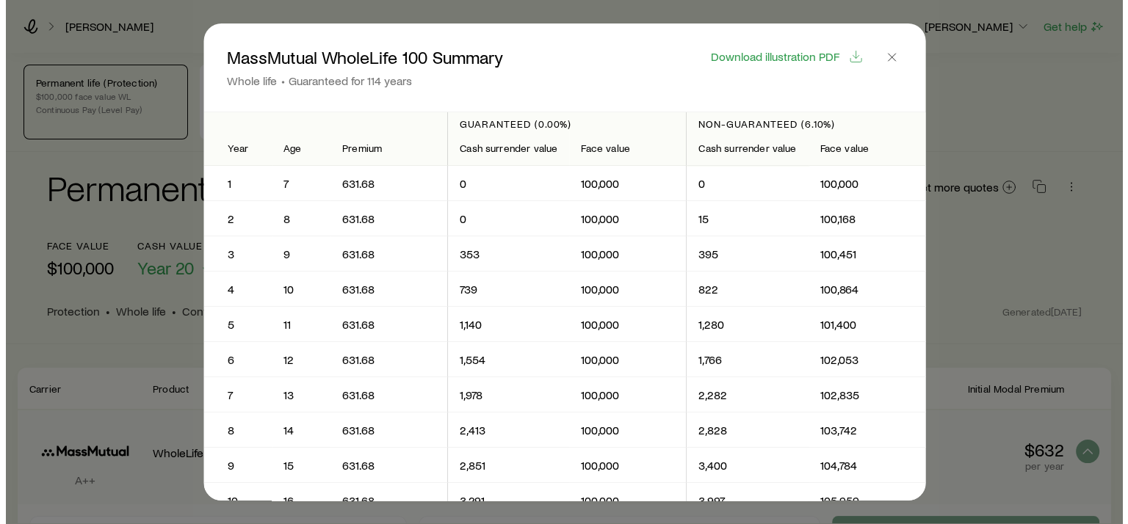
scroll to position [0, 0]
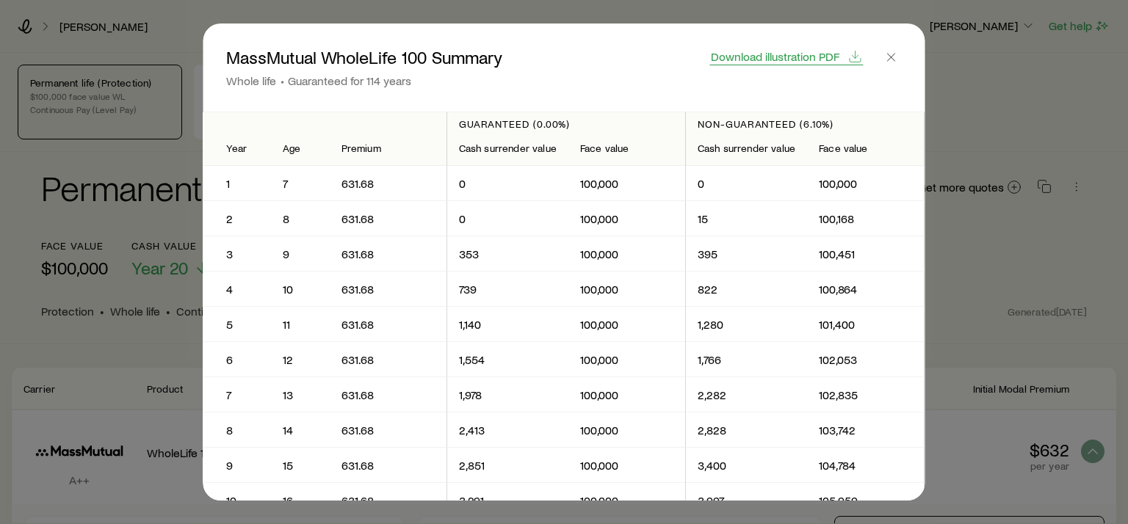
click at [799, 57] on span "Download illustration PDF" at bounding box center [775, 57] width 129 height 12
click at [893, 57] on icon "button" at bounding box center [891, 57] width 15 height 15
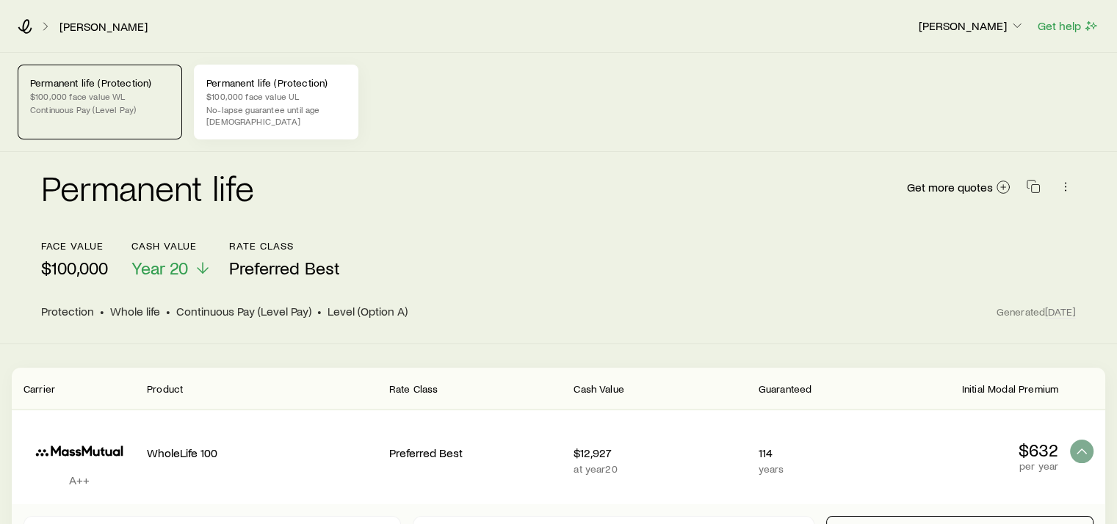
click at [303, 102] on div "Permanent life (Protection) $100,000 face value UL No-lapse guarantee until age…" at bounding box center [276, 102] width 165 height 75
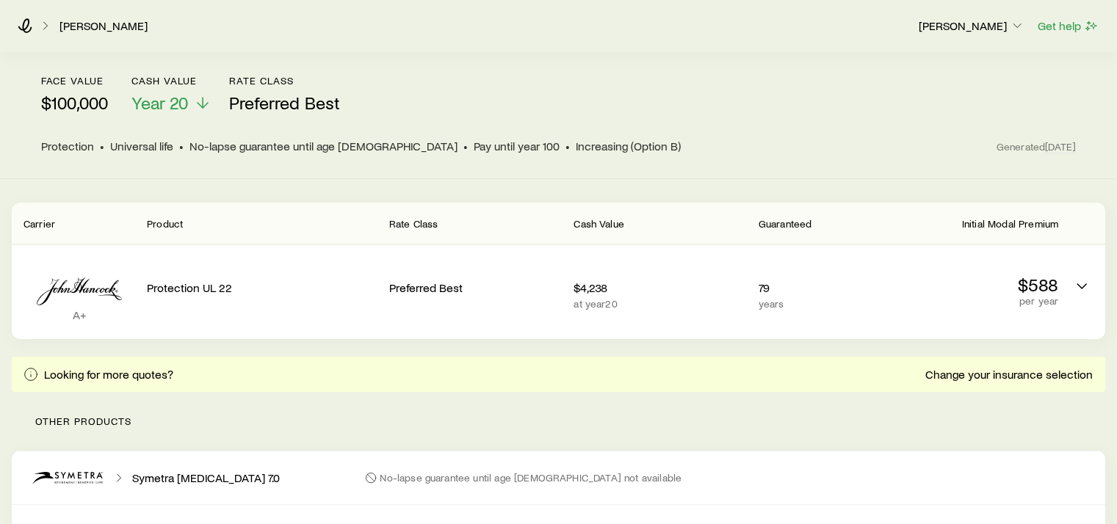
scroll to position [220, 0]
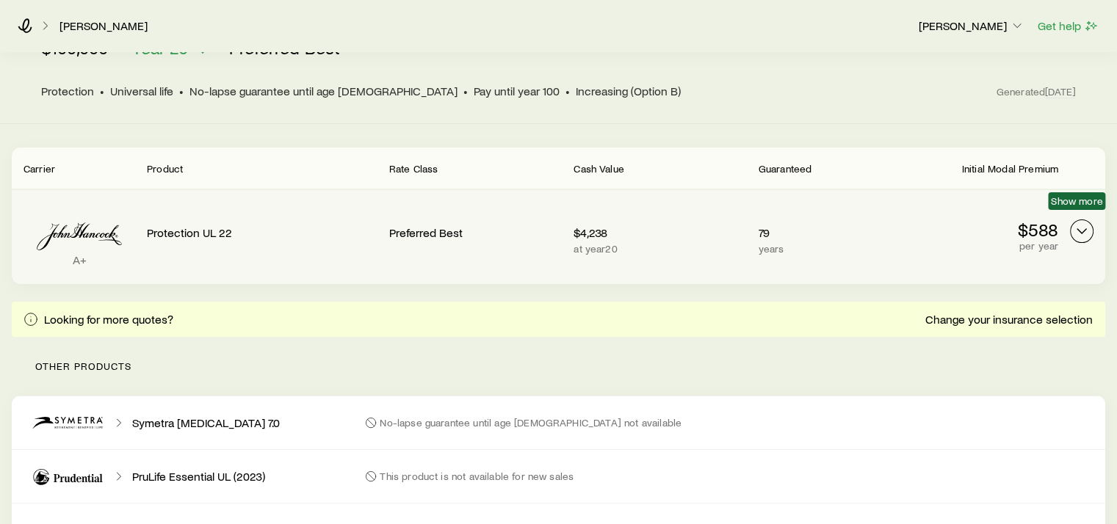
click at [1083, 223] on icon "Permanent quotes" at bounding box center [1082, 232] width 18 height 18
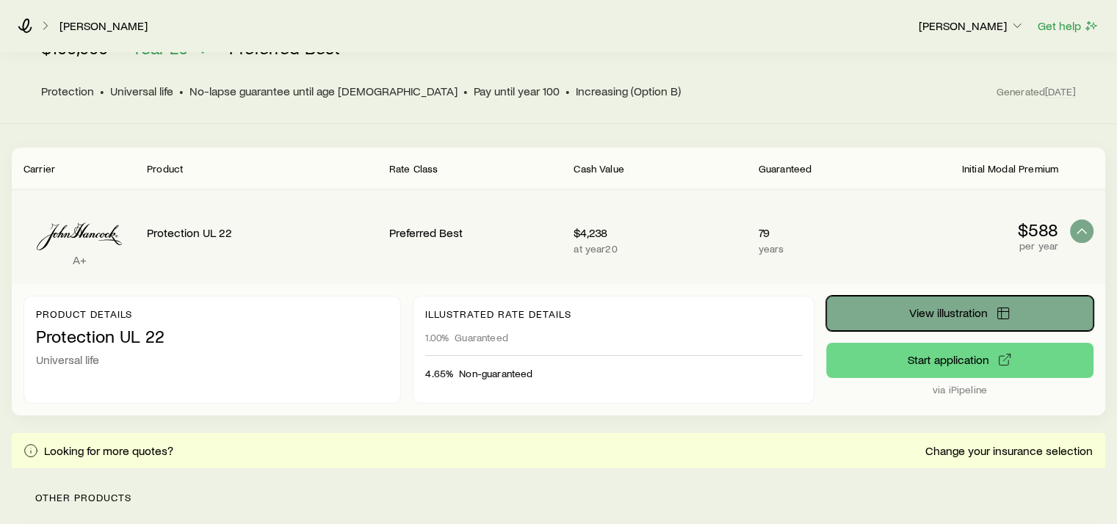
click at [973, 307] on span "View illustration" at bounding box center [948, 313] width 79 height 12
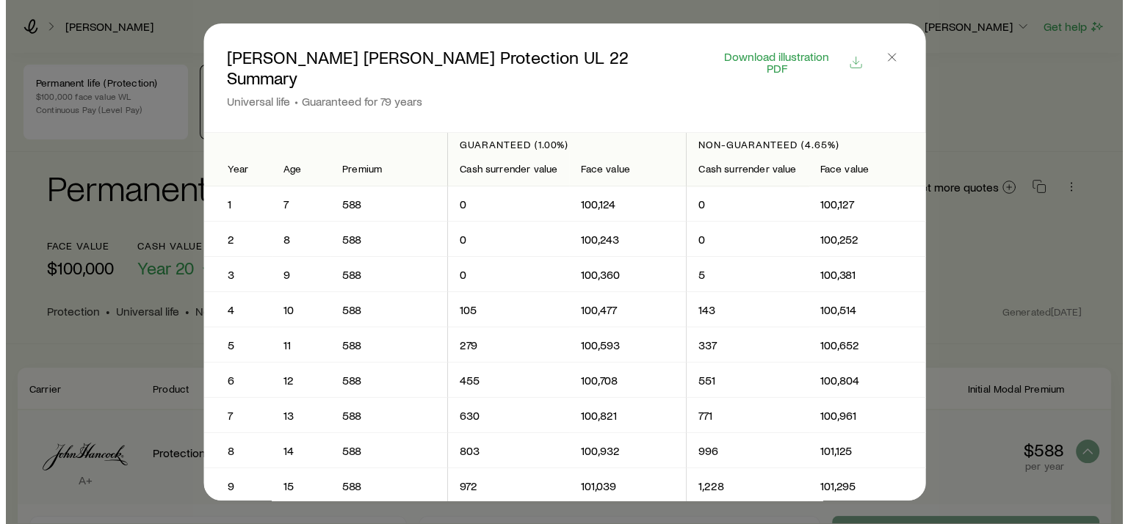
scroll to position [0, 0]
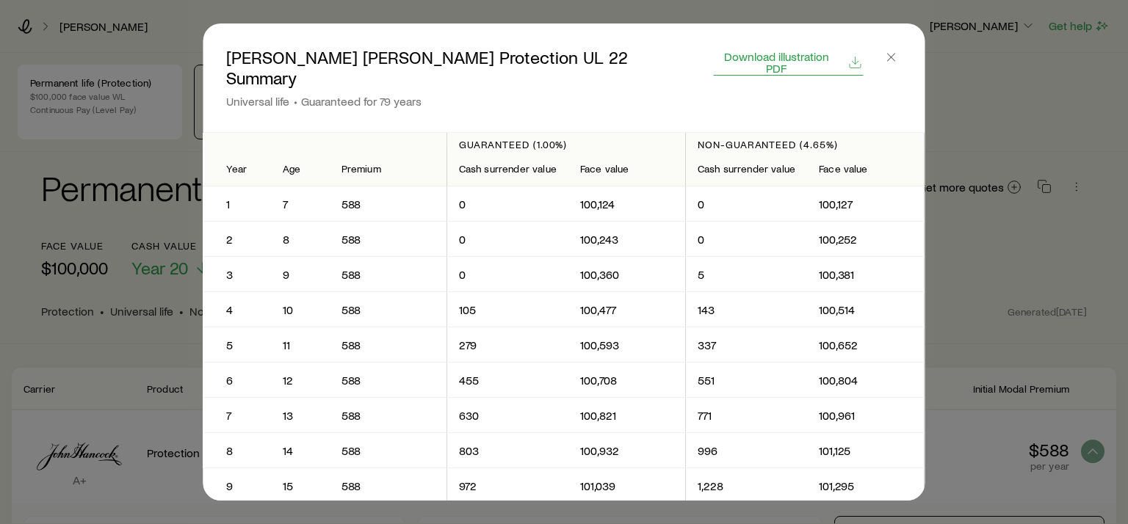
click at [851, 55] on icon "button" at bounding box center [855, 62] width 15 height 15
click at [892, 57] on icon "button" at bounding box center [891, 57] width 15 height 15
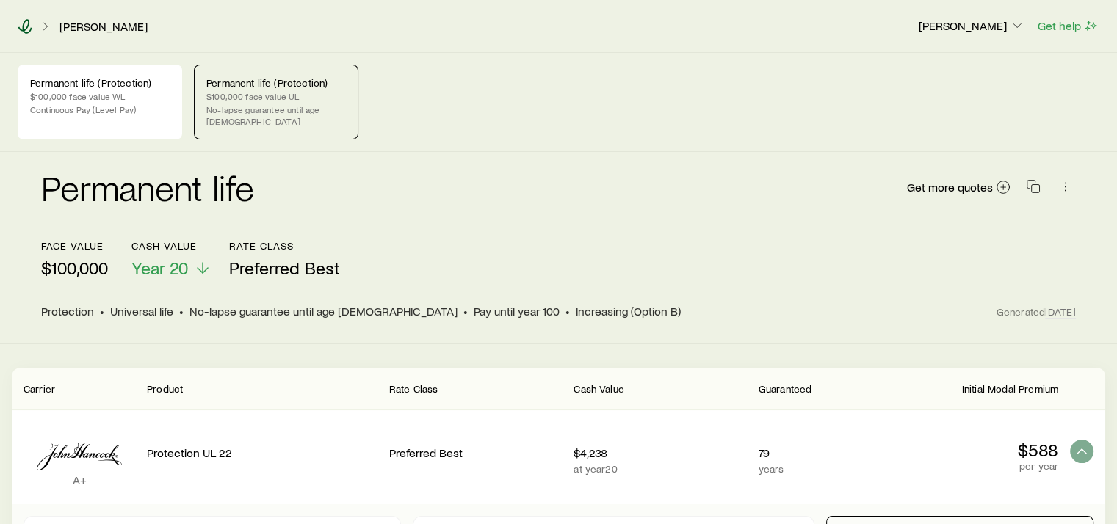
click at [29, 26] on icon at bounding box center [25, 26] width 15 height 15
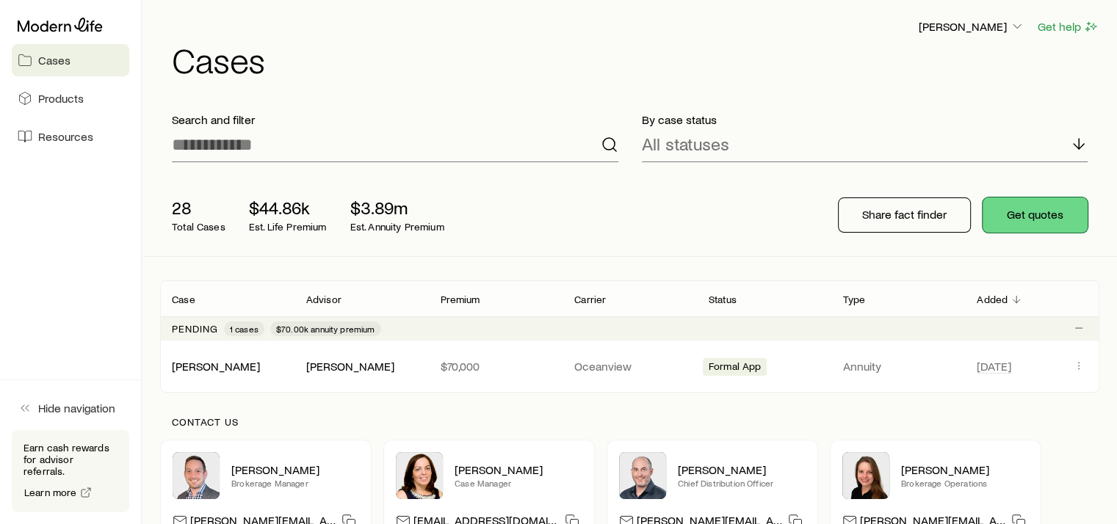
click at [1039, 215] on button "Get quotes" at bounding box center [1035, 215] width 105 height 35
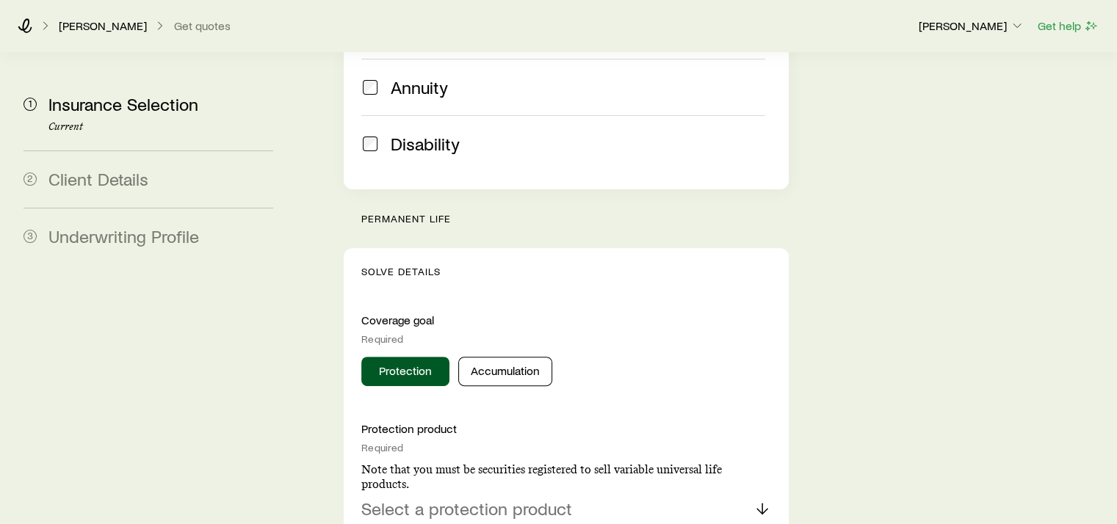
scroll to position [514, 0]
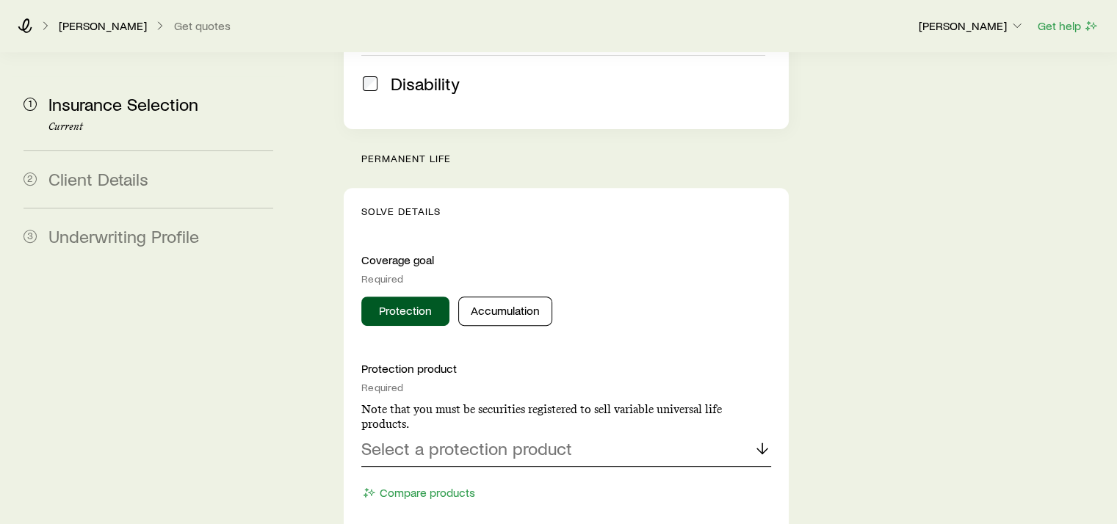
click at [763, 444] on line at bounding box center [763, 449] width 0 height 10
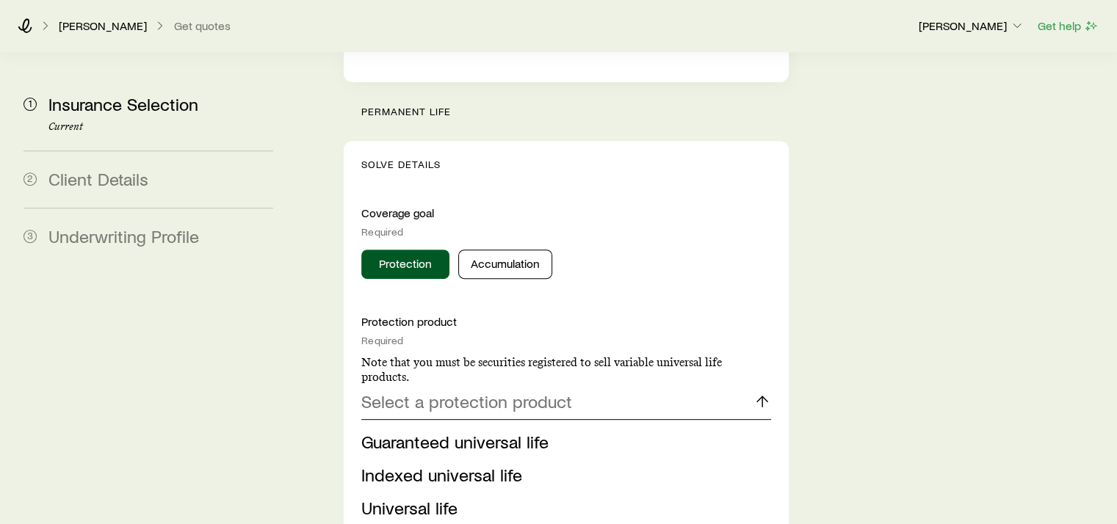
scroll to position [661, 0]
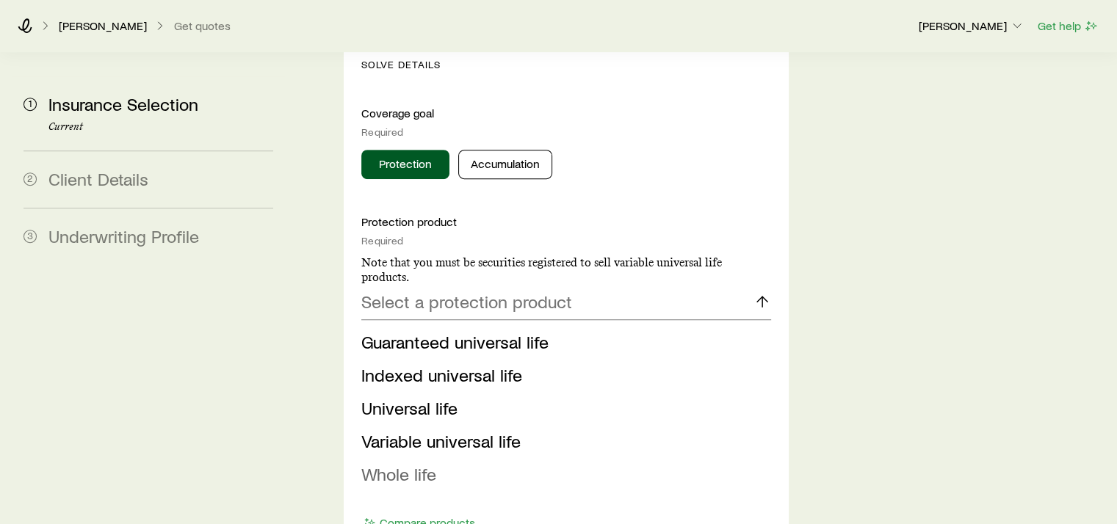
click at [419, 464] on span "Whole life" at bounding box center [398, 474] width 75 height 21
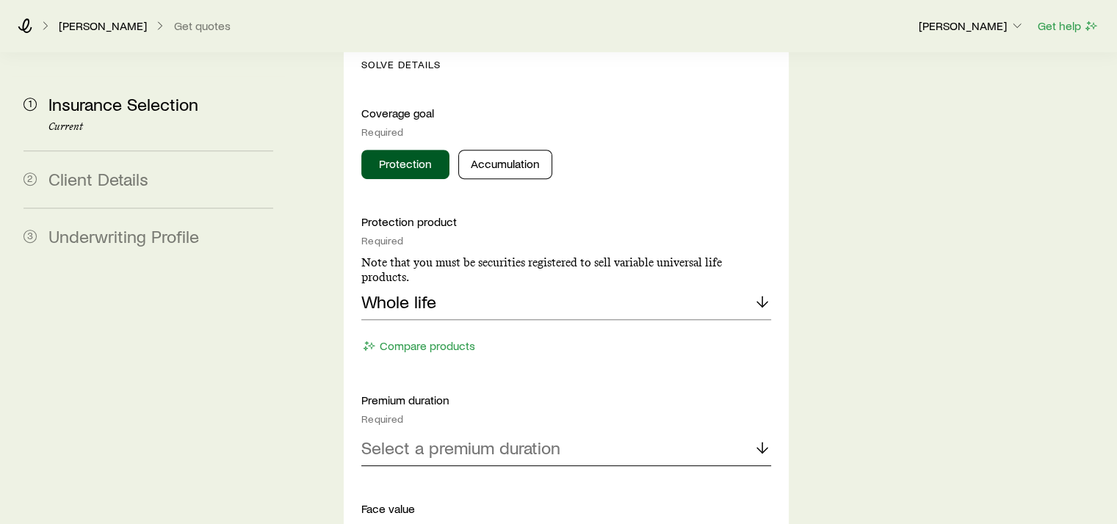
click at [763, 439] on icon at bounding box center [763, 448] width 18 height 18
click at [541, 477] on span "Continuous Pay (Level Pay)" at bounding box center [464, 487] width 206 height 21
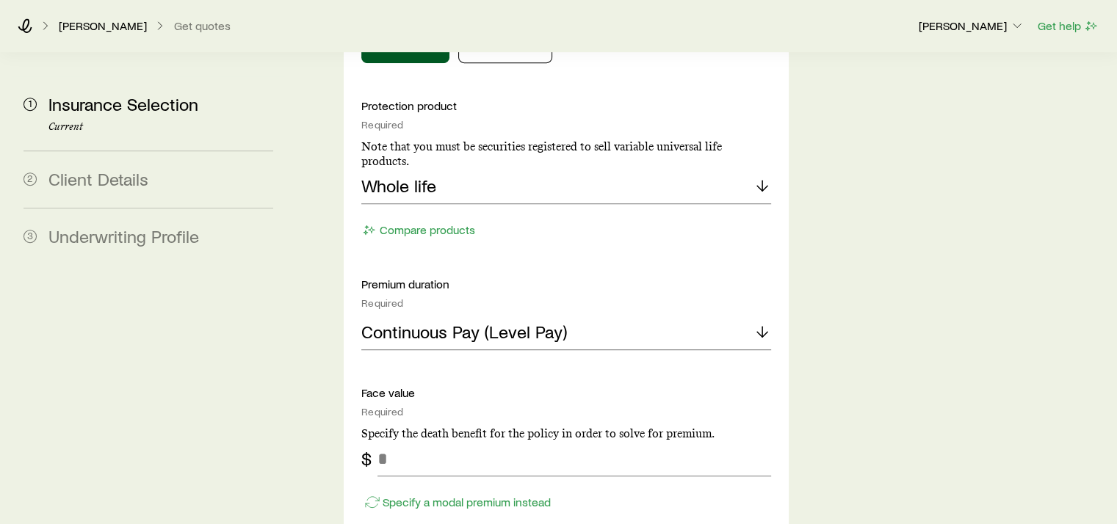
scroll to position [955, 0]
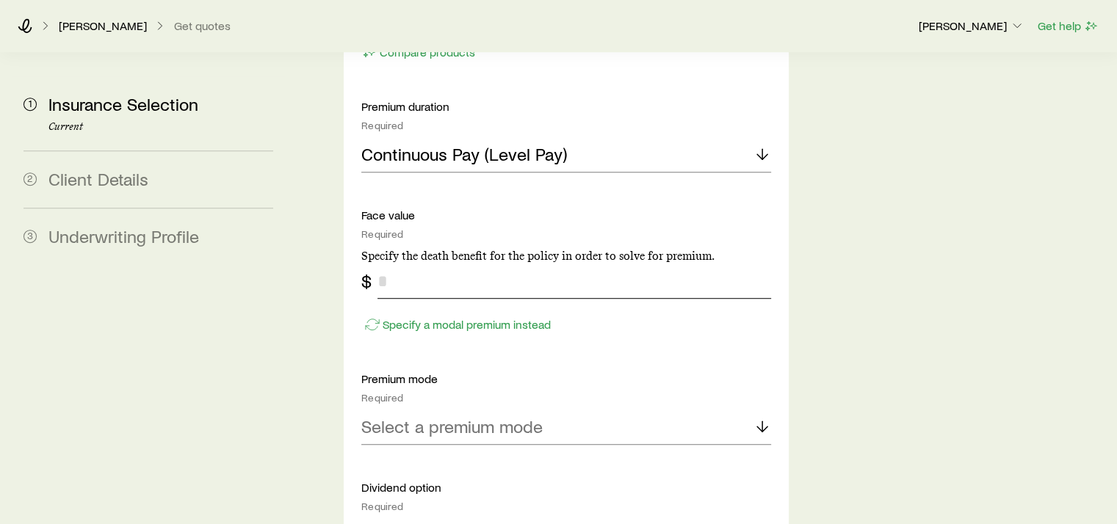
click at [414, 264] on input "tel" at bounding box center [574, 281] width 393 height 35
type input "*******"
click at [763, 418] on icon at bounding box center [763, 427] width 18 height 18
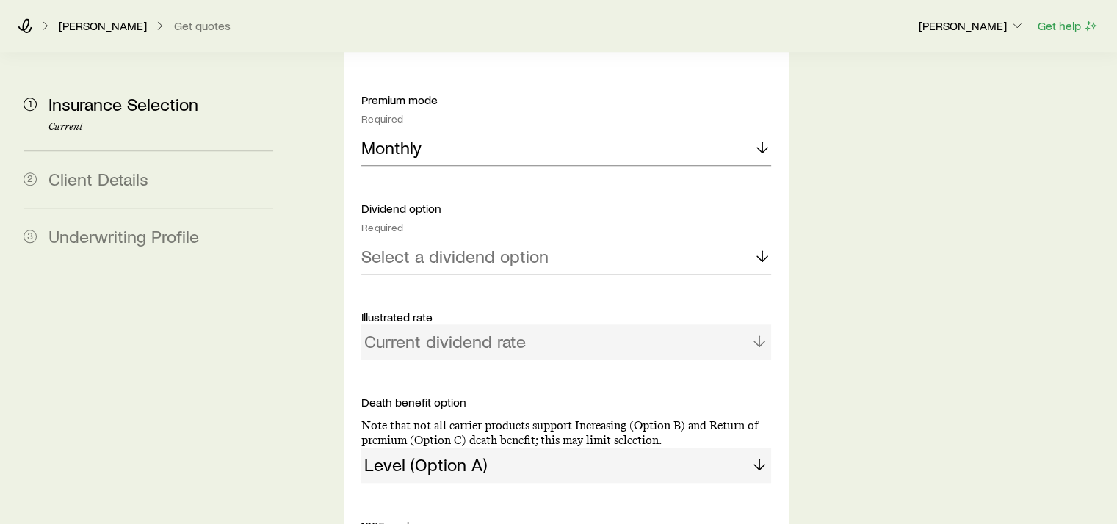
scroll to position [1249, 0]
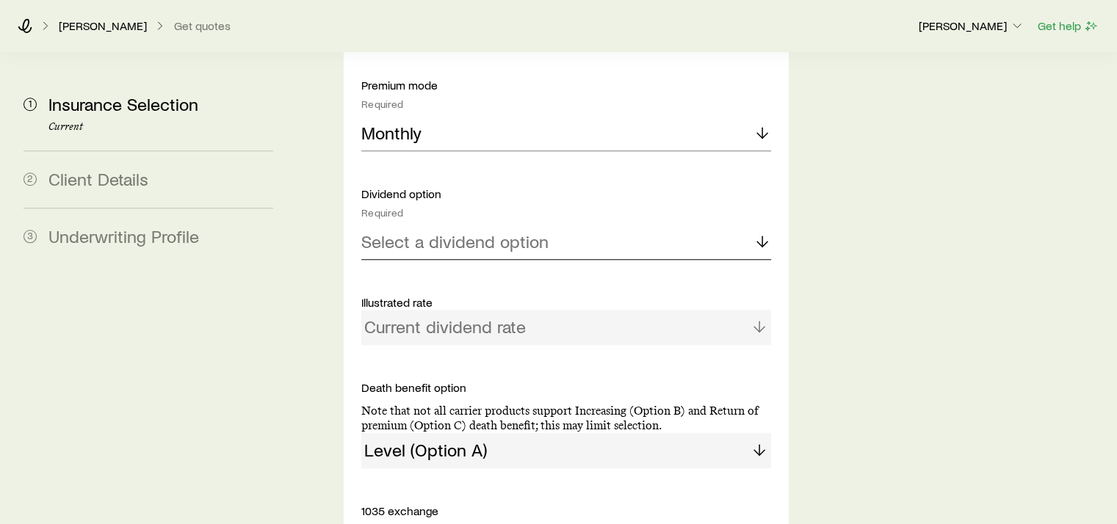
click at [765, 233] on icon at bounding box center [763, 242] width 18 height 18
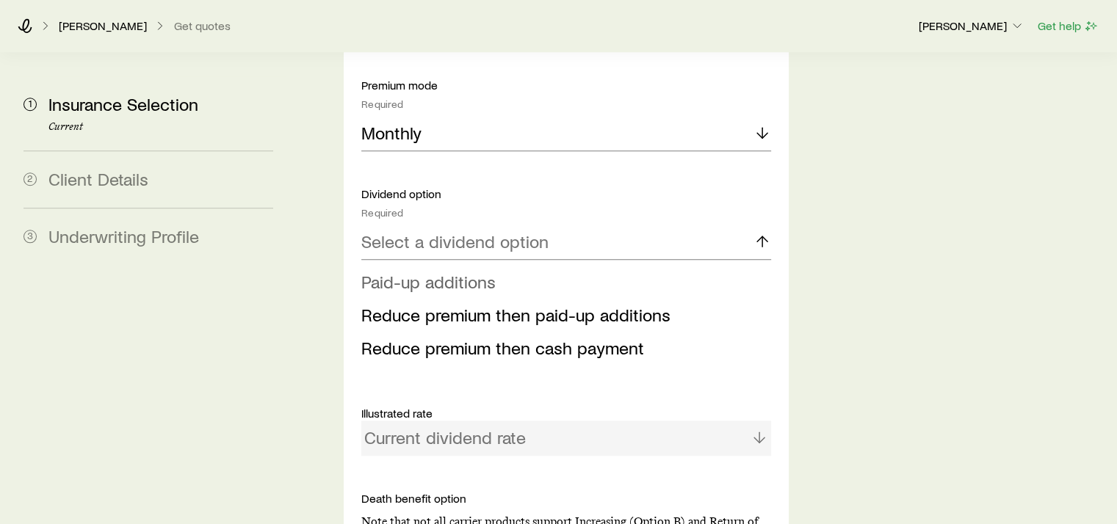
click at [467, 271] on span "Paid-up additions" at bounding box center [428, 281] width 134 height 21
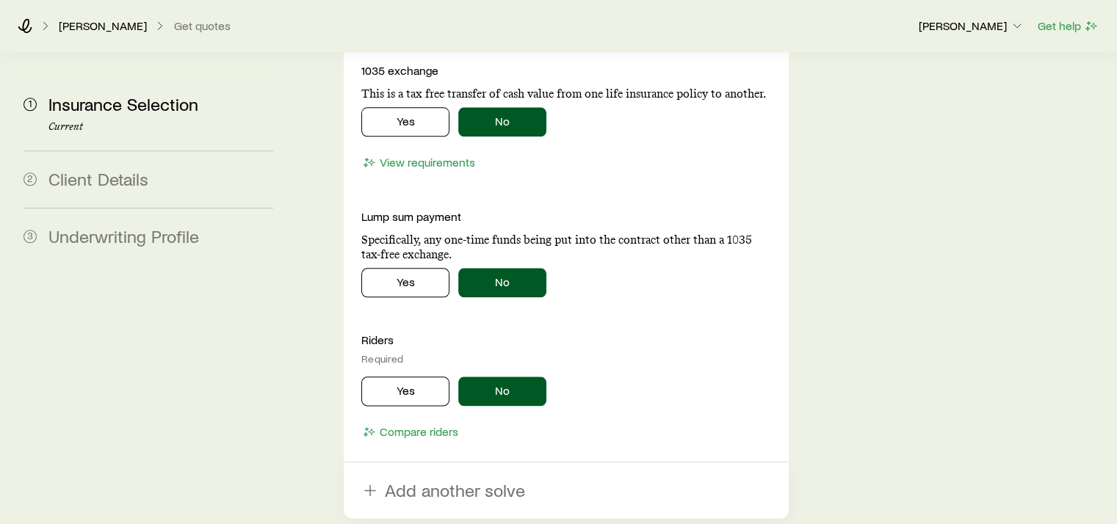
scroll to position [1836, 0]
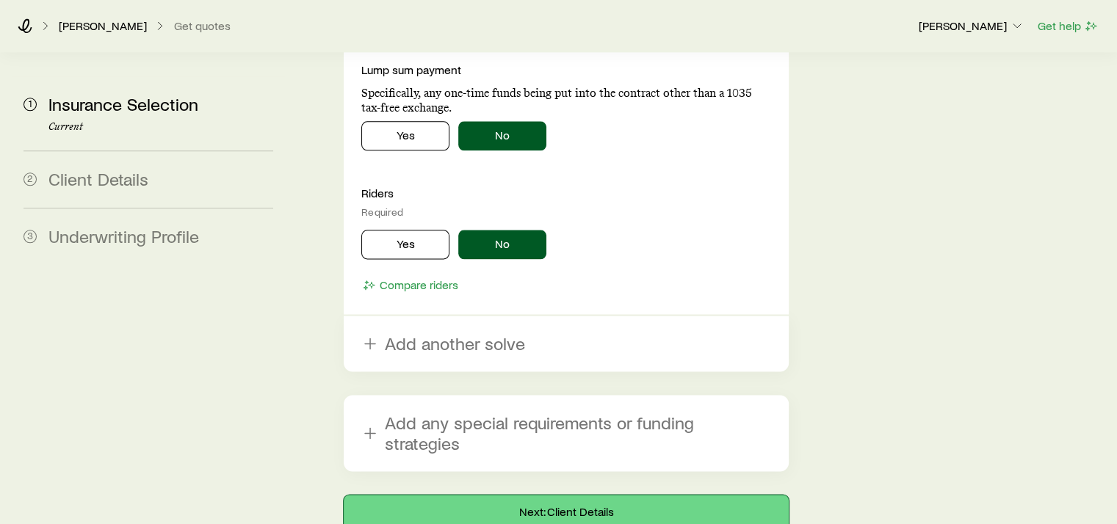
click at [569, 495] on button "Next: Client Details" at bounding box center [566, 512] width 444 height 35
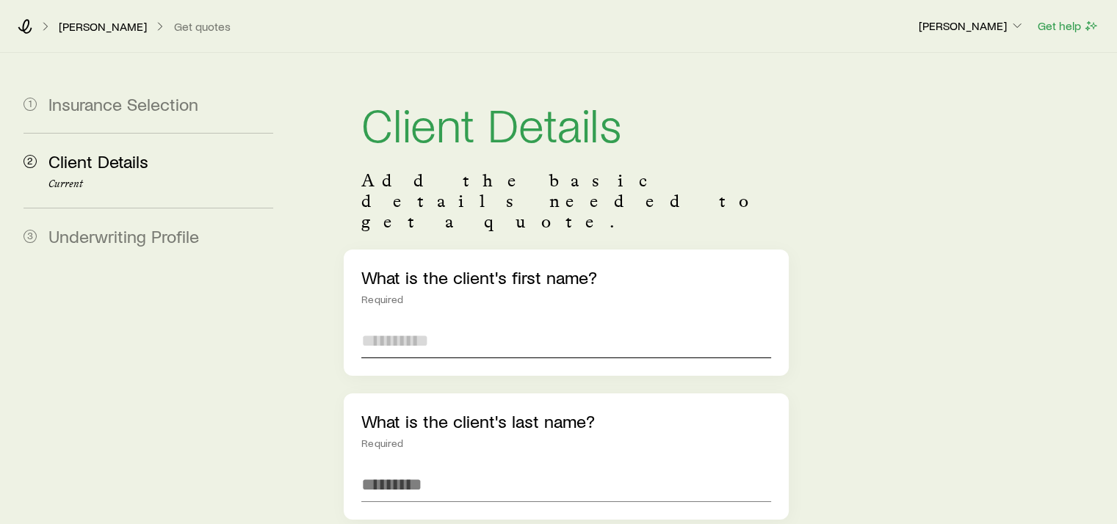
click at [403, 323] on input "text" at bounding box center [565, 340] width 409 height 35
type input "**********"
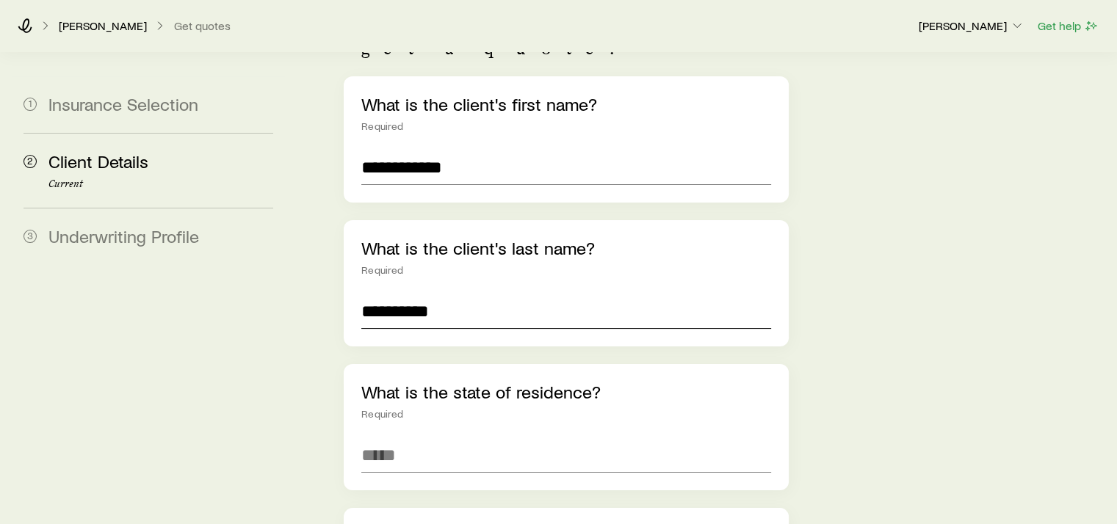
scroll to position [220, 0]
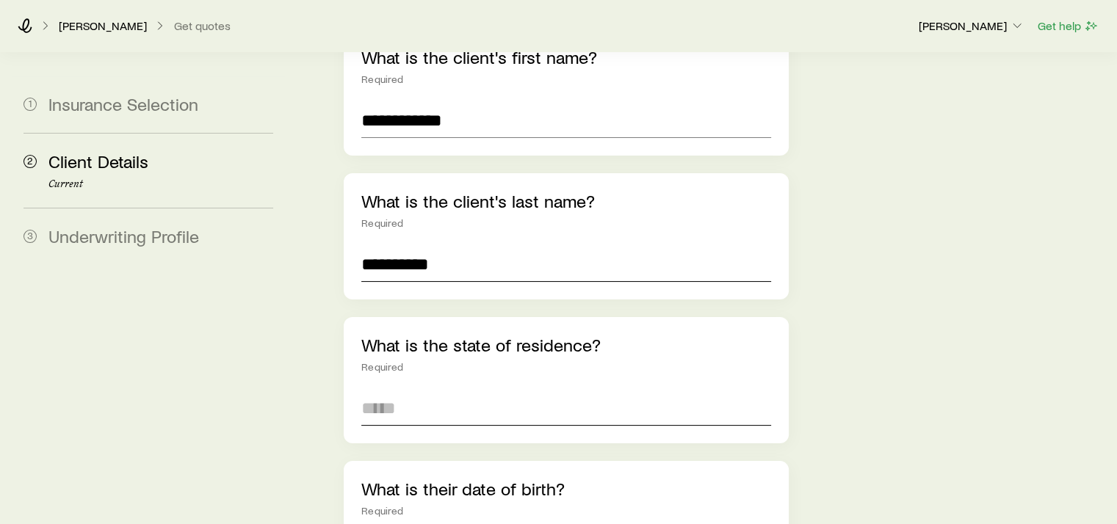
type input "**********"
click at [423, 391] on input at bounding box center [565, 408] width 409 height 35
type input "**********"
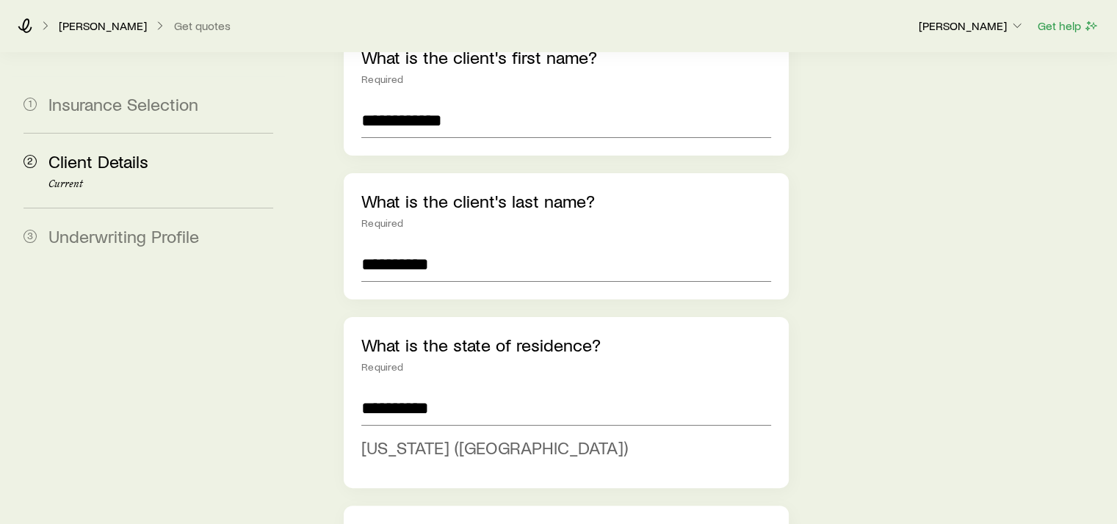
click at [422, 437] on span "[US_STATE] ([GEOGRAPHIC_DATA])" at bounding box center [494, 447] width 267 height 21
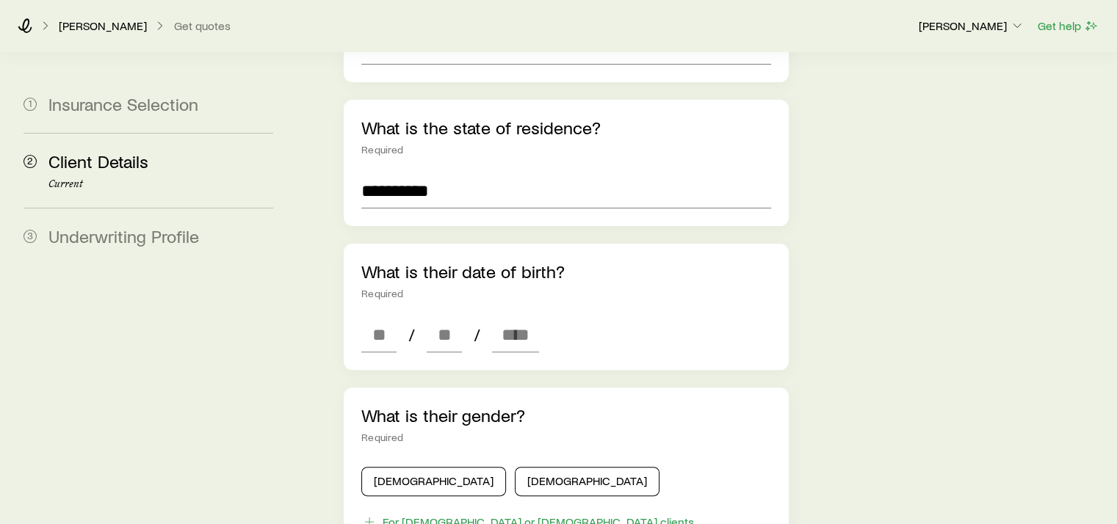
scroll to position [441, 0]
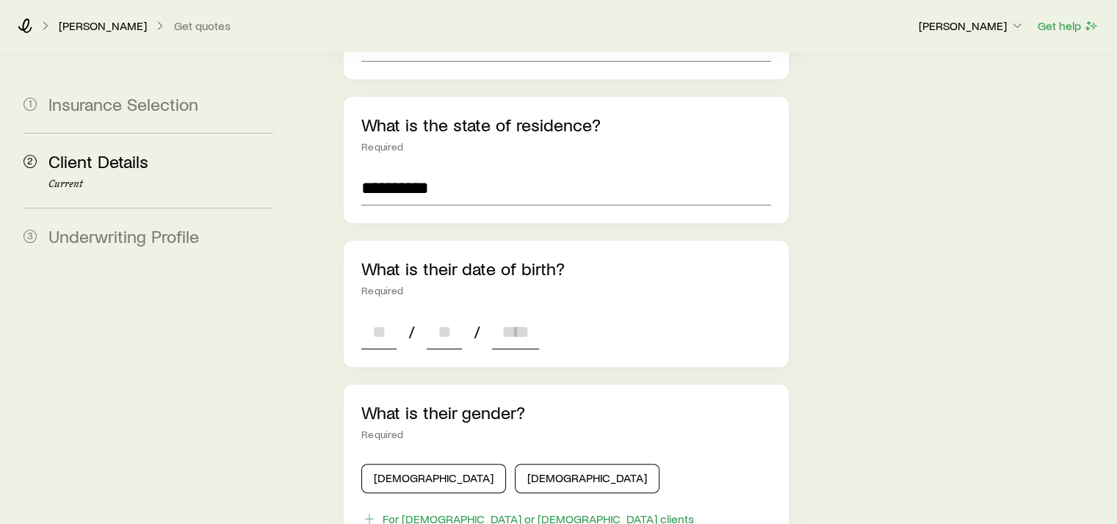
click at [376, 314] on input at bounding box center [378, 331] width 35 height 35
type input "**"
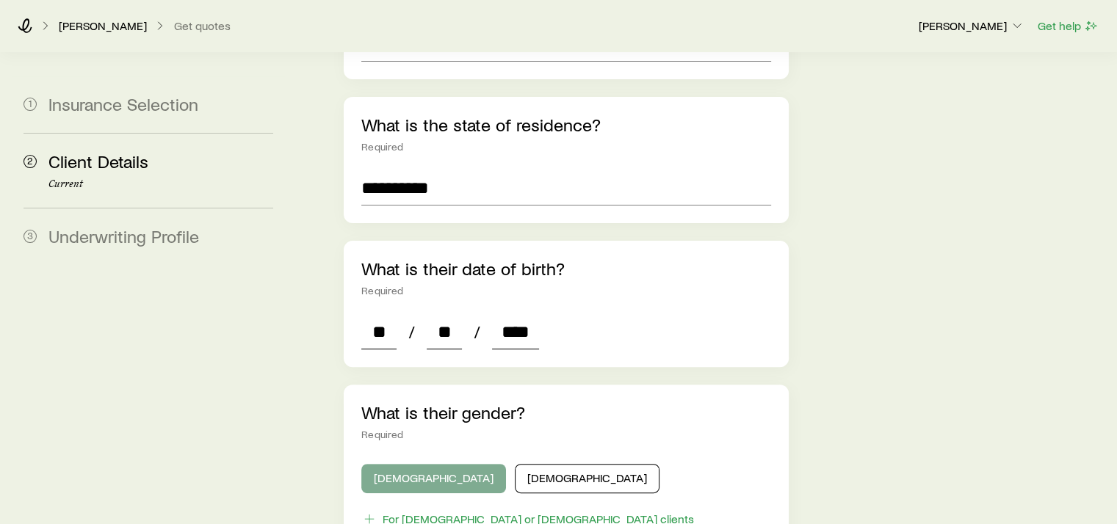
type input "****"
click at [422, 464] on button "[DEMOGRAPHIC_DATA]" at bounding box center [433, 478] width 145 height 29
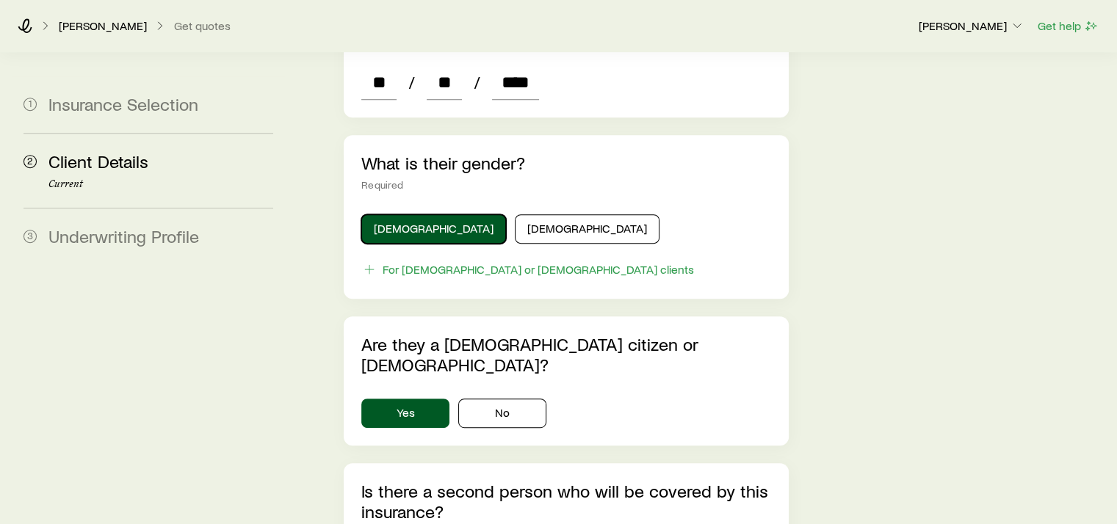
scroll to position [735, 0]
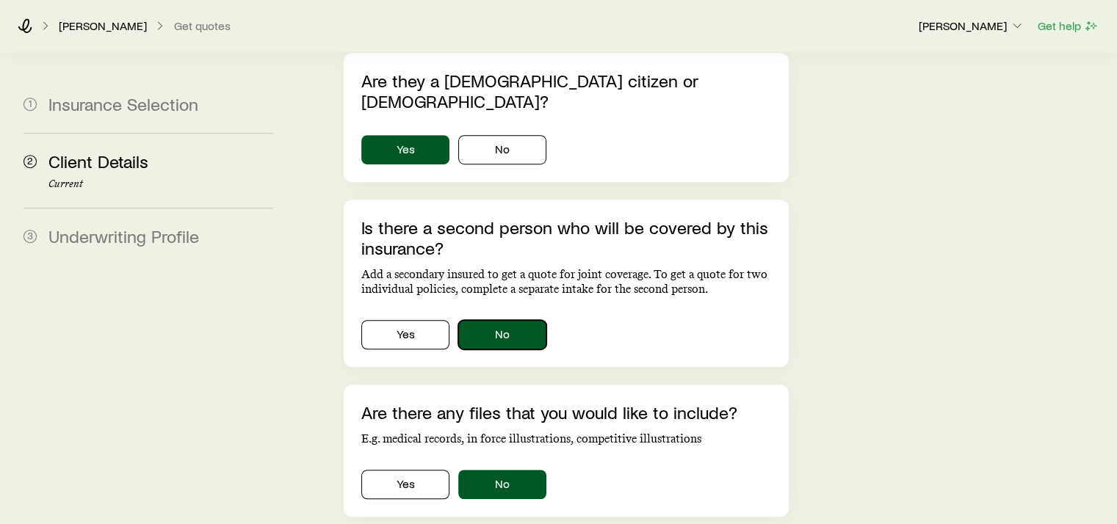
scroll to position [955, 0]
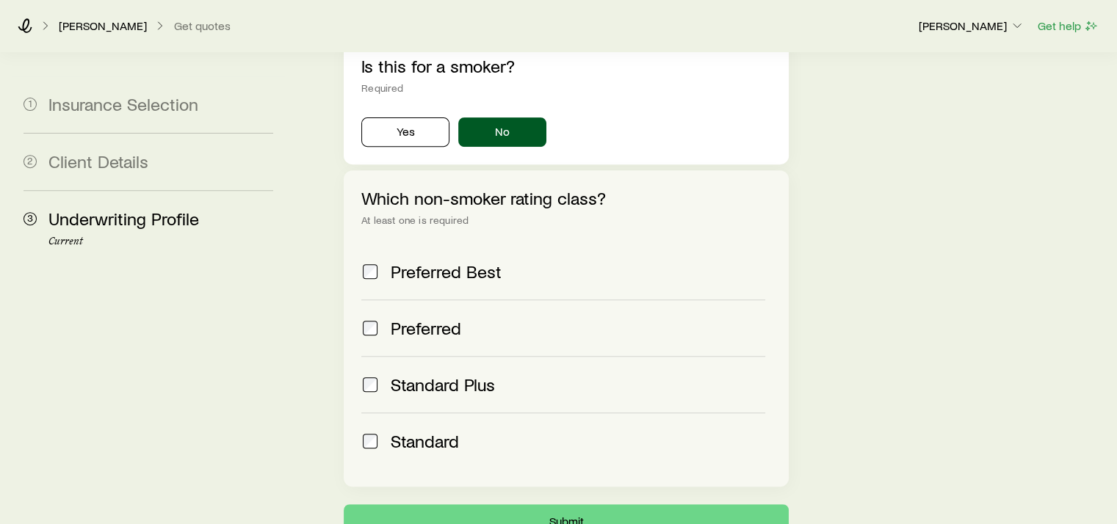
scroll to position [646, 0]
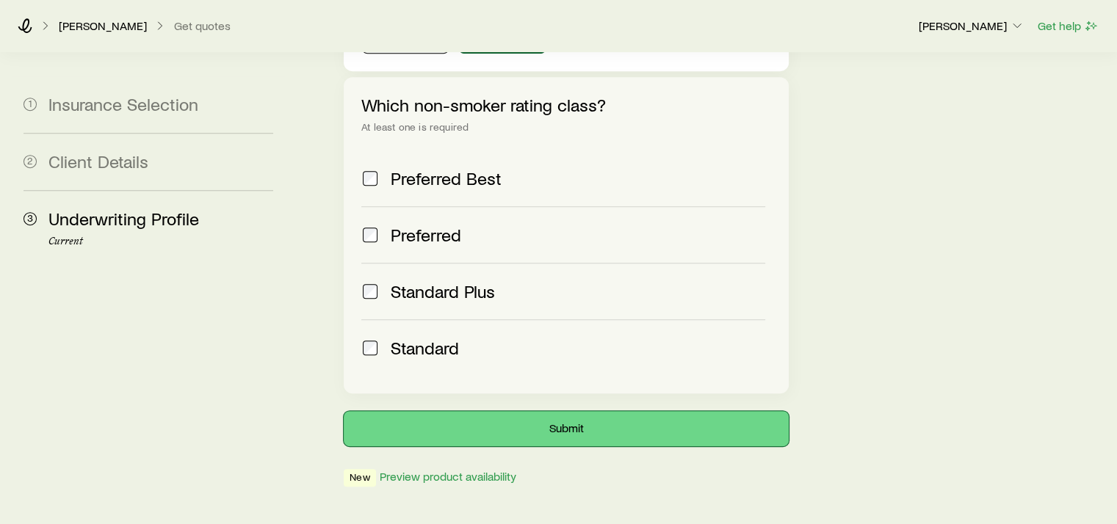
click at [570, 411] on button "Submit" at bounding box center [566, 428] width 444 height 35
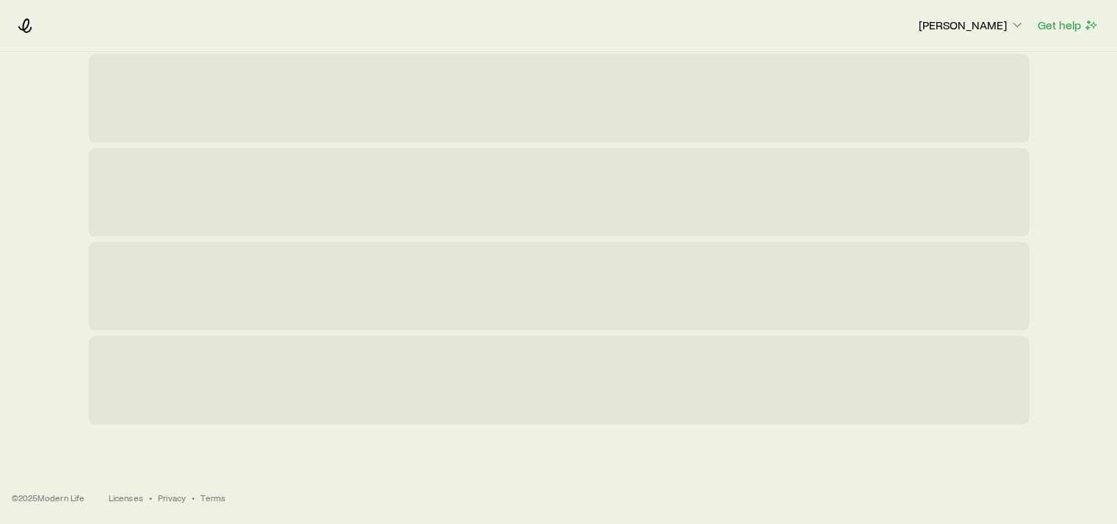
scroll to position [0, 0]
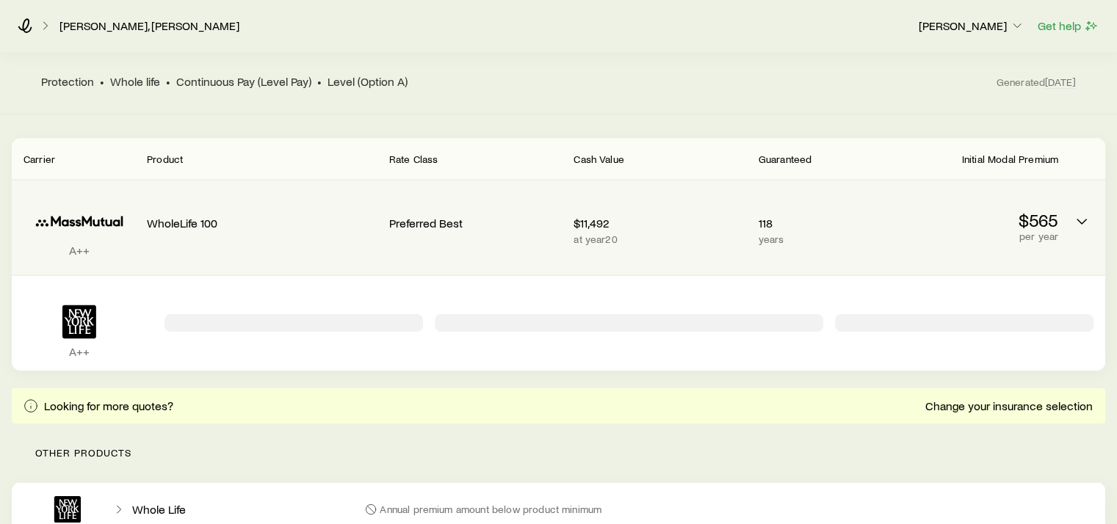
scroll to position [131, 0]
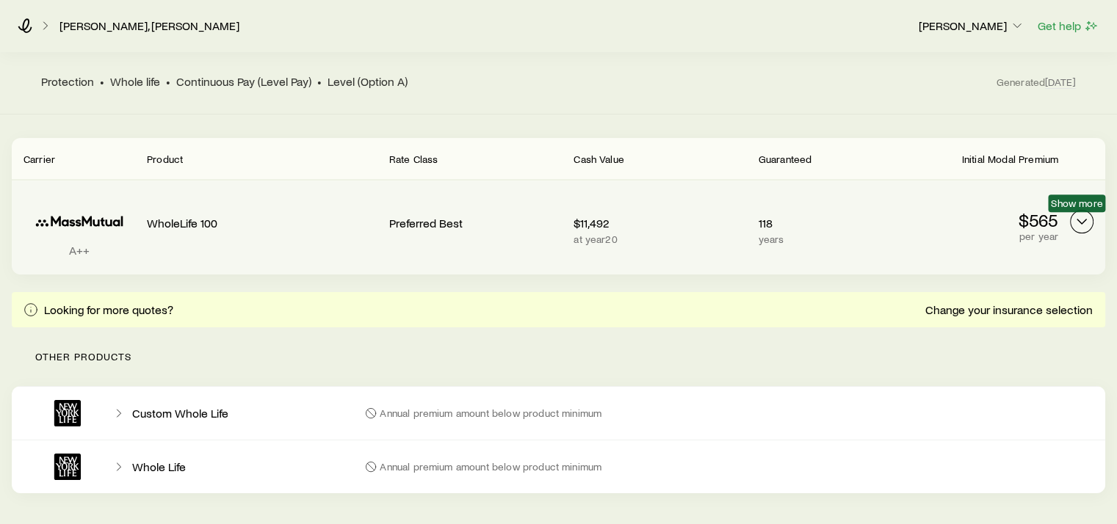
click at [1076, 221] on icon "Permanent quotes" at bounding box center [1082, 222] width 18 height 18
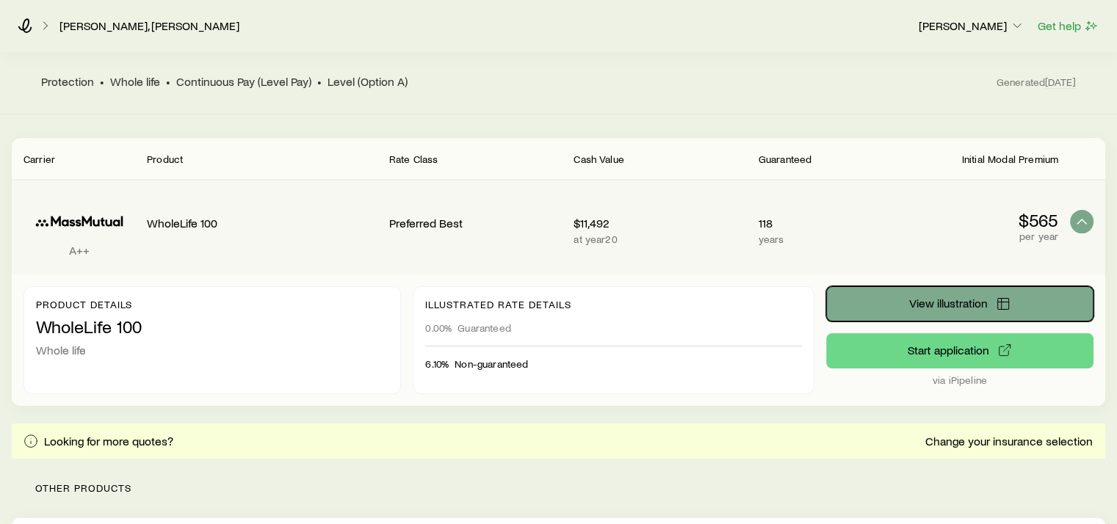
click at [962, 303] on span "View illustration" at bounding box center [948, 304] width 79 height 12
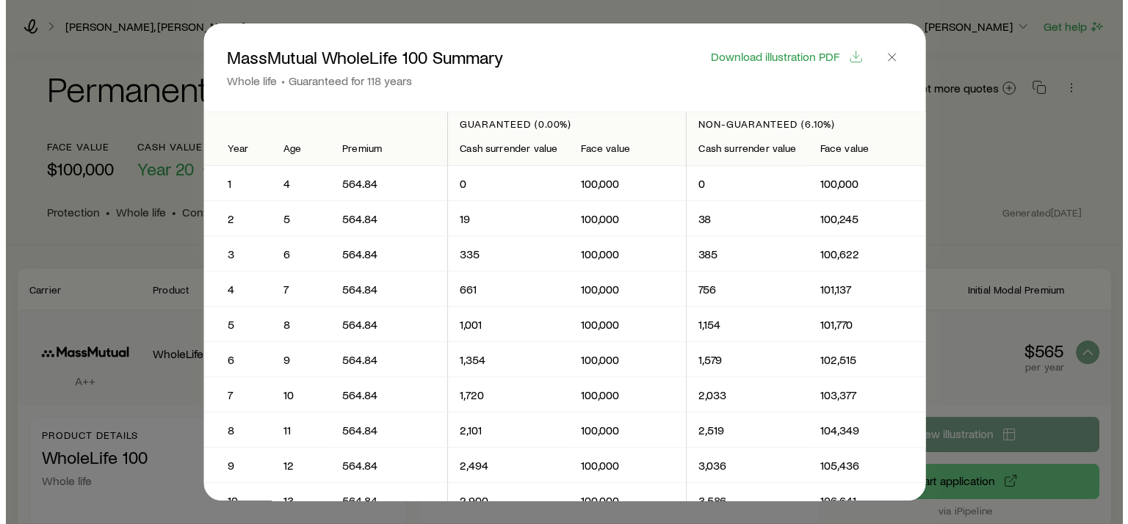
scroll to position [0, 0]
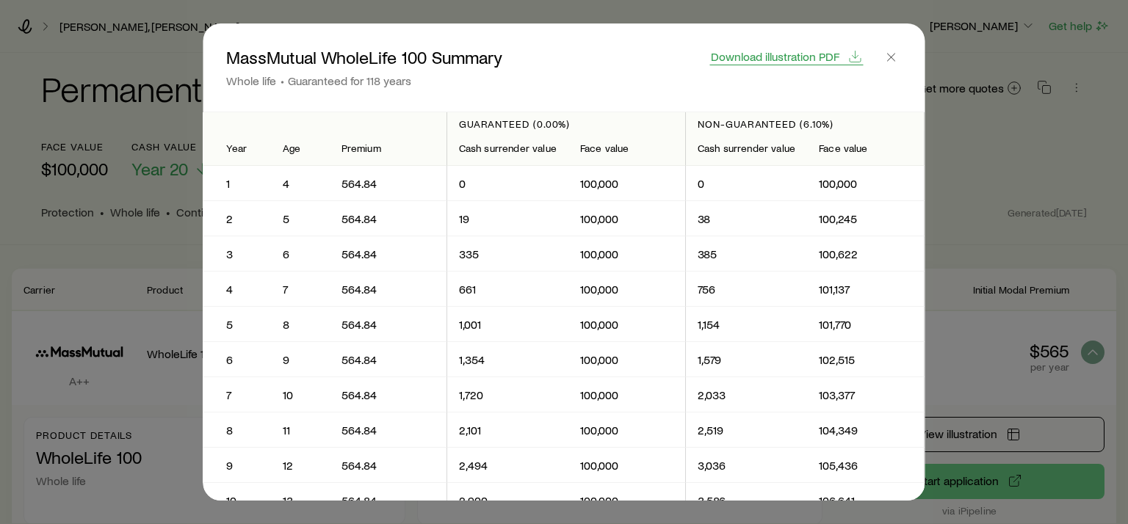
click at [820, 60] on span "Download illustration PDF" at bounding box center [775, 57] width 129 height 12
click at [896, 57] on icon "button" at bounding box center [891, 57] width 15 height 15
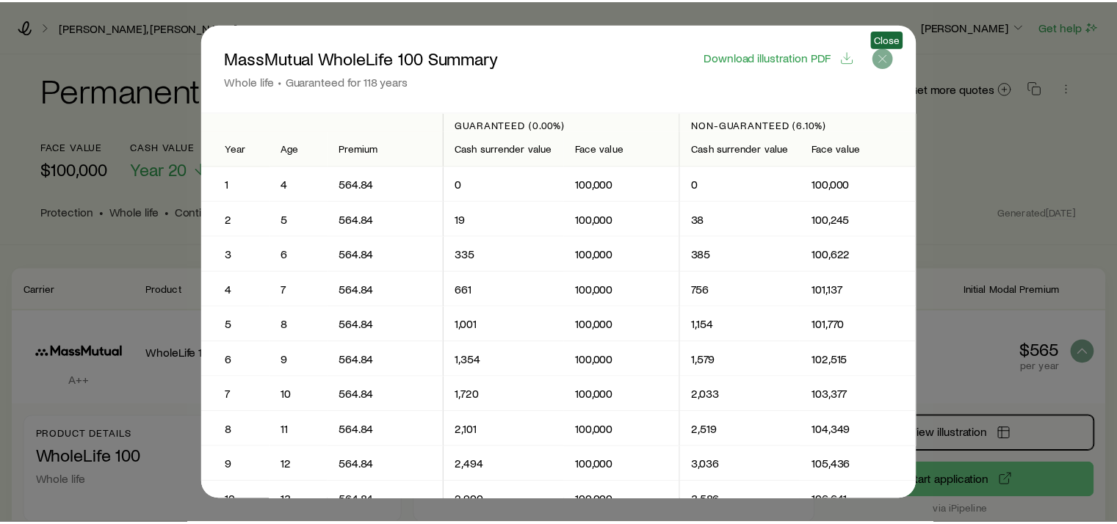
scroll to position [131, 0]
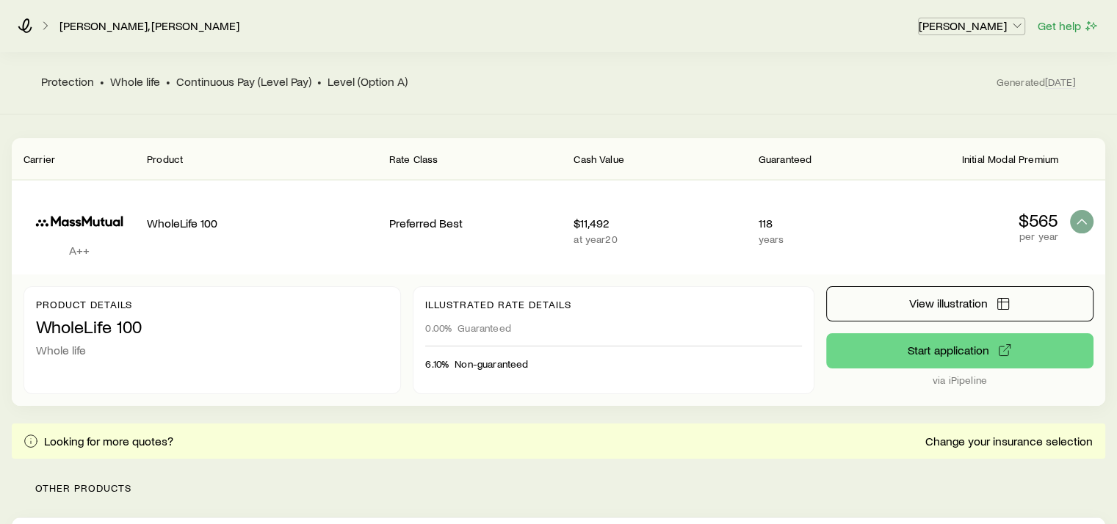
click at [1018, 24] on icon "button" at bounding box center [1017, 25] width 15 height 15
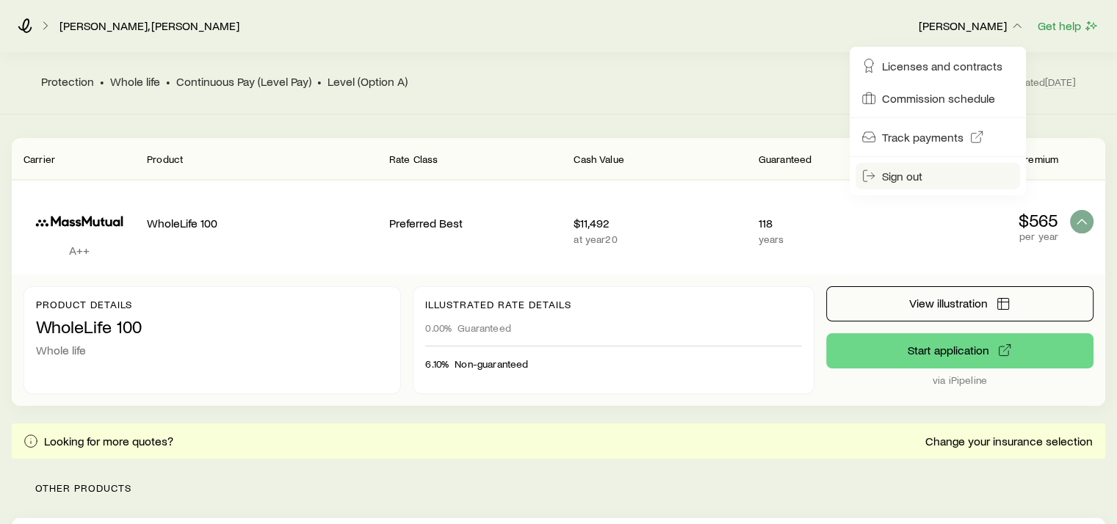
click at [906, 176] on span "Sign out" at bounding box center [902, 176] width 40 height 15
